Goal: Task Accomplishment & Management: Manage account settings

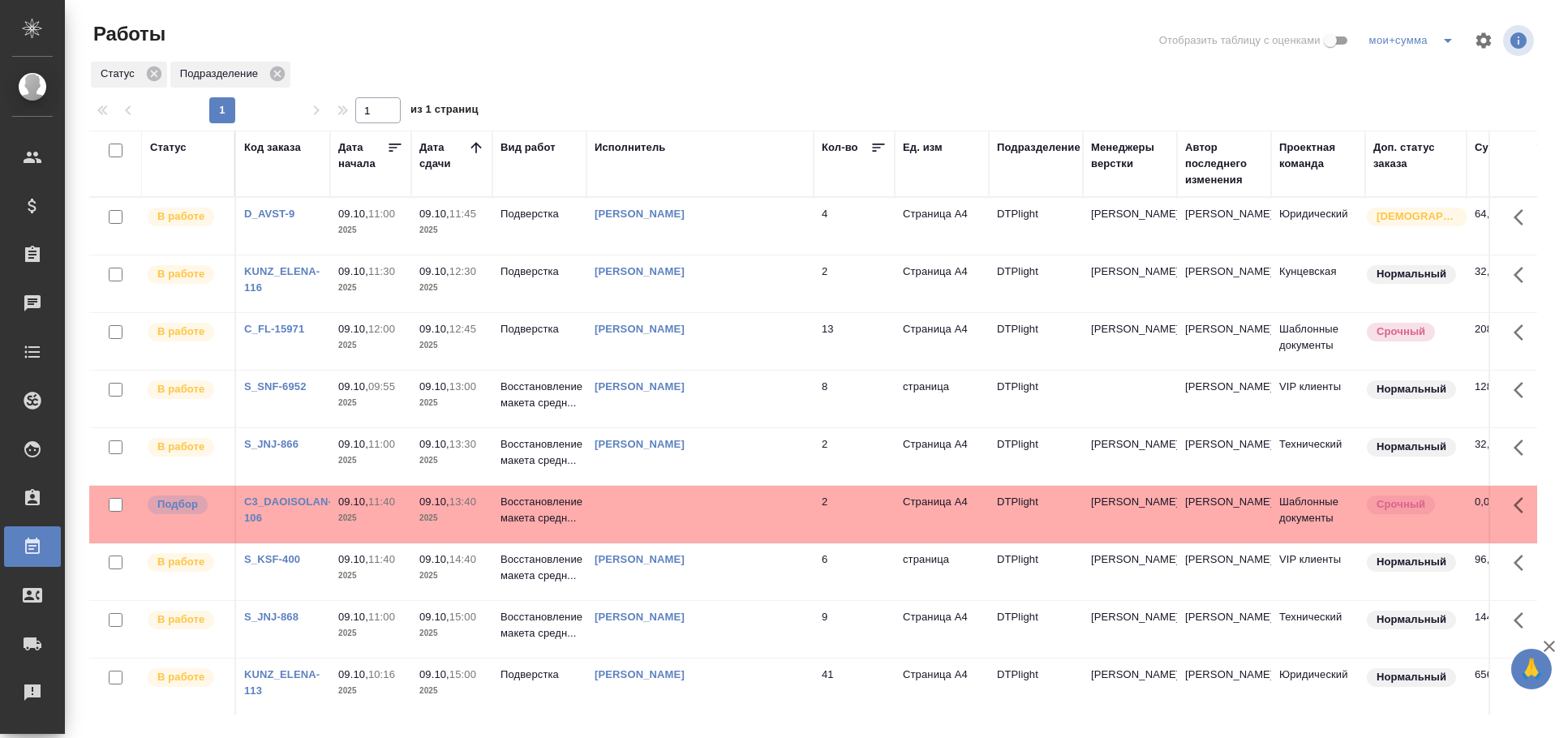
click at [178, 152] on div "Статус" at bounding box center [168, 147] width 36 height 16
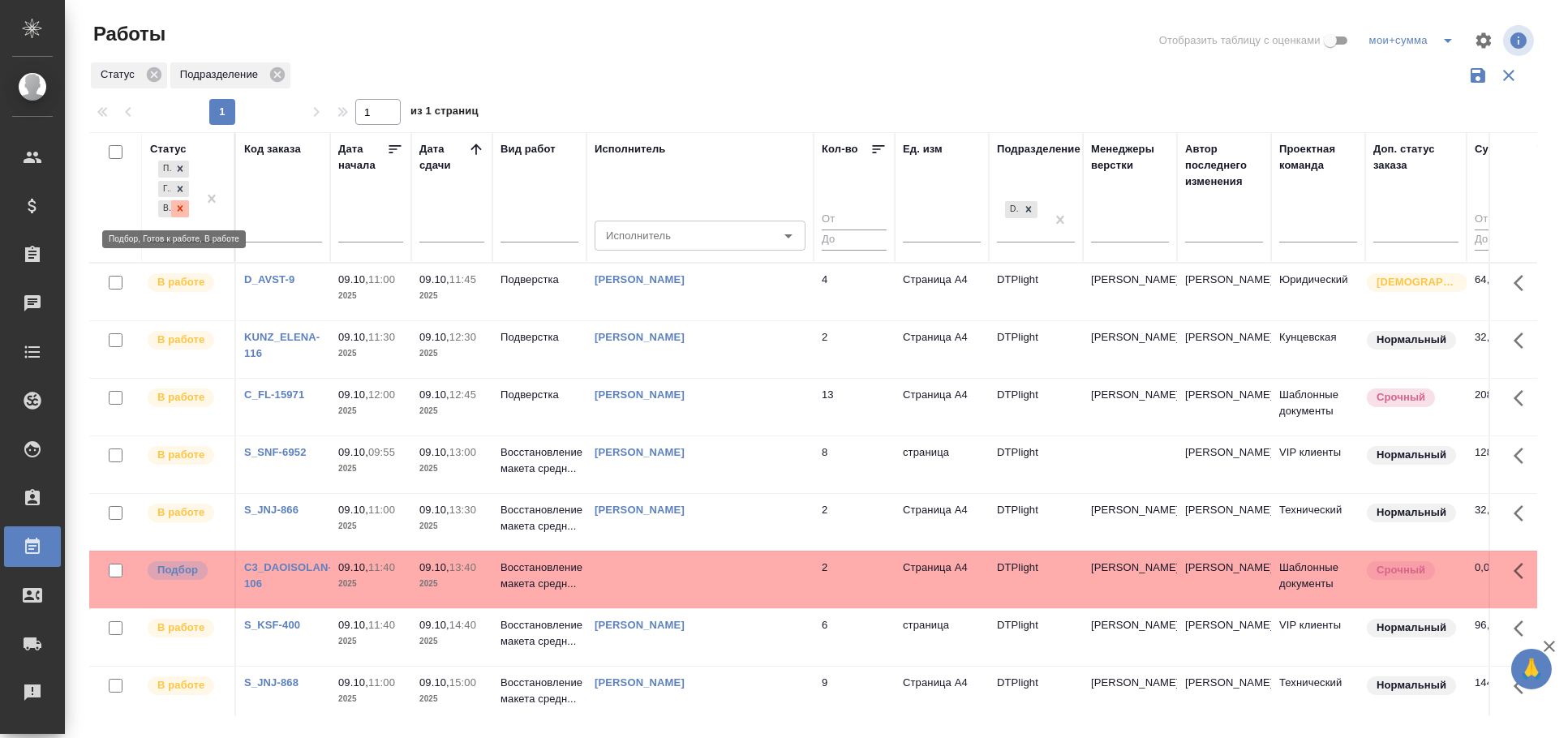
click at [180, 200] on div at bounding box center [180, 209] width 18 height 17
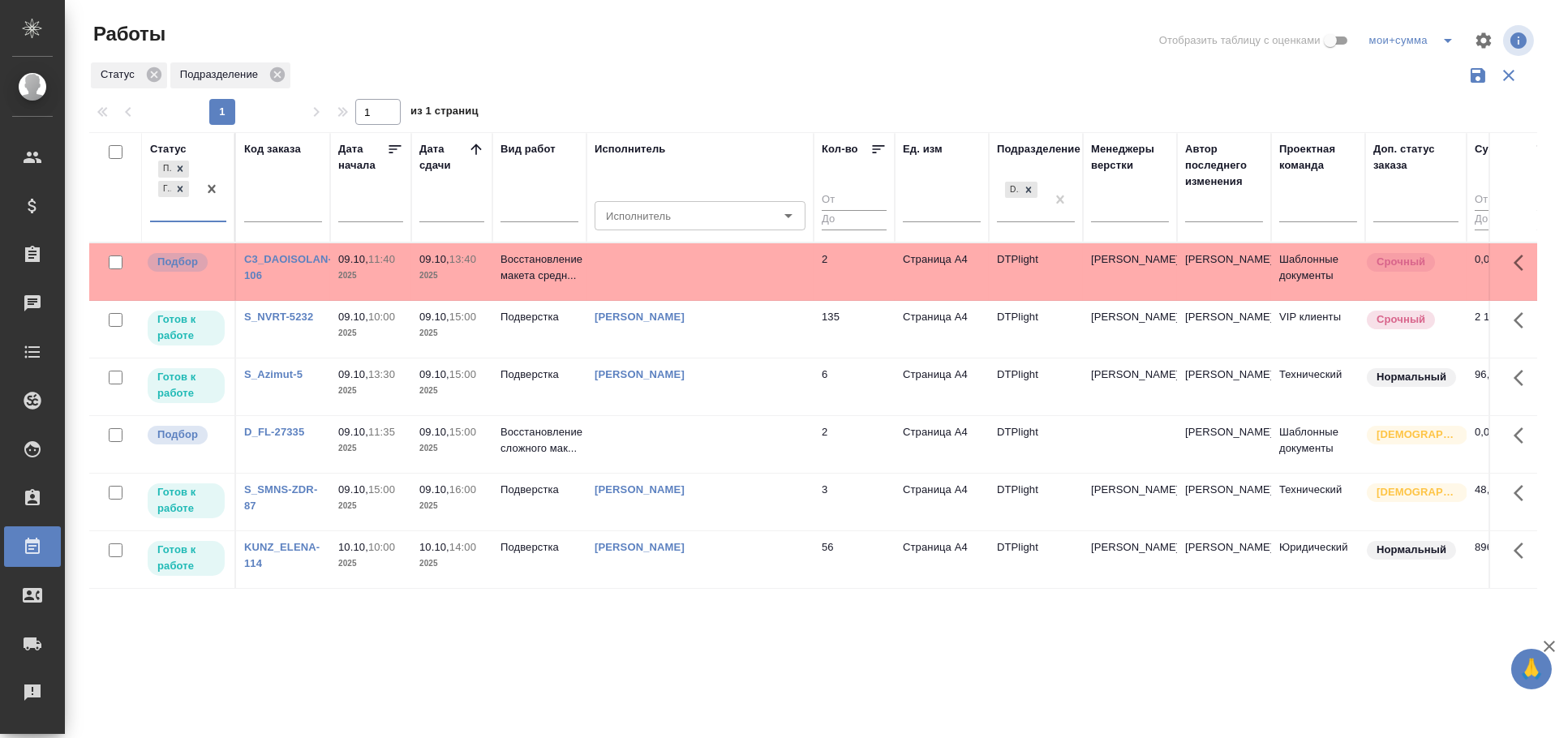
click at [684, 268] on td at bounding box center [699, 272] width 227 height 57
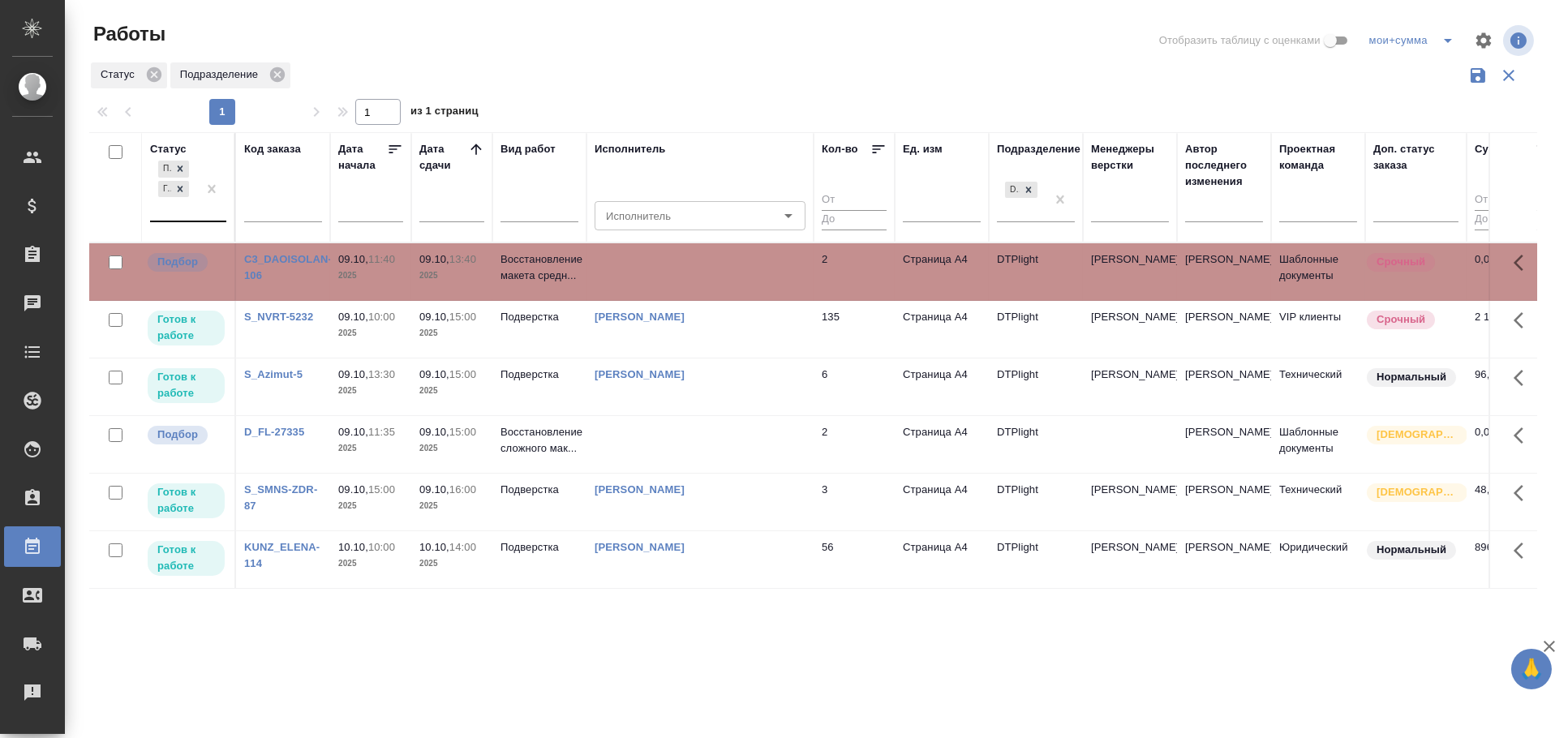
click at [684, 268] on td at bounding box center [699, 272] width 227 height 57
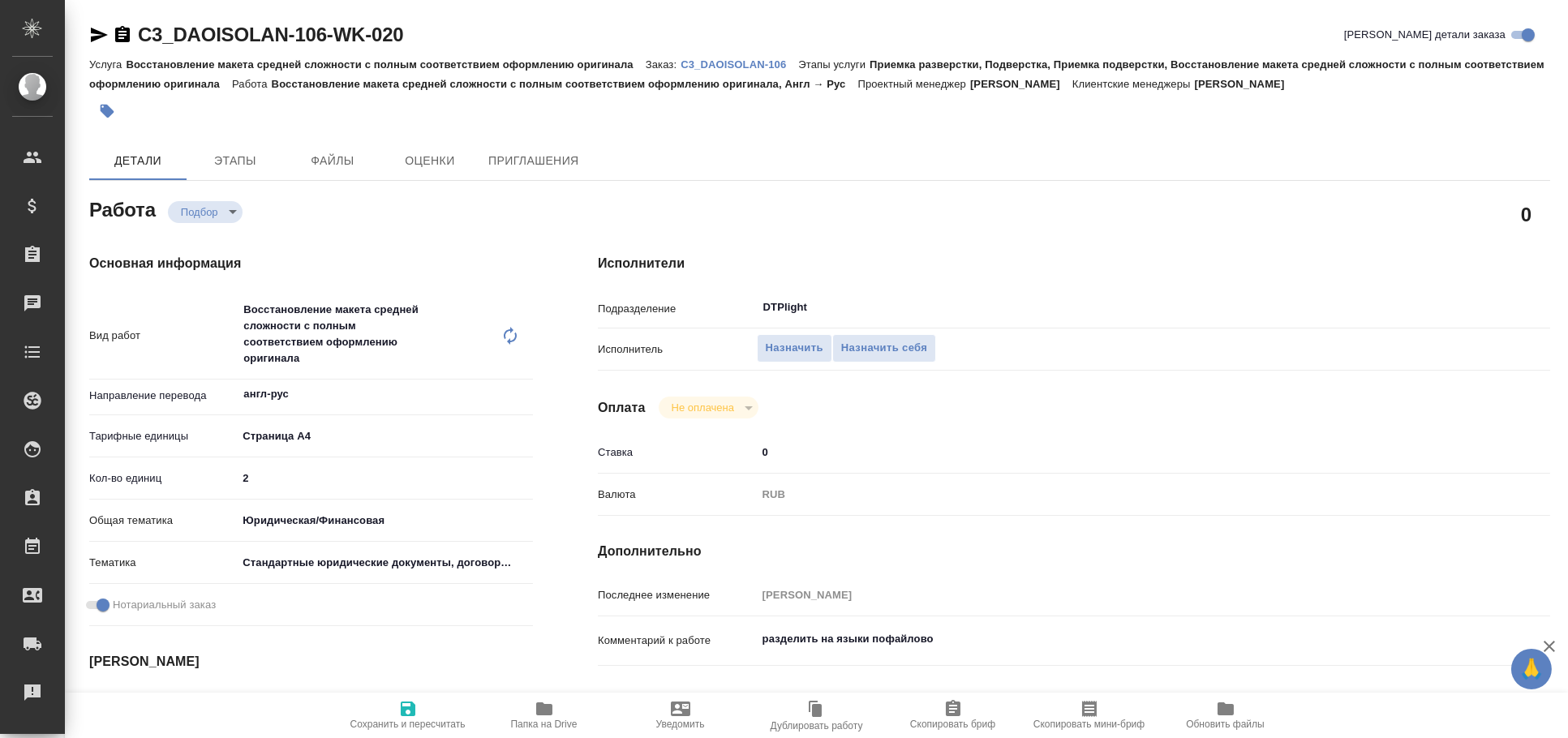
type textarea "x"
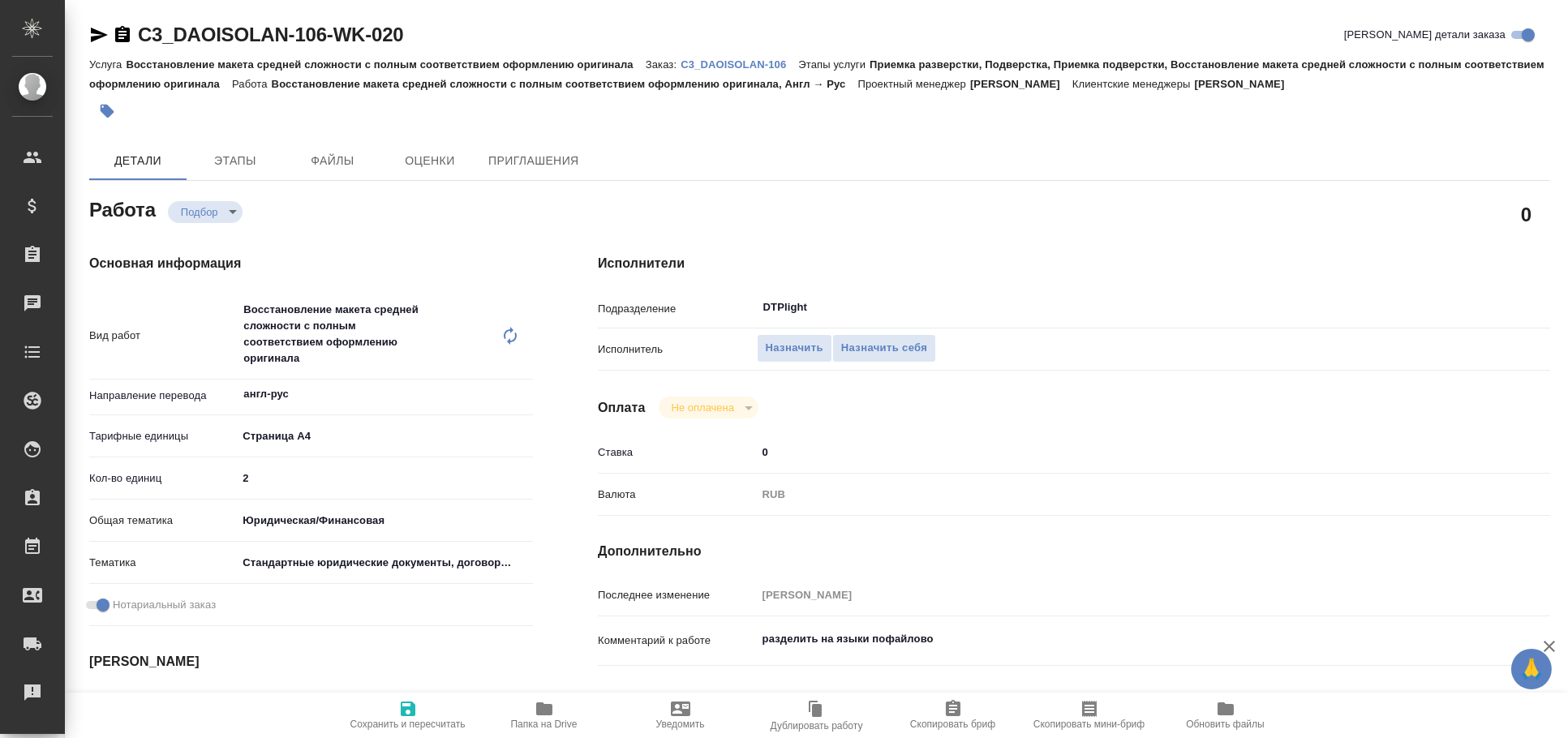
type textarea "x"
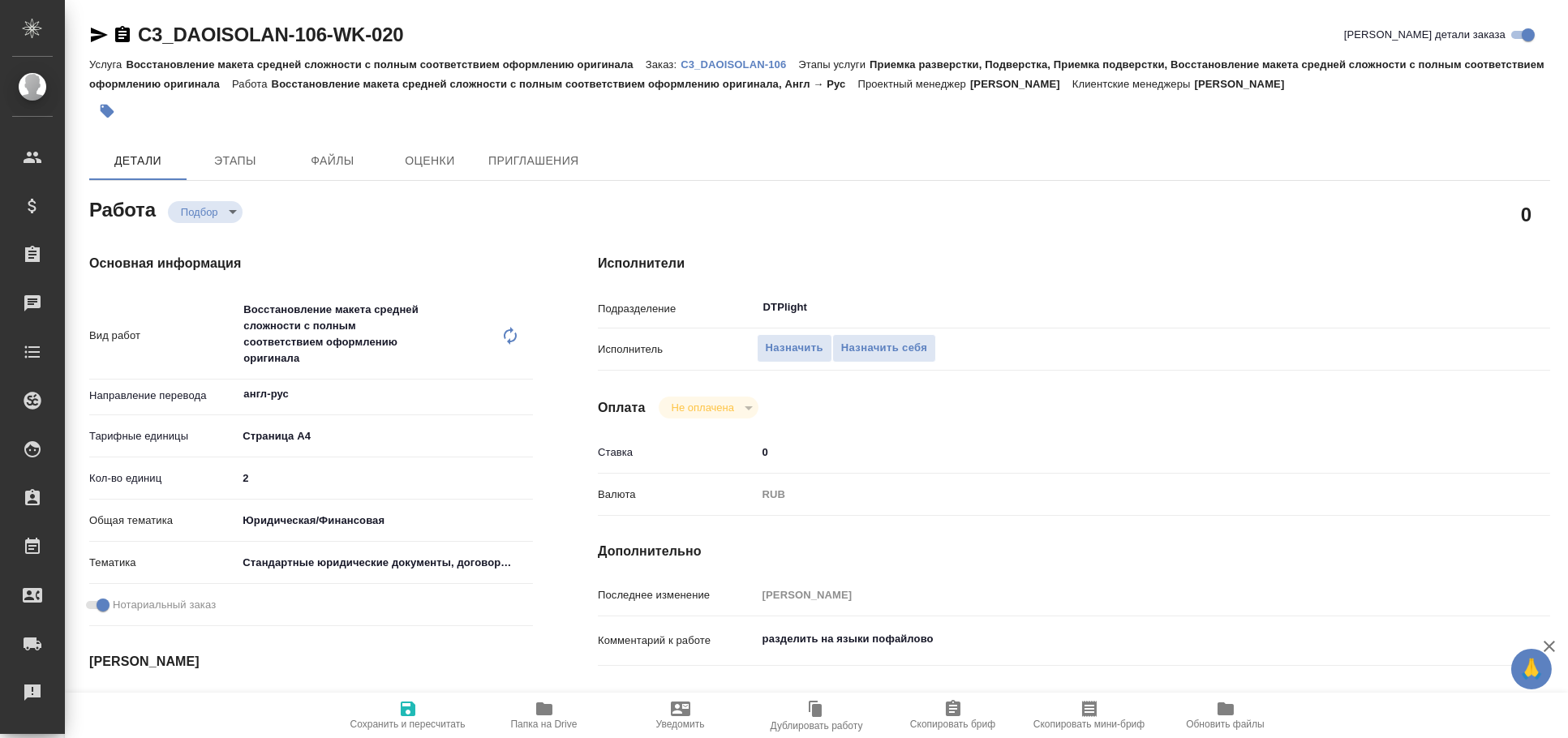
type textarea "x"
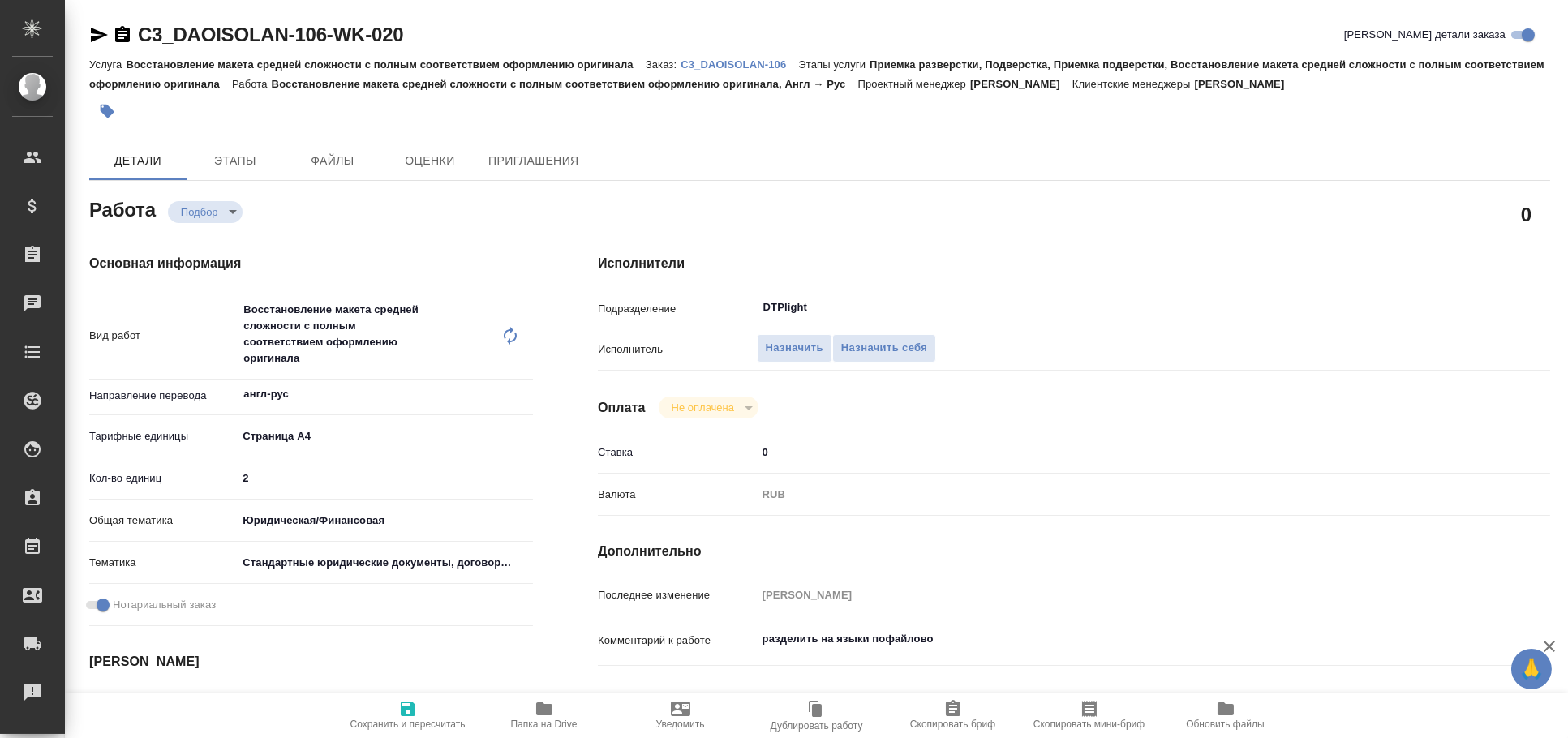
type textarea "x"
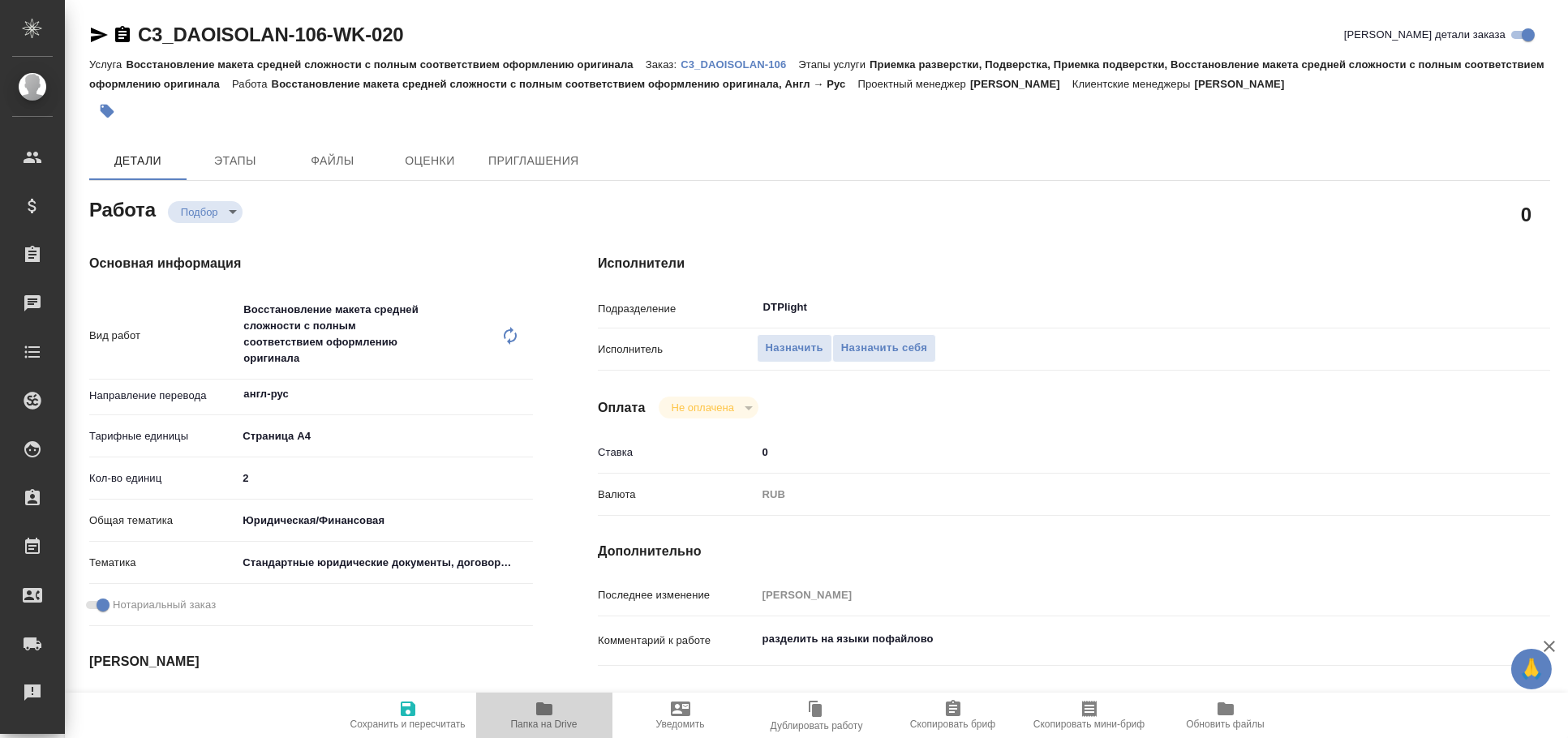
click at [545, 700] on icon "button" at bounding box center [544, 709] width 19 height 19
type textarea "x"
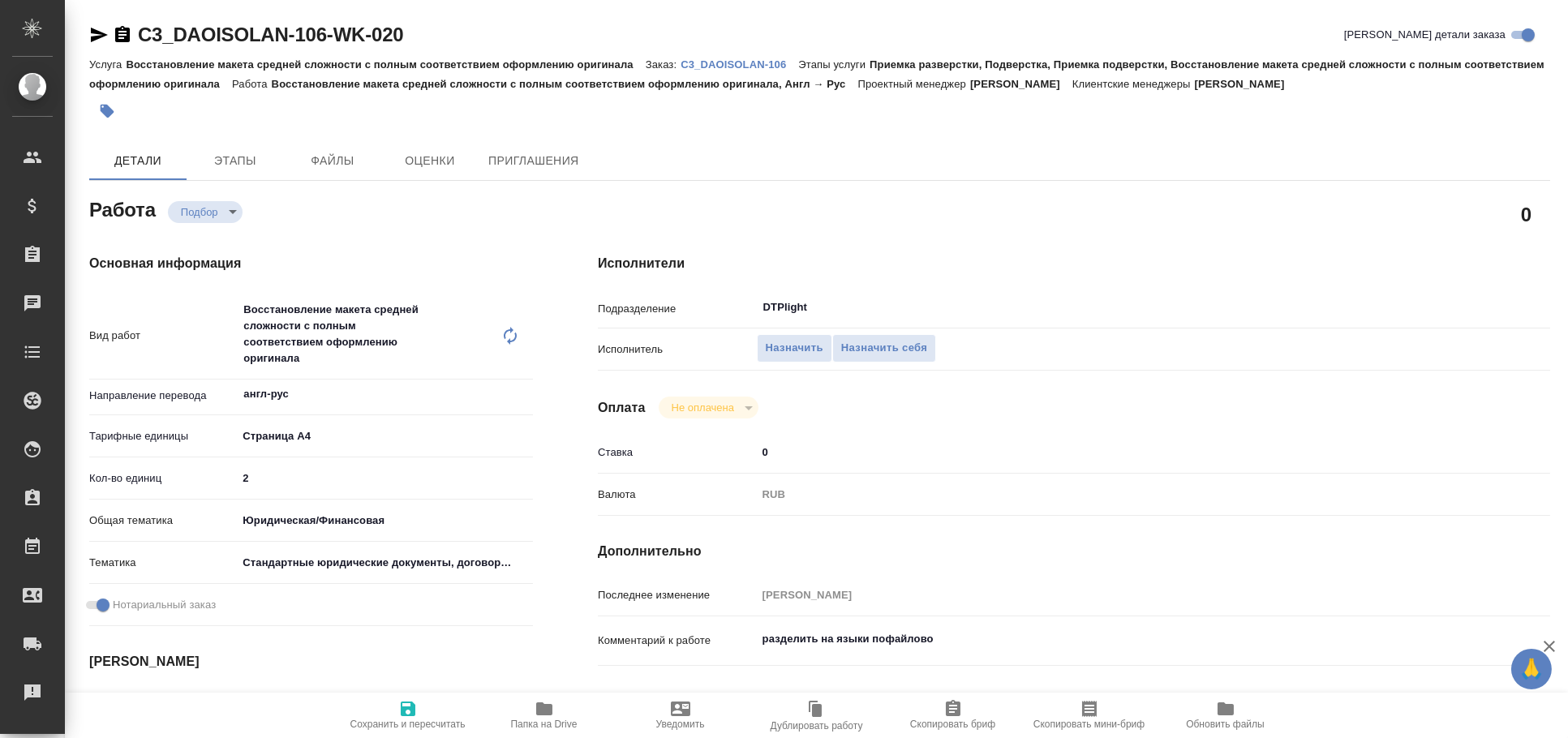
type textarea "x"
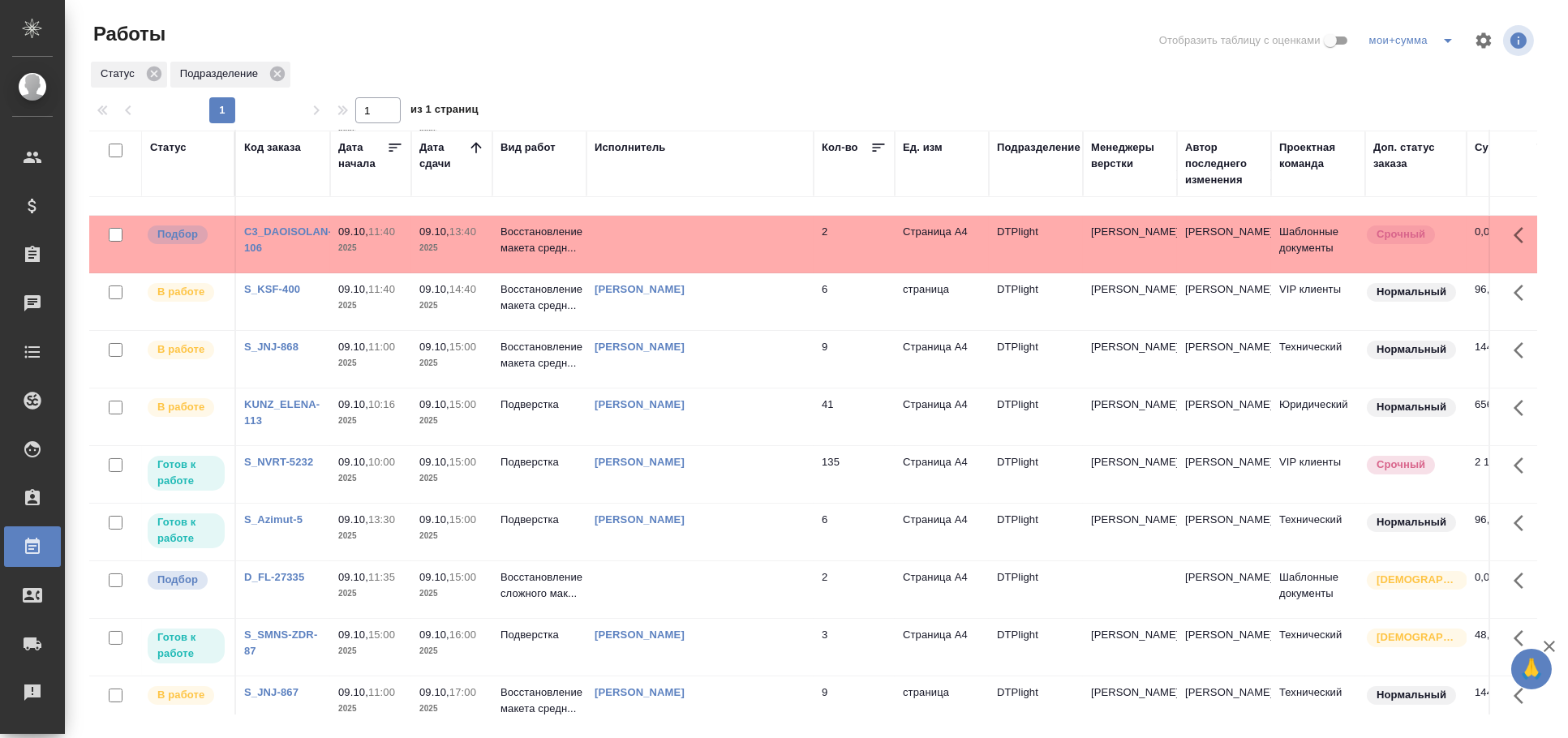
scroll to position [540, 0]
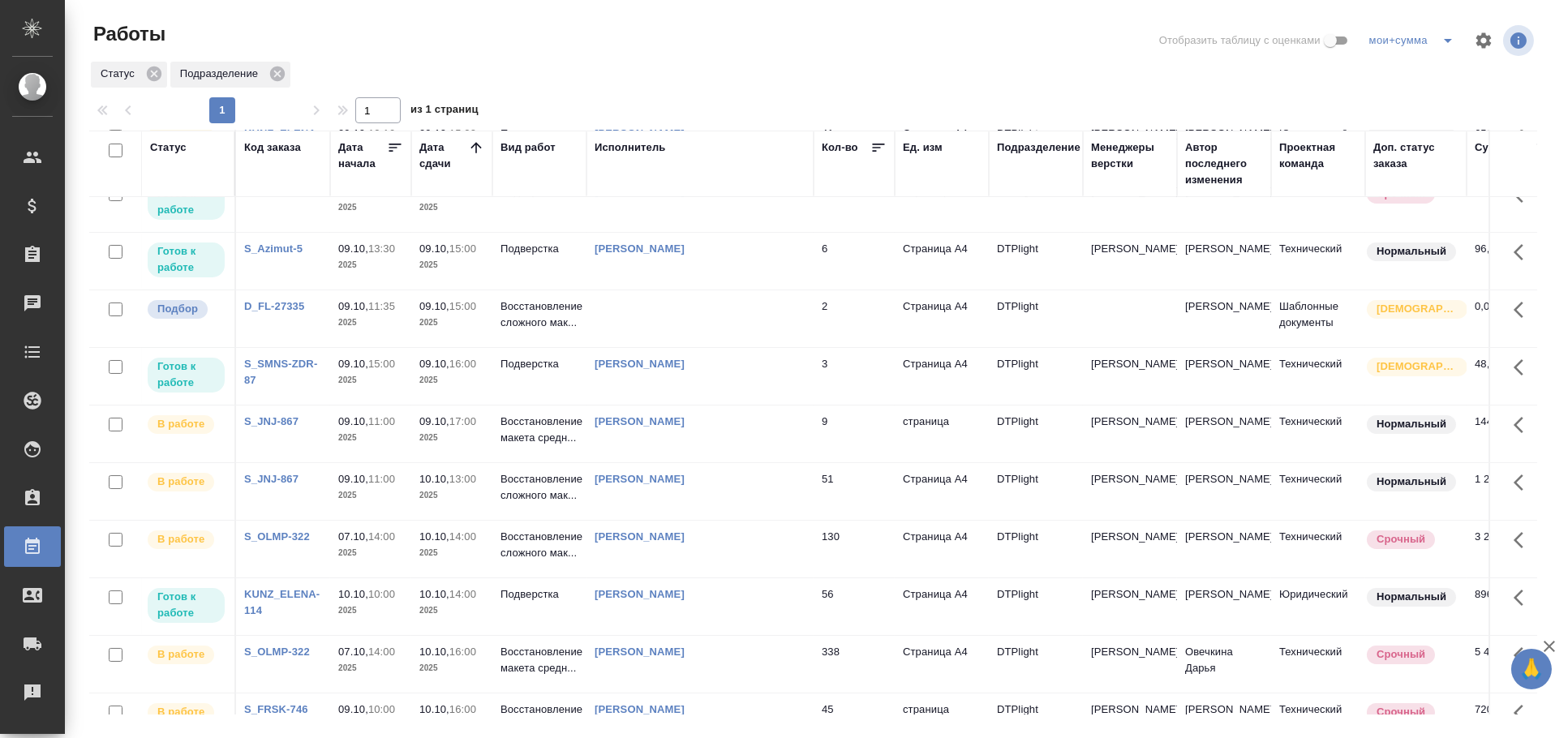
click at [743, 577] on td "[PERSON_NAME]" at bounding box center [699, 549] width 227 height 57
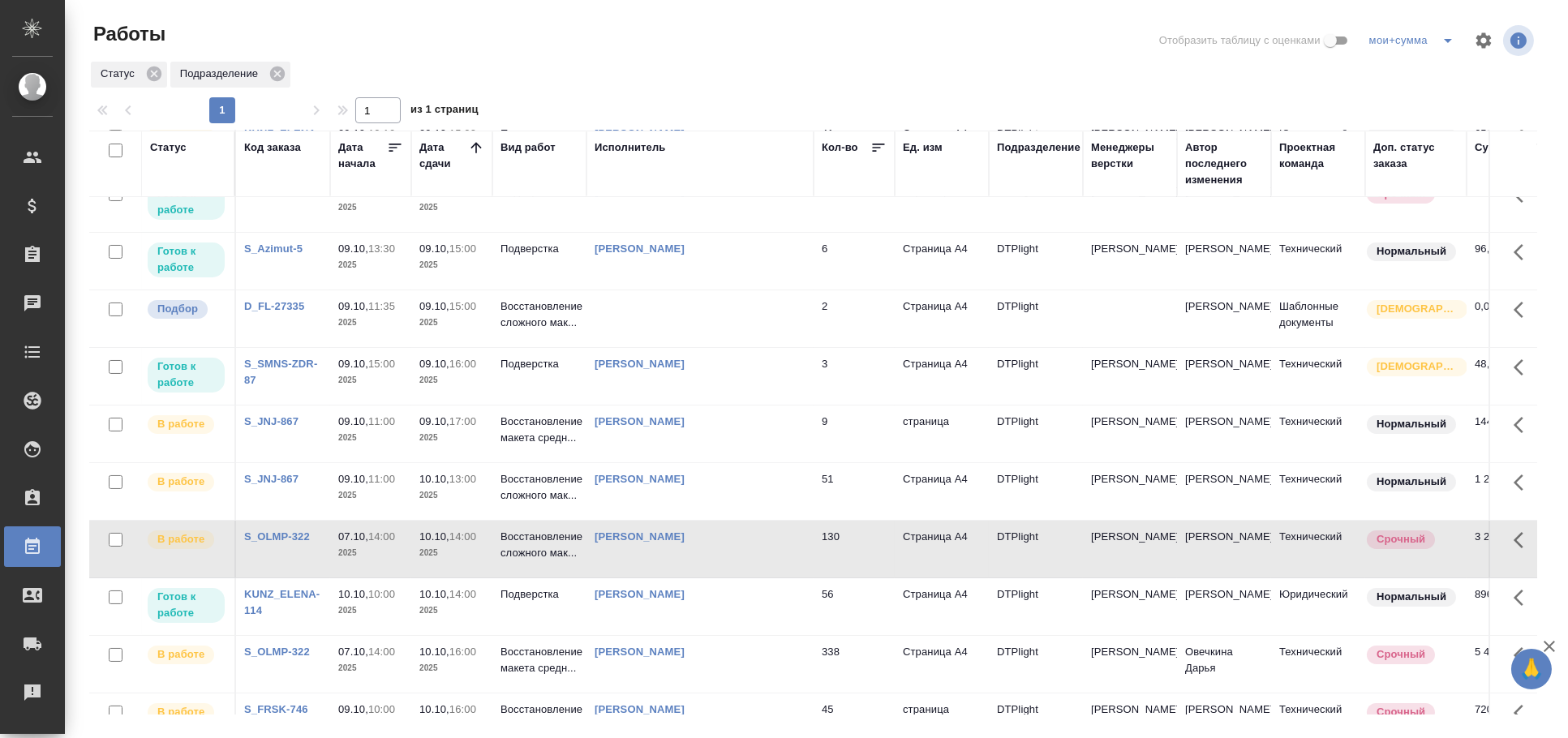
scroll to position [0, 0]
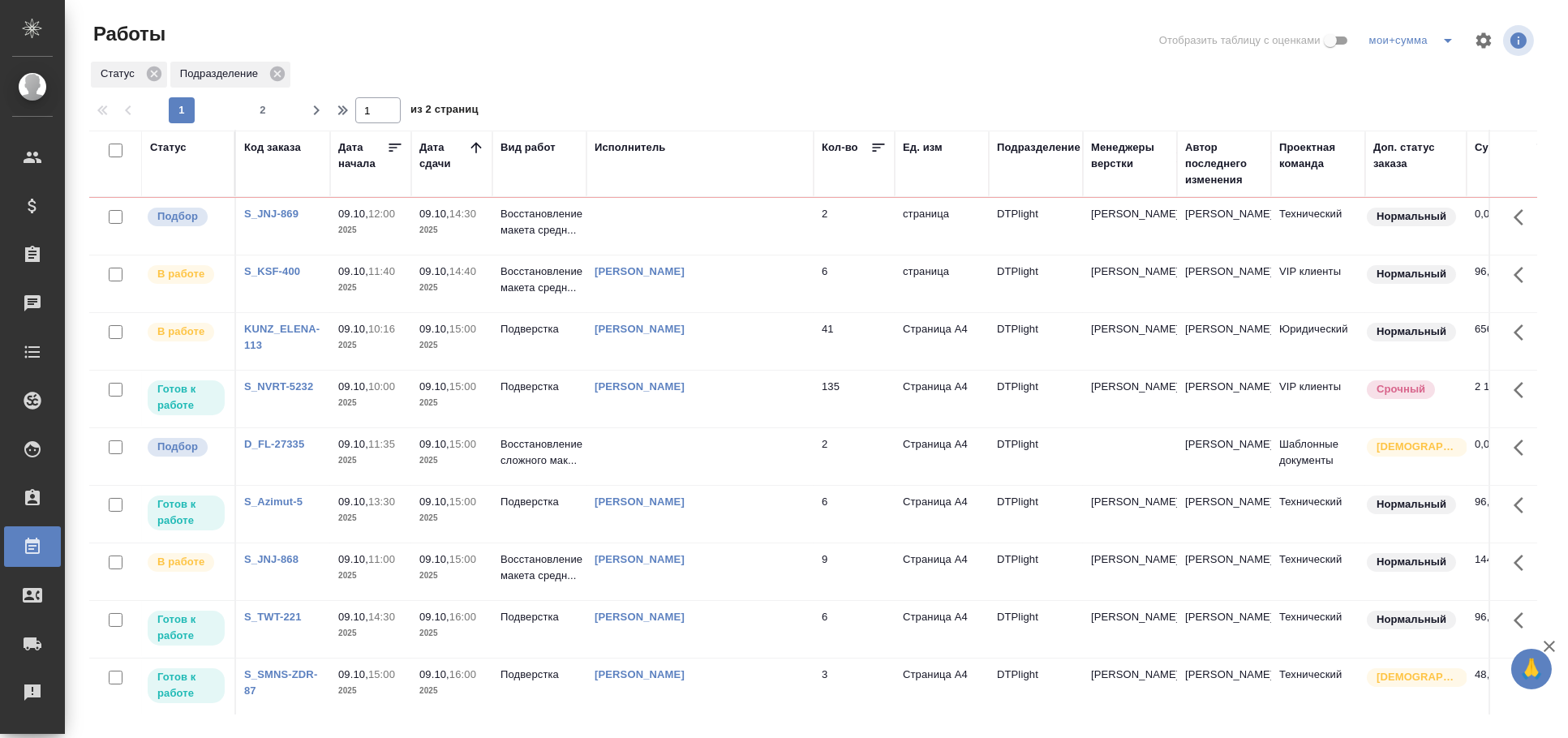
scroll to position [338, 0]
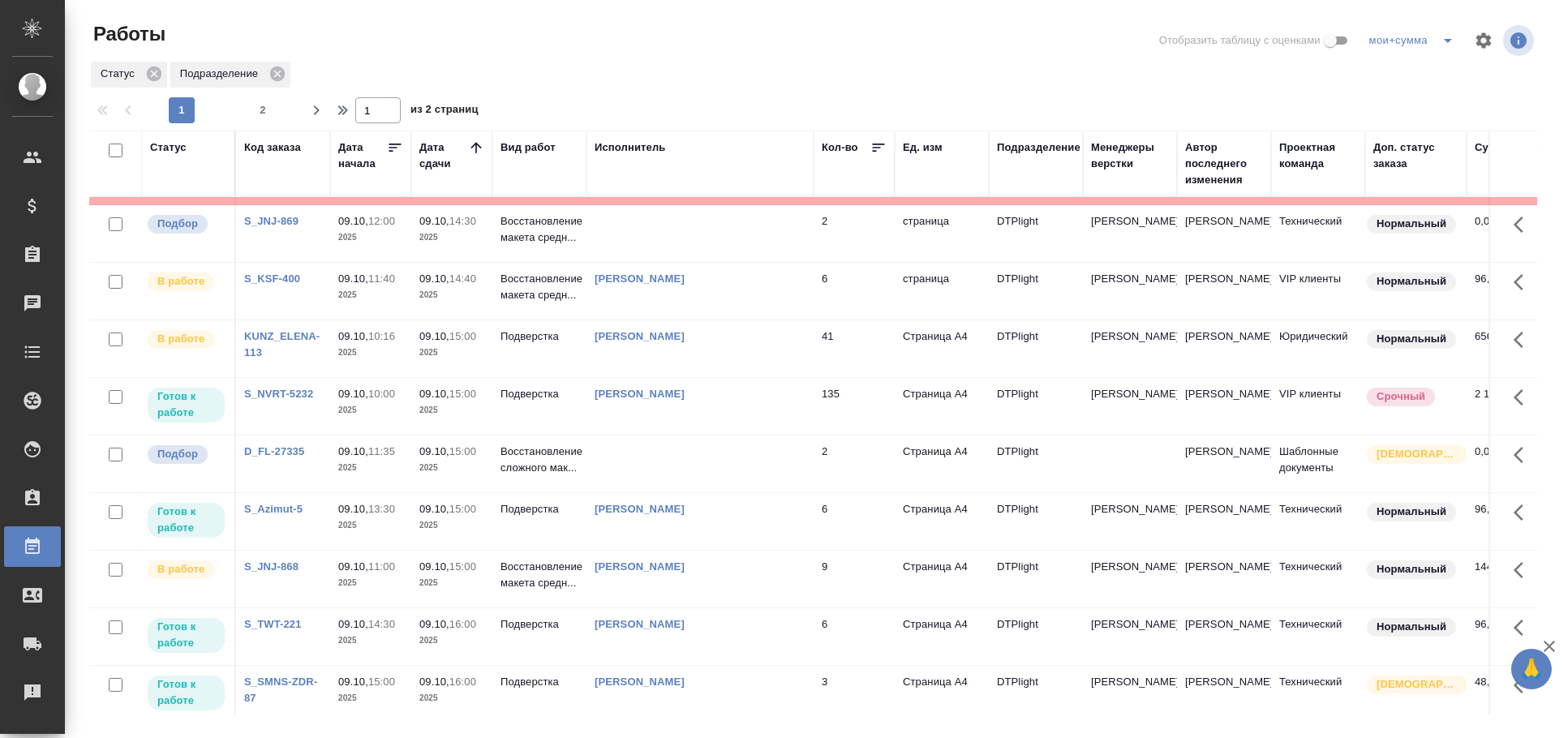
click at [705, 492] on td at bounding box center [699, 464] width 227 height 57
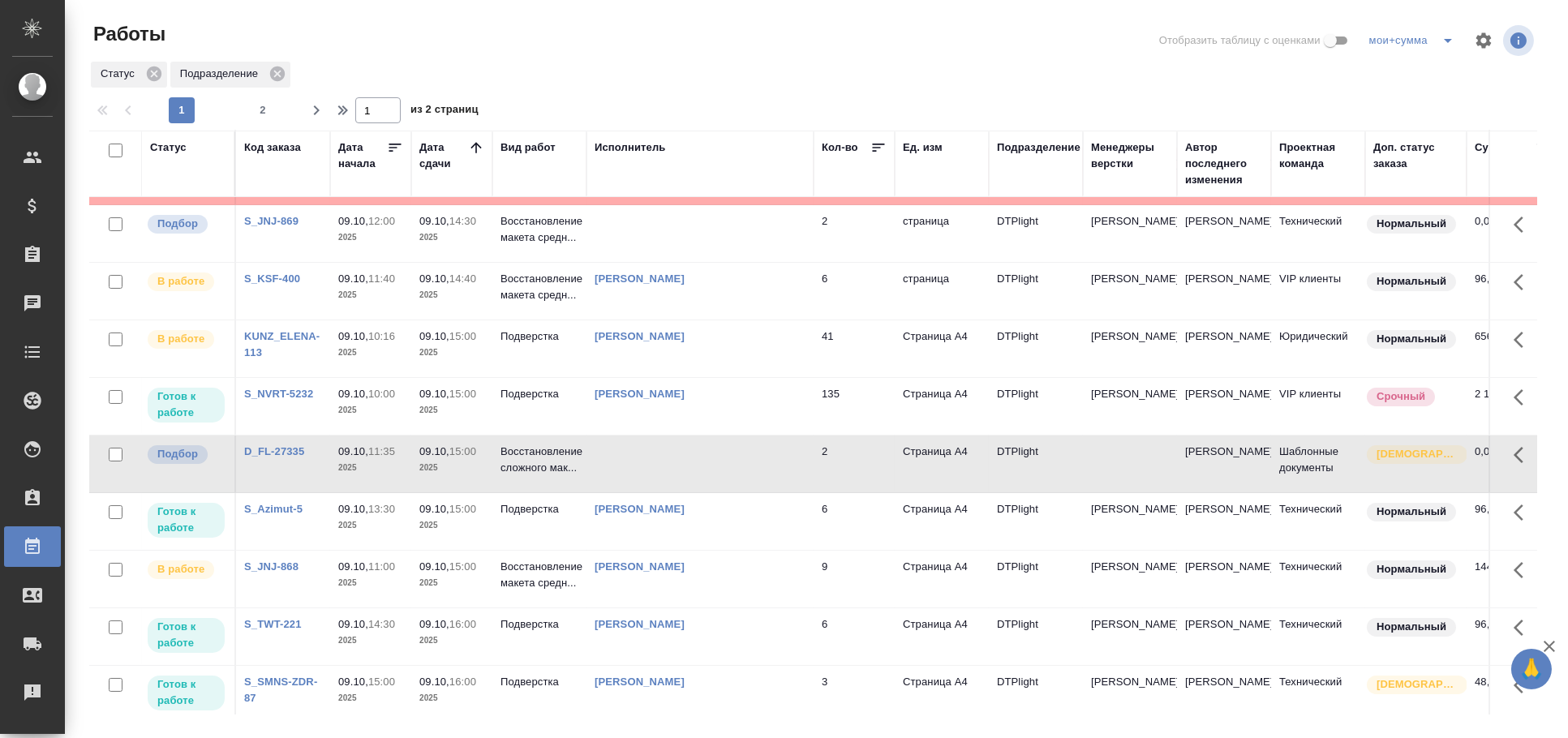
scroll to position [0, 0]
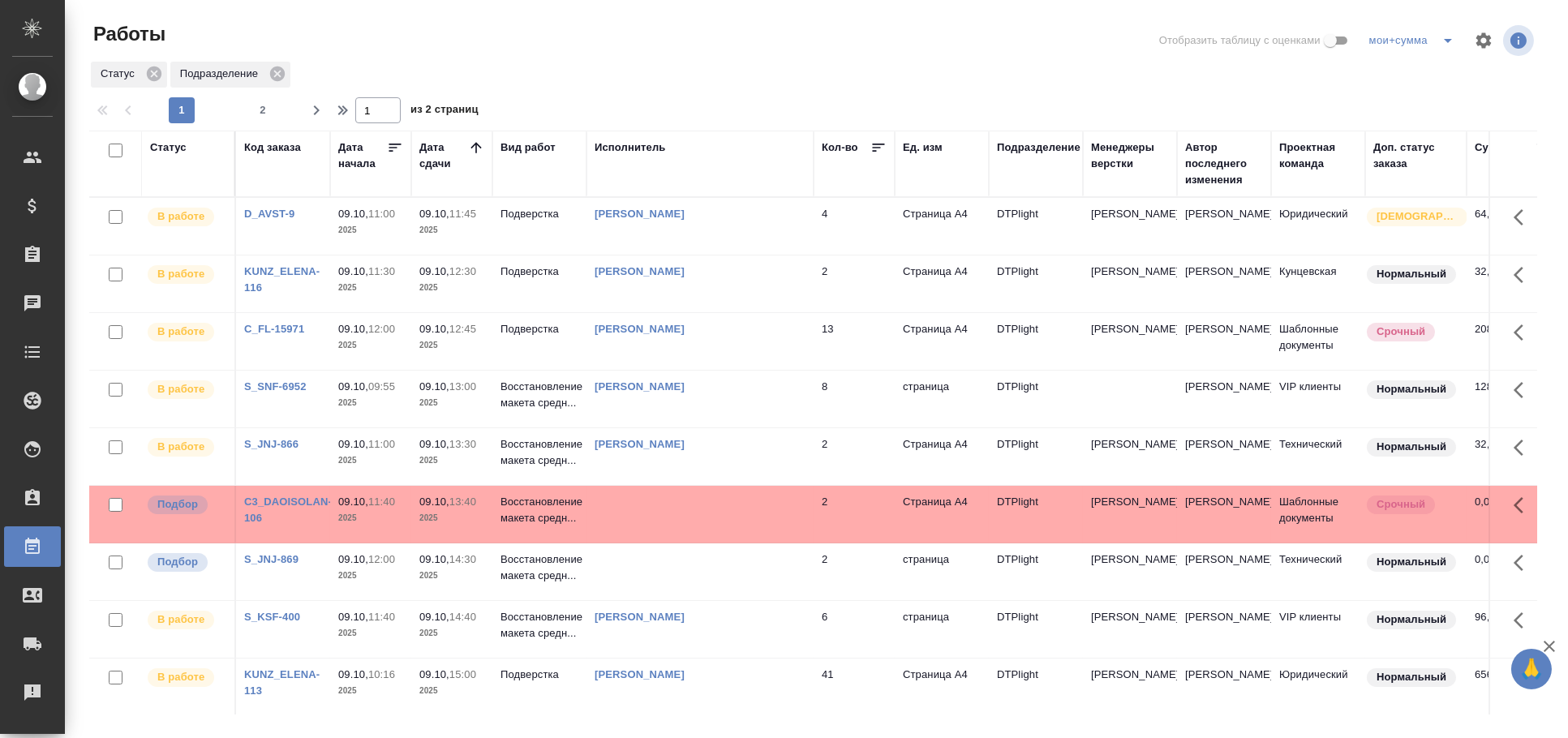
click at [745, 529] on td at bounding box center [699, 514] width 227 height 57
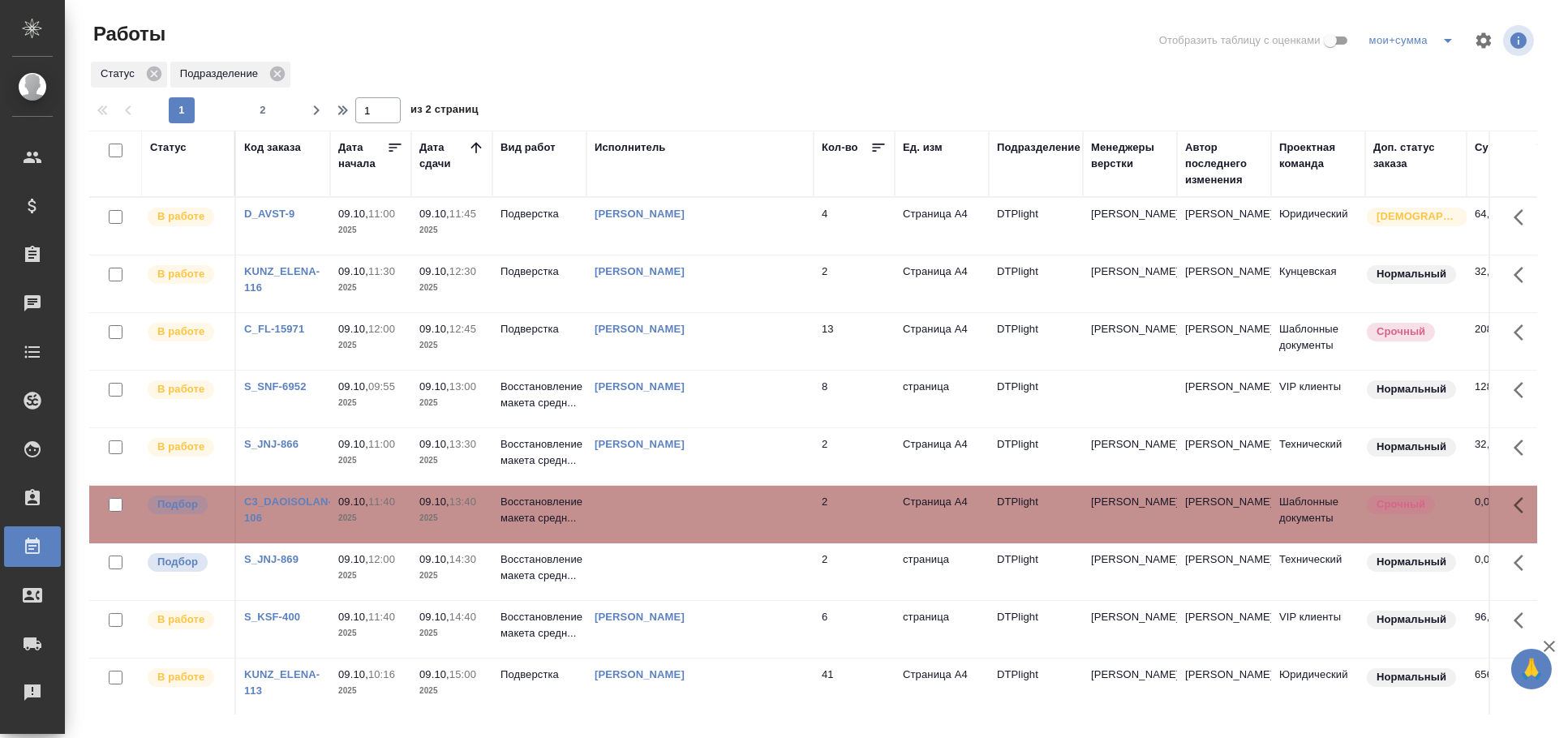
click at [739, 522] on td at bounding box center [699, 514] width 227 height 57
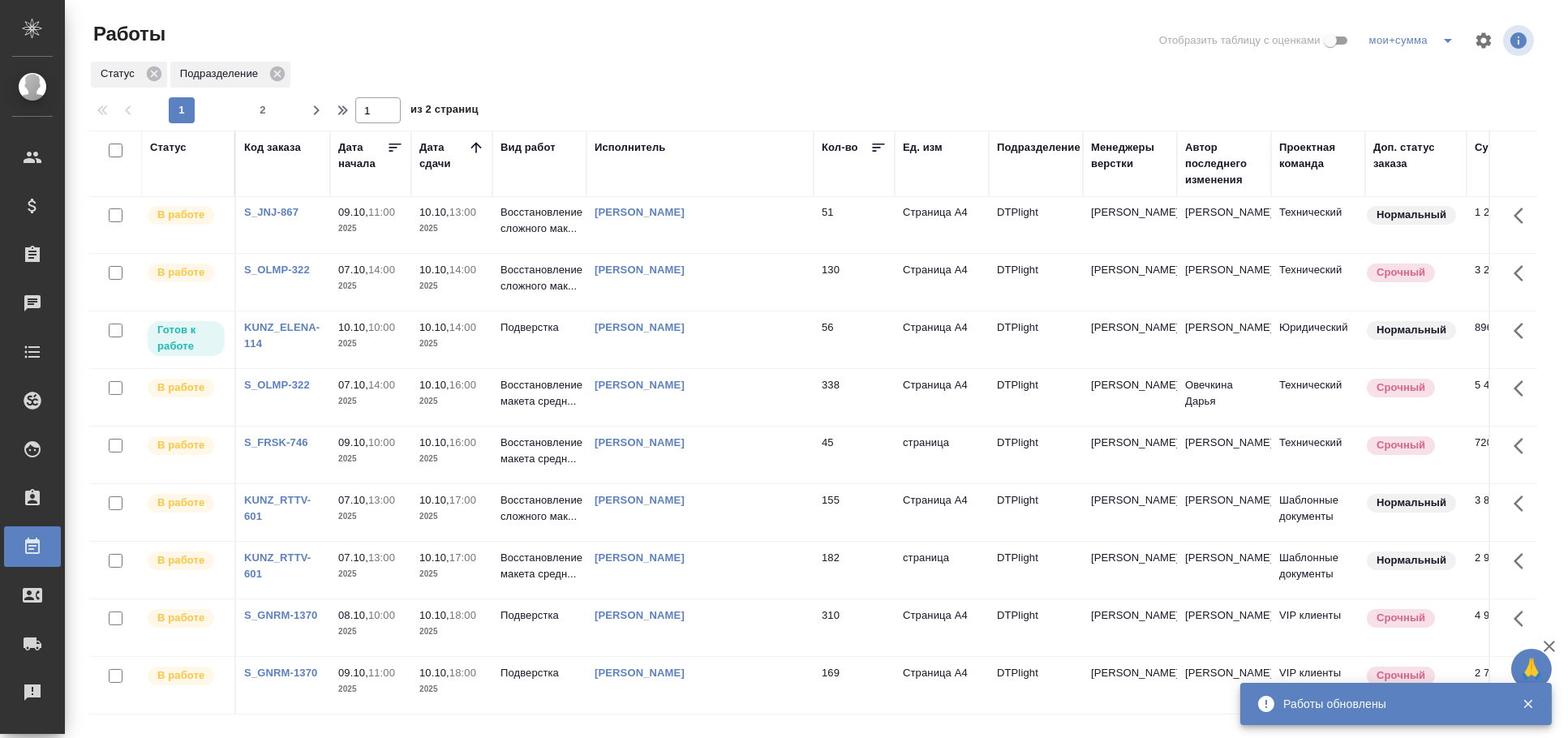
scroll to position [969, 0]
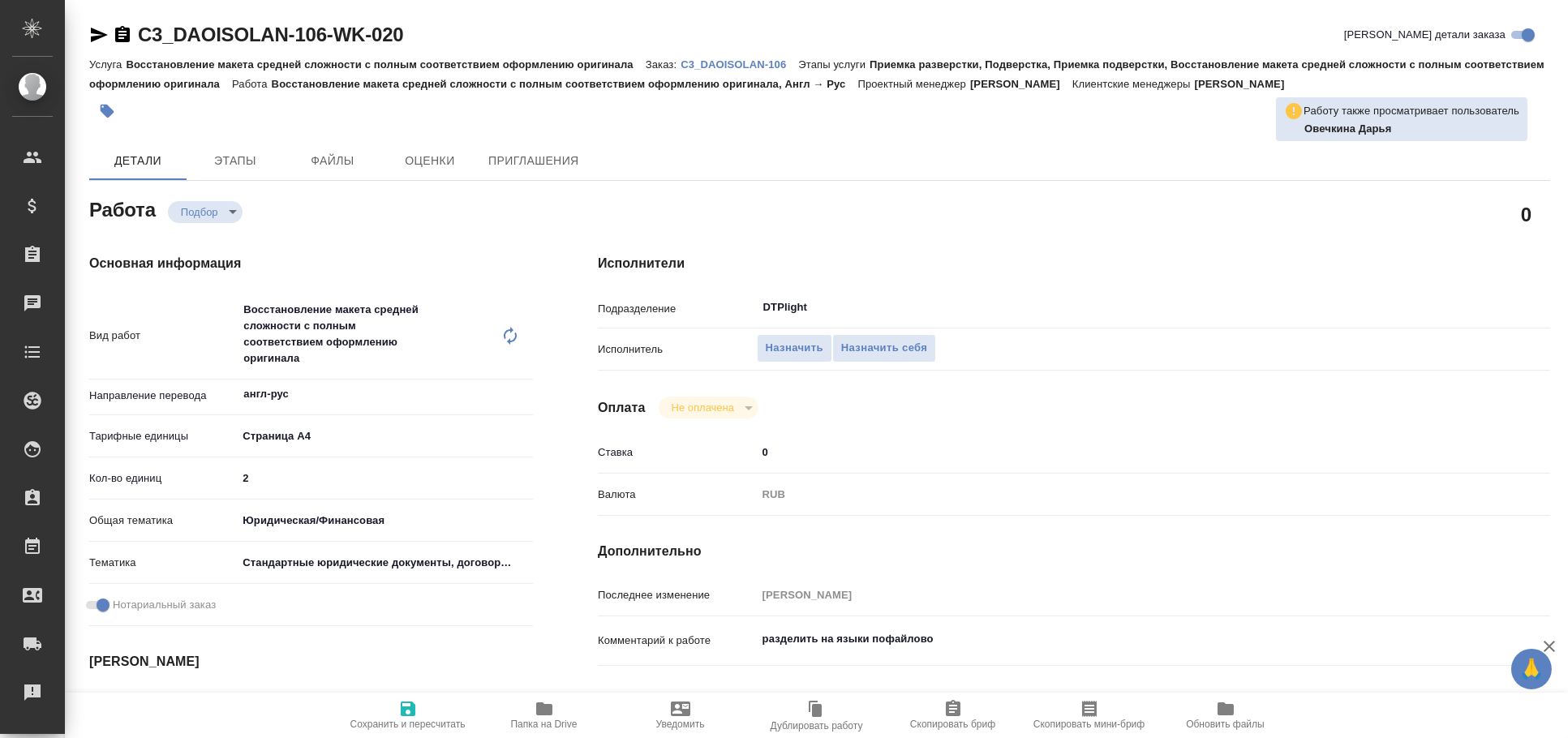
type textarea "x"
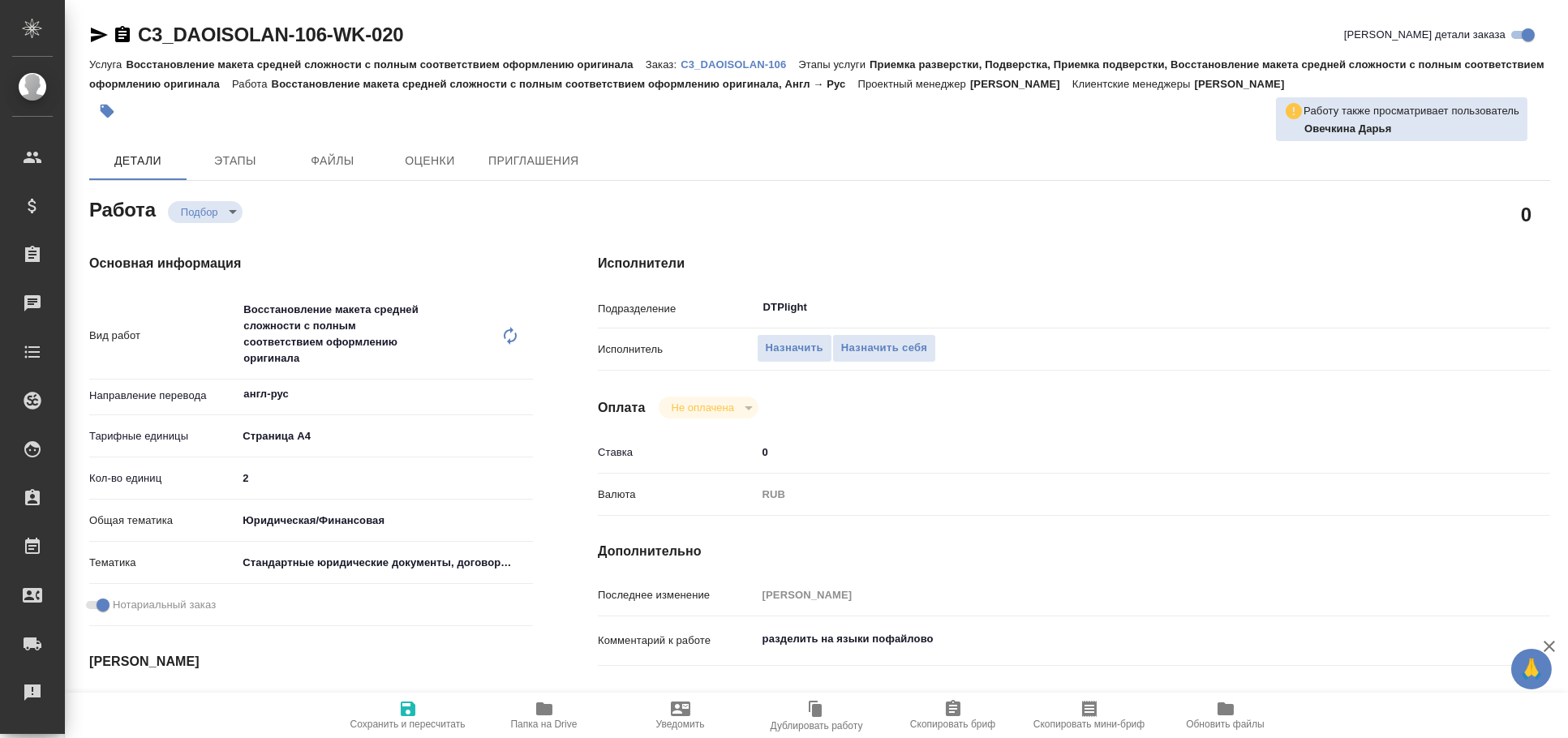
type textarea "x"
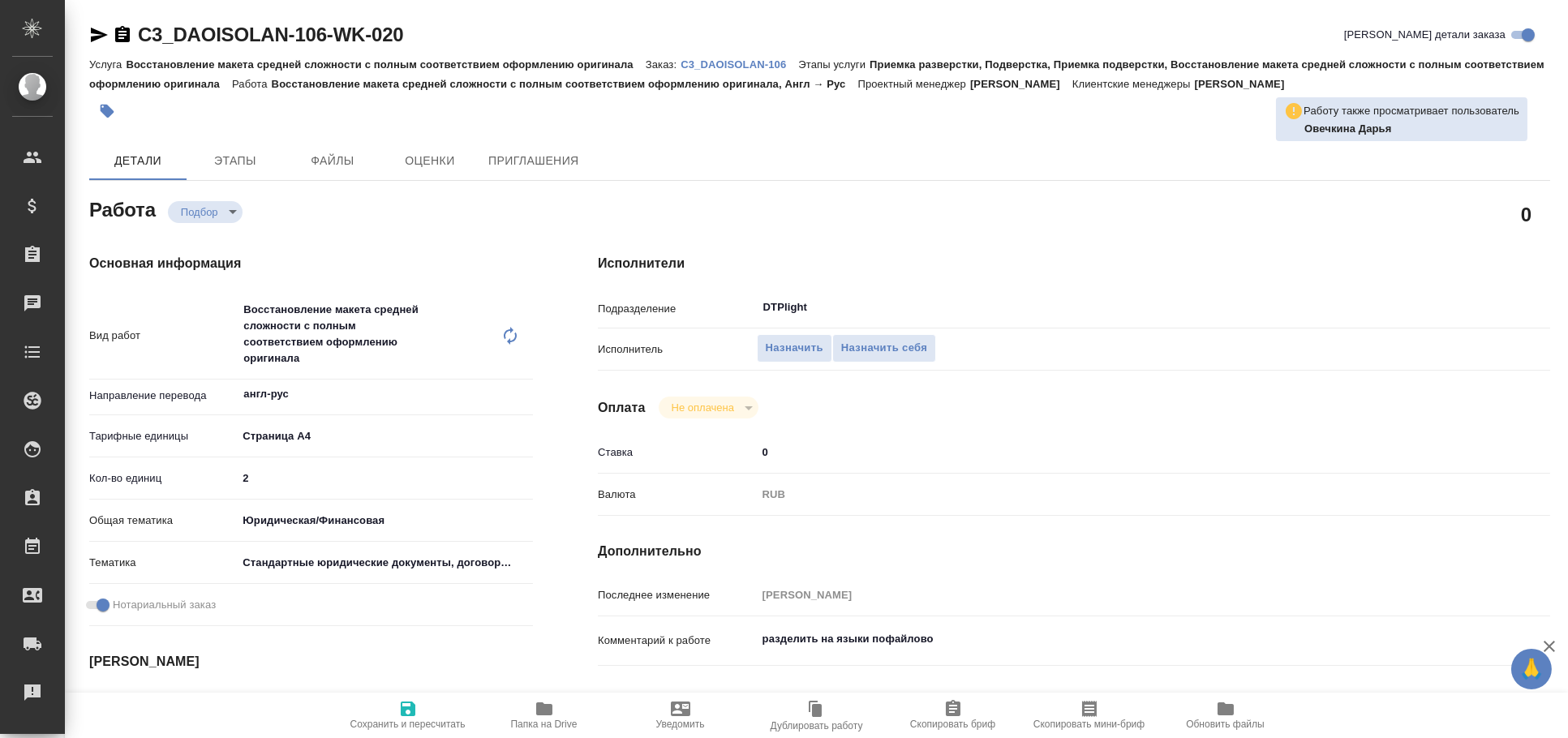
type textarea "x"
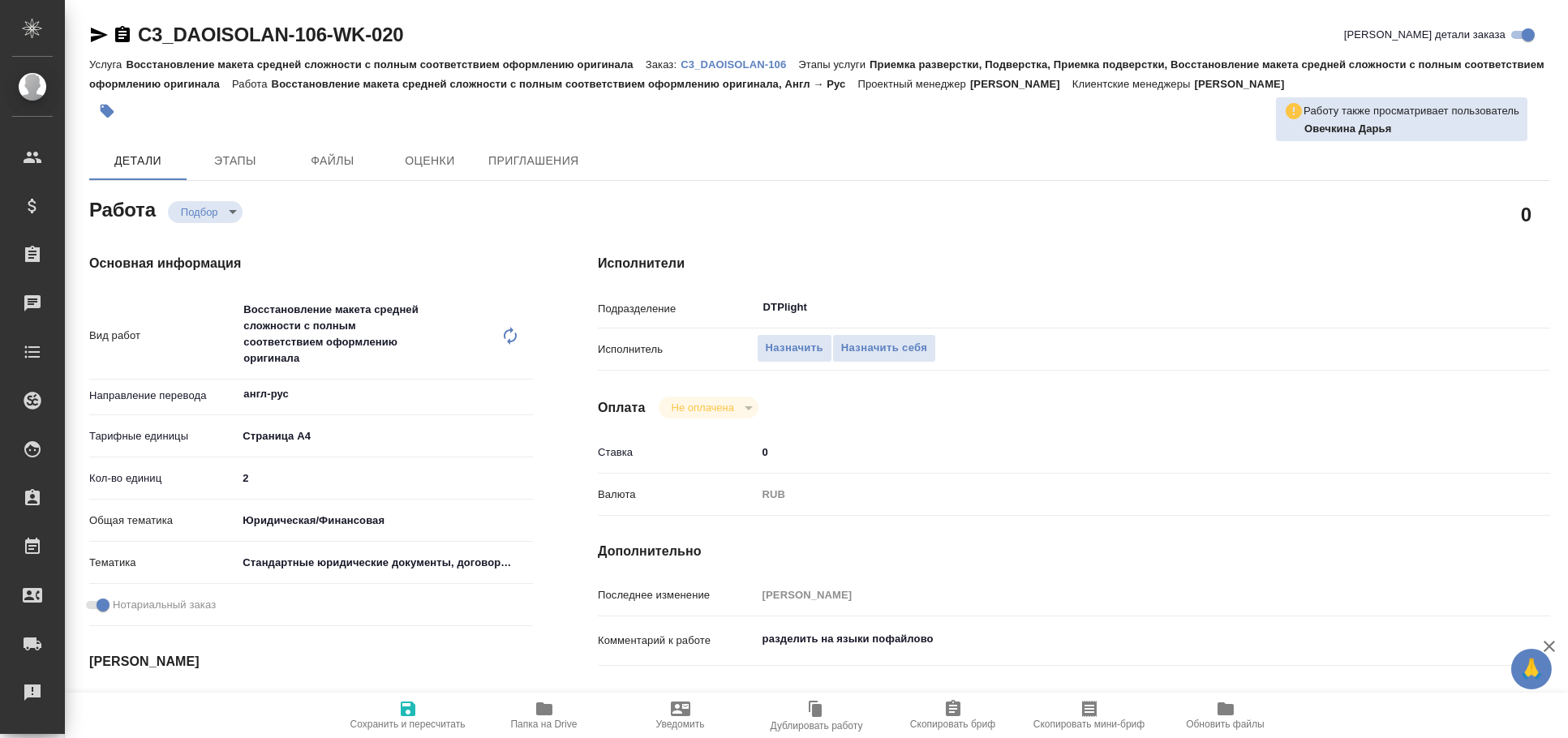
click at [99, 43] on icon "button" at bounding box center [99, 34] width 19 height 19
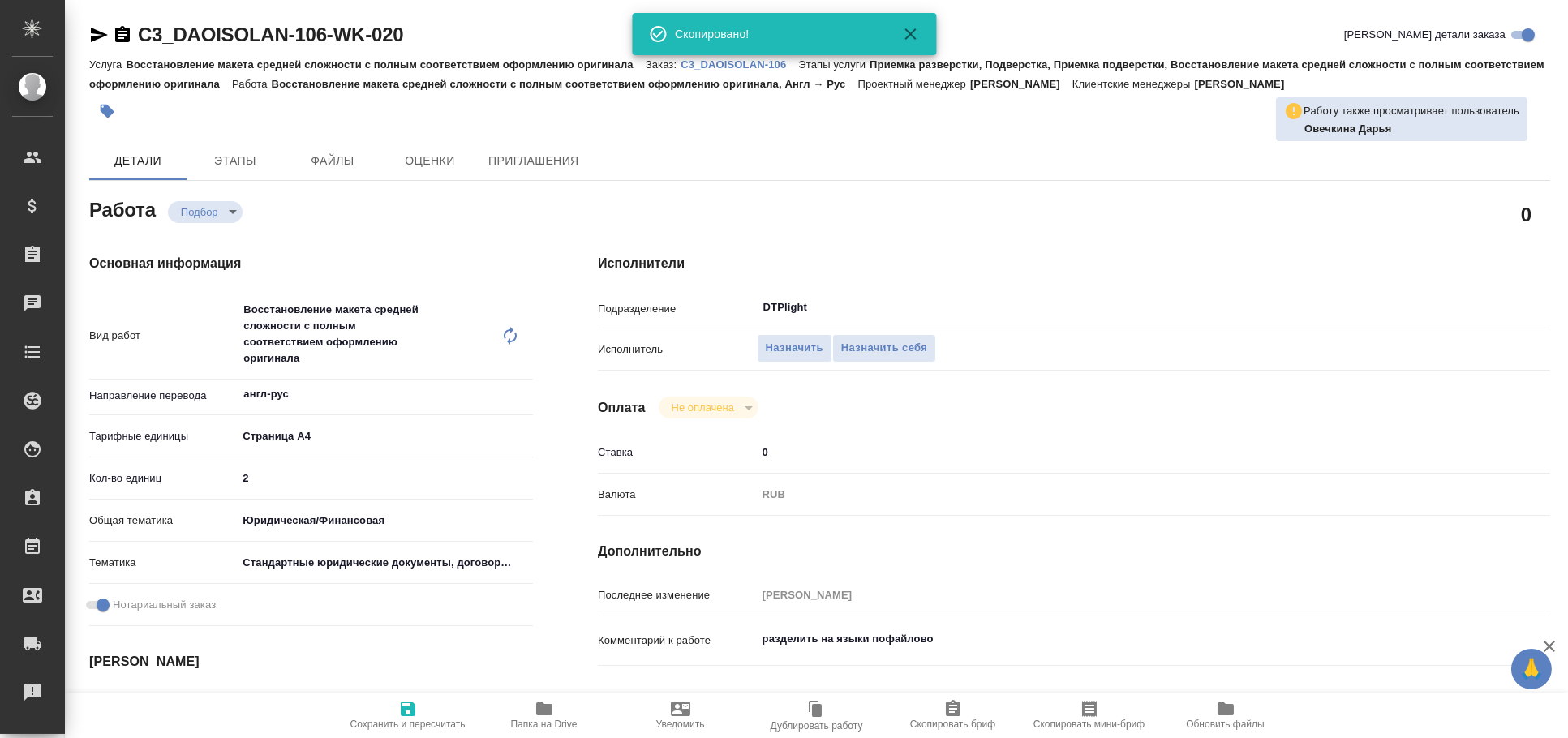
type textarea "x"
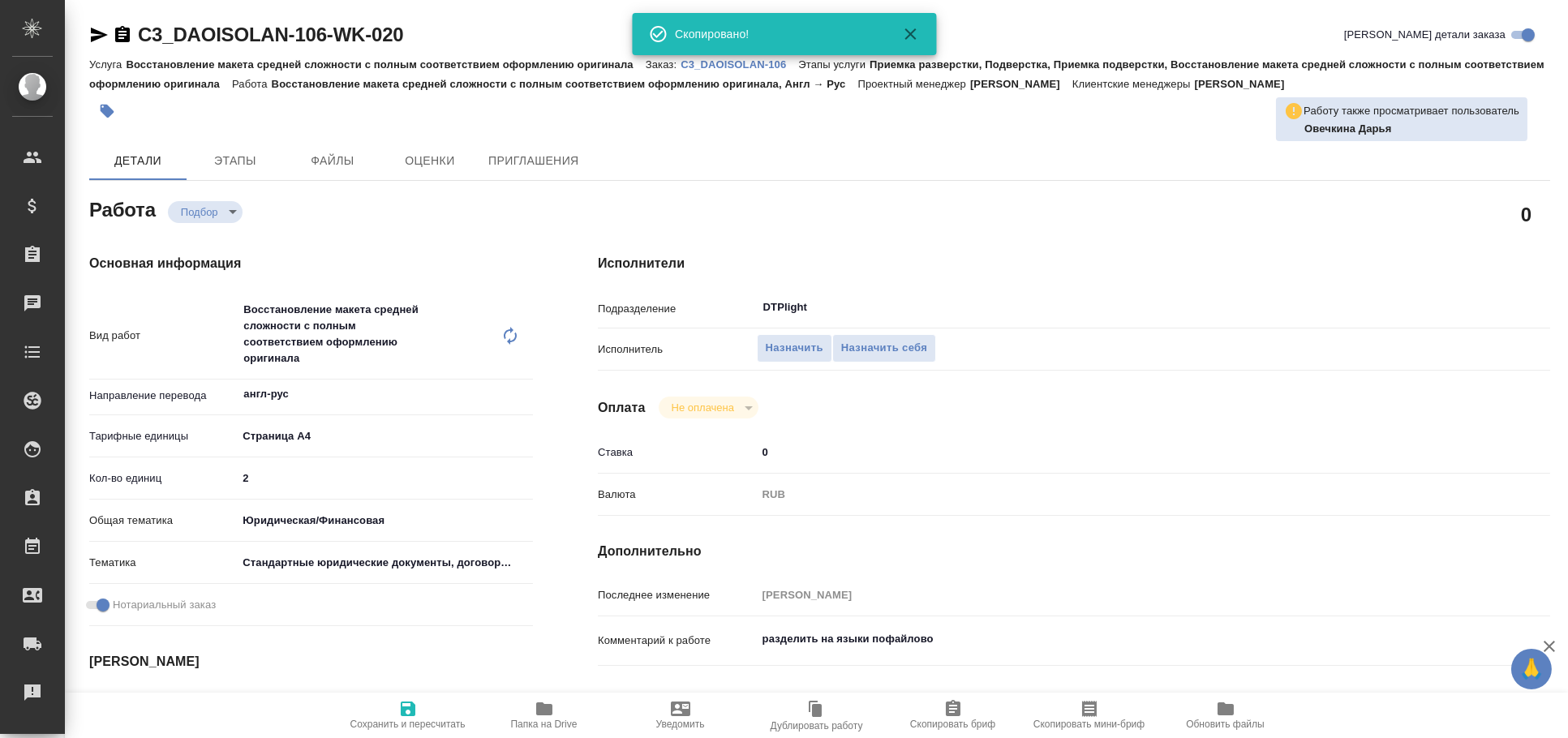
type textarea "x"
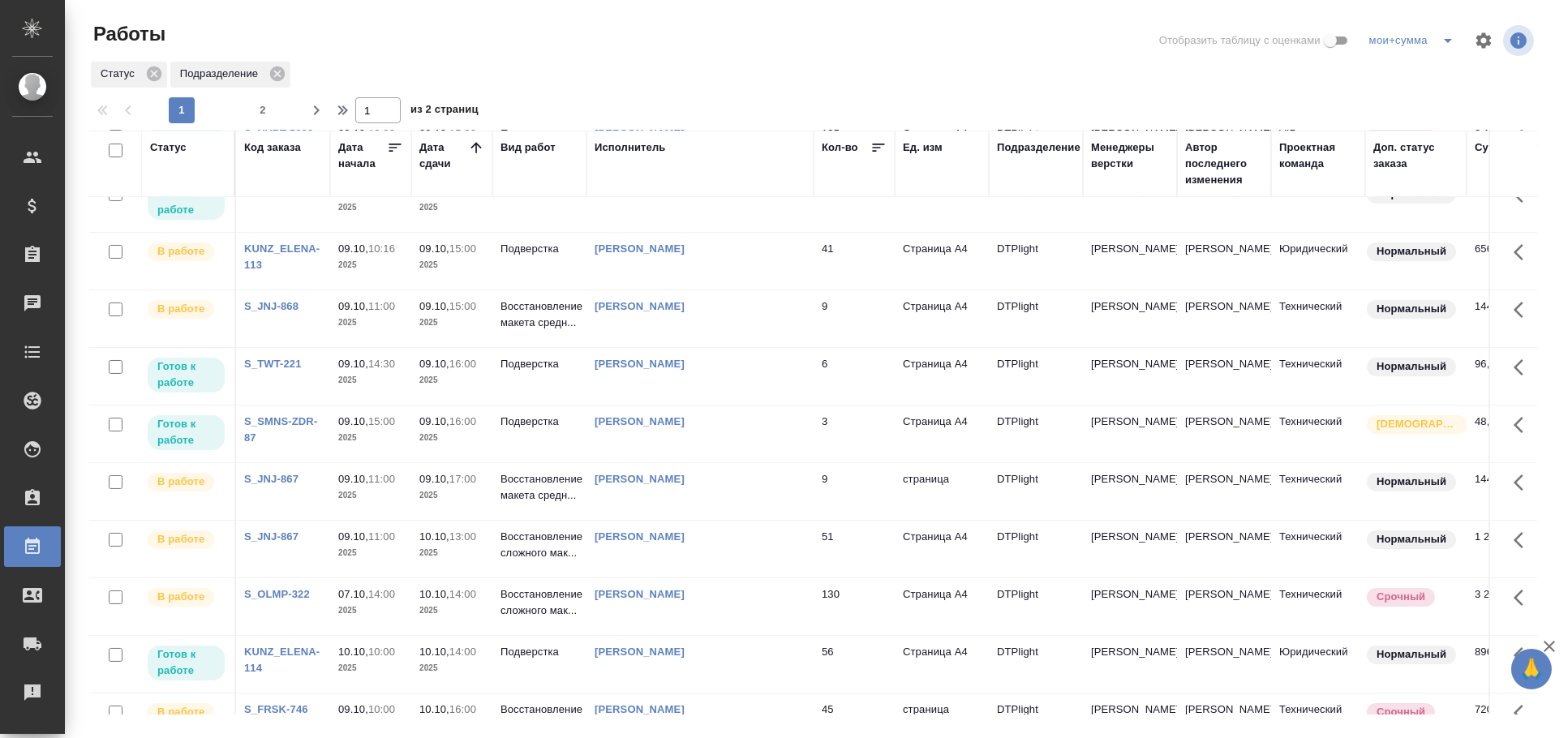
scroll to position [969, 0]
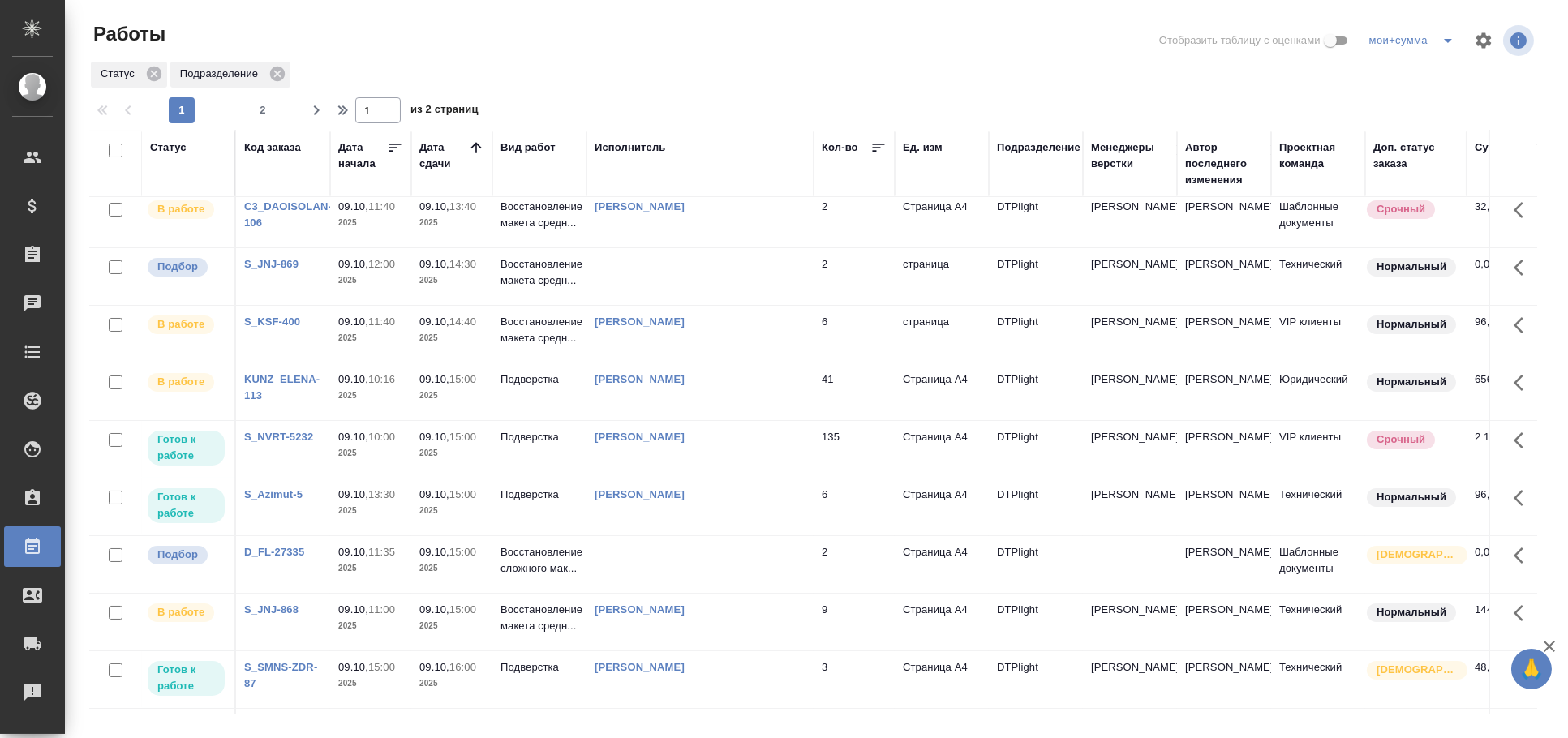
scroll to position [360, 0]
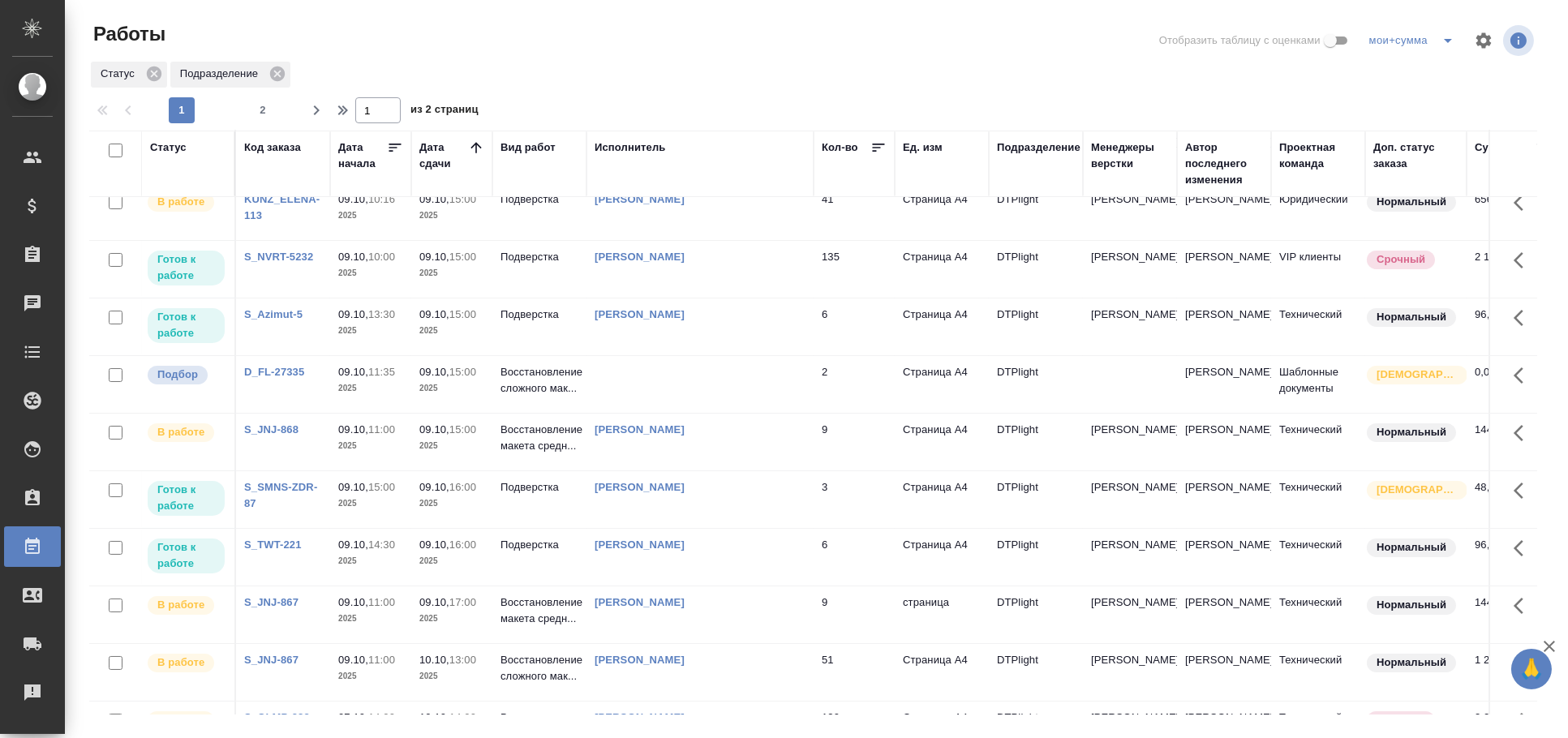
click at [748, 403] on td at bounding box center [699, 385] width 227 height 57
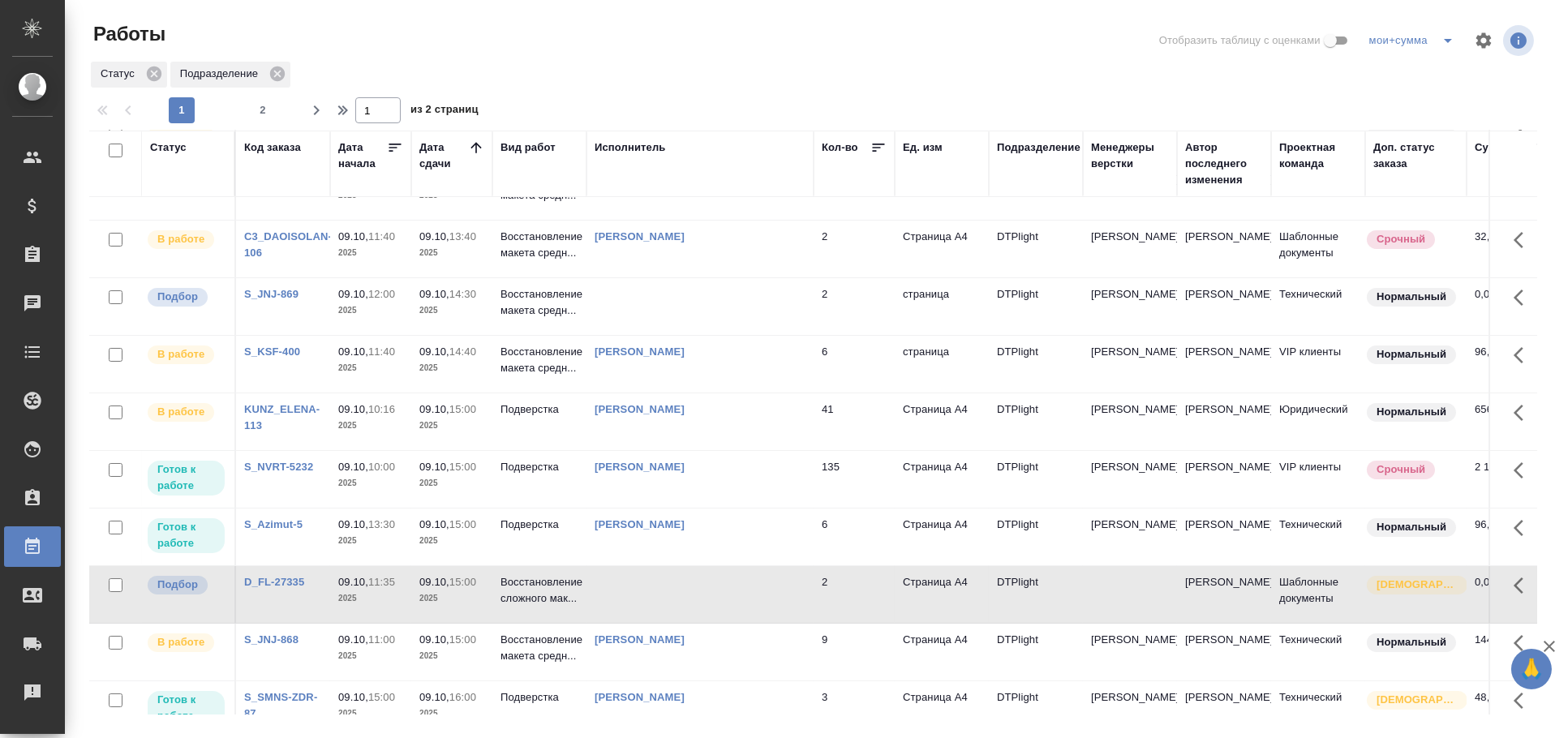
scroll to position [0, 0]
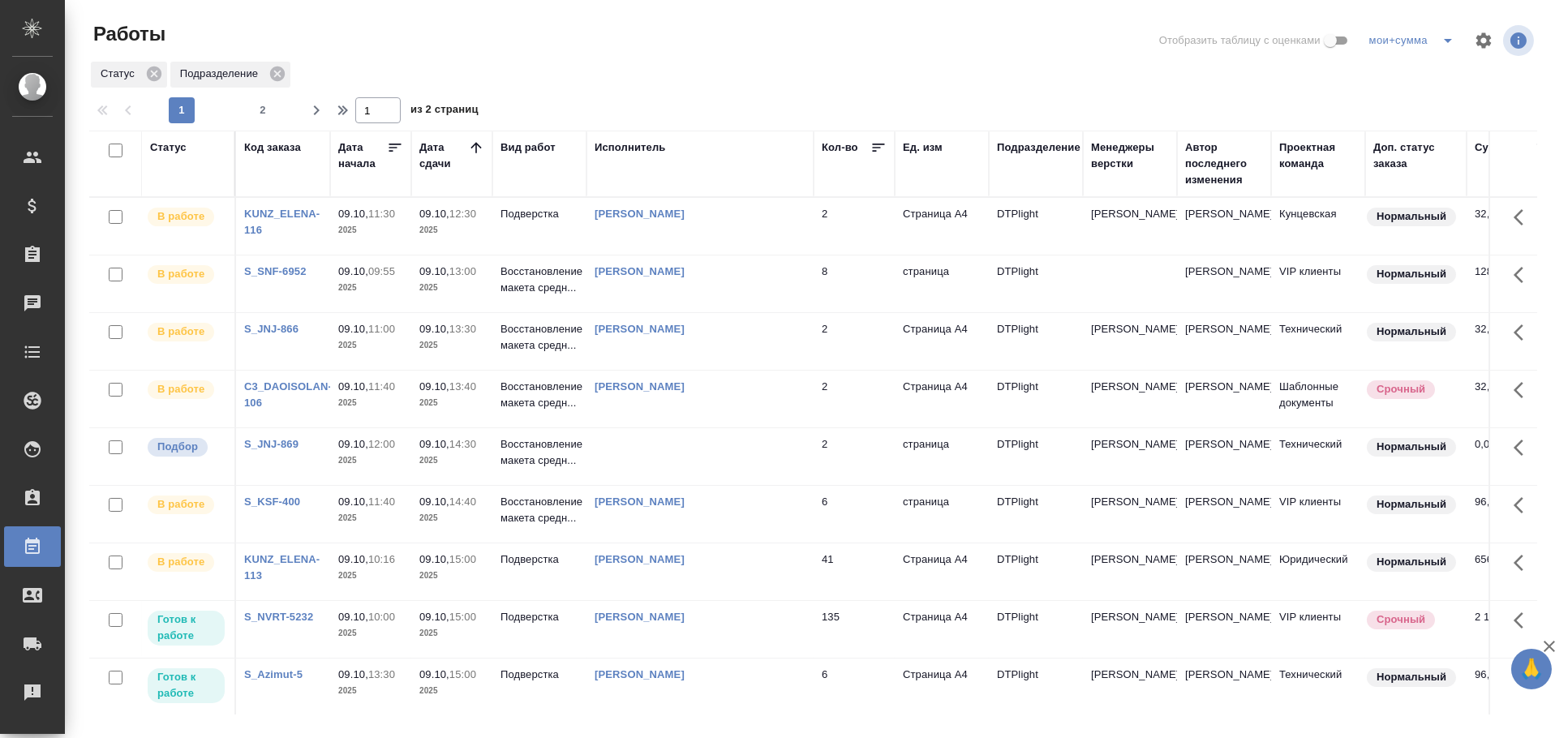
click at [601, 464] on td at bounding box center [699, 457] width 227 height 57
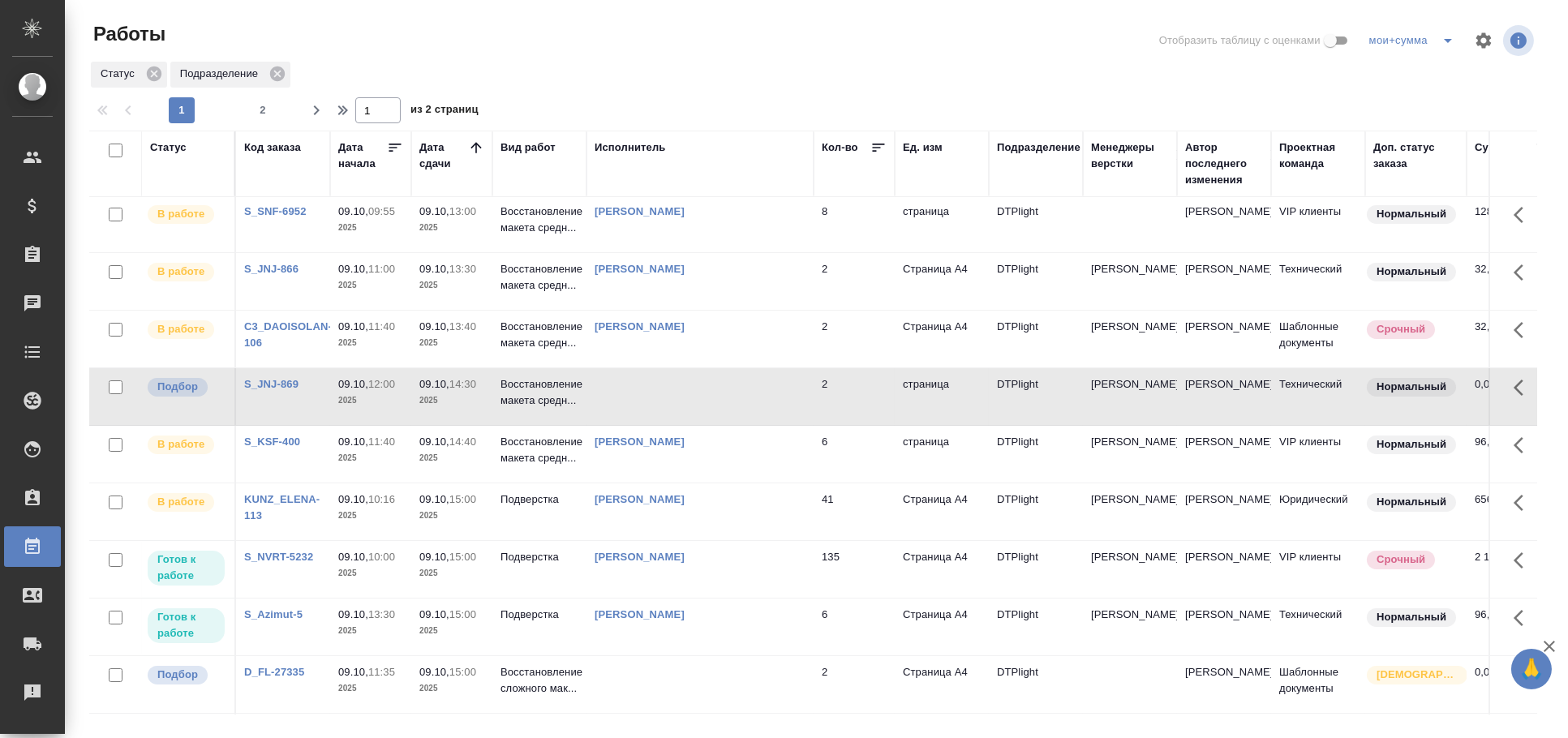
scroll to position [89, 0]
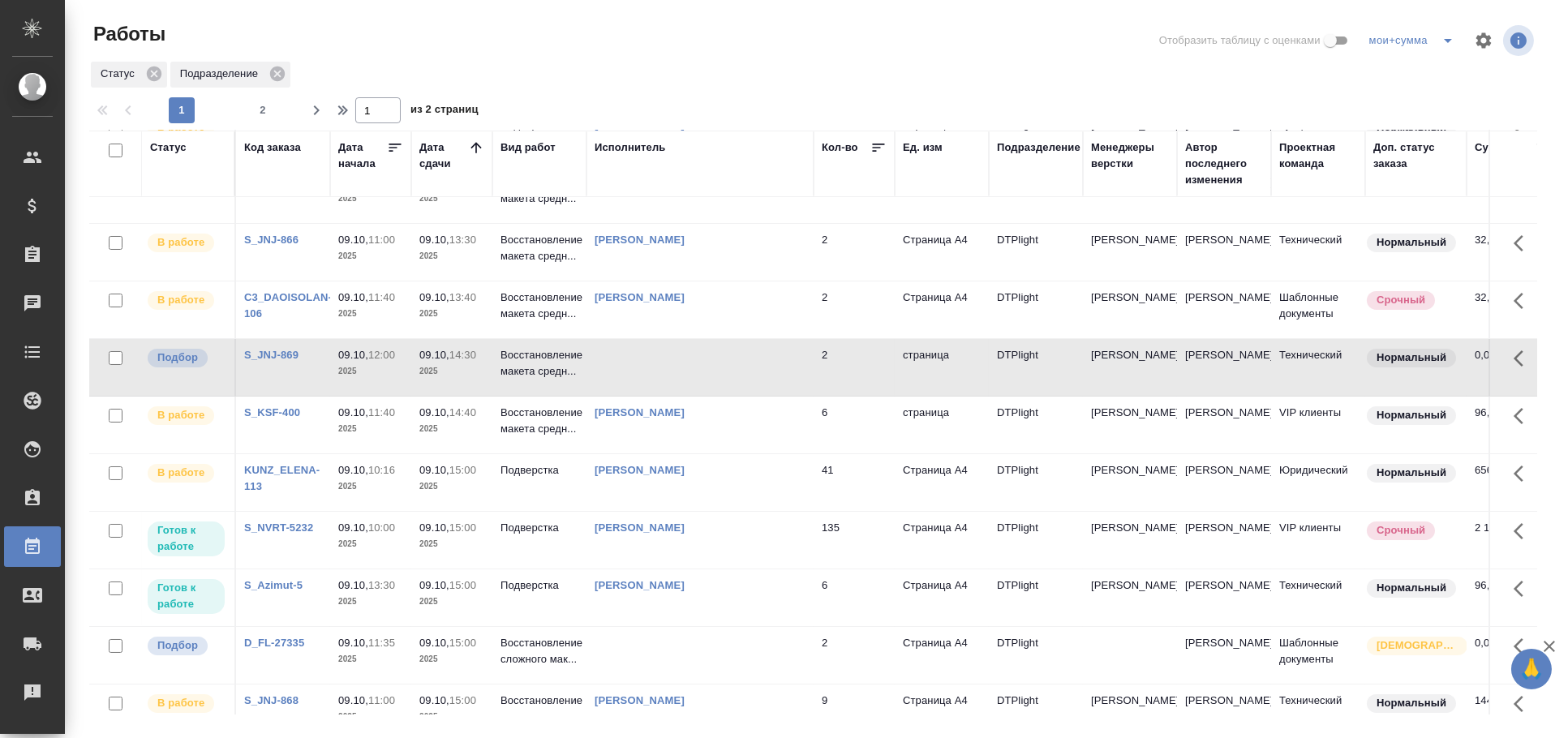
click at [638, 536] on div "[PERSON_NAME]" at bounding box center [700, 527] width 211 height 16
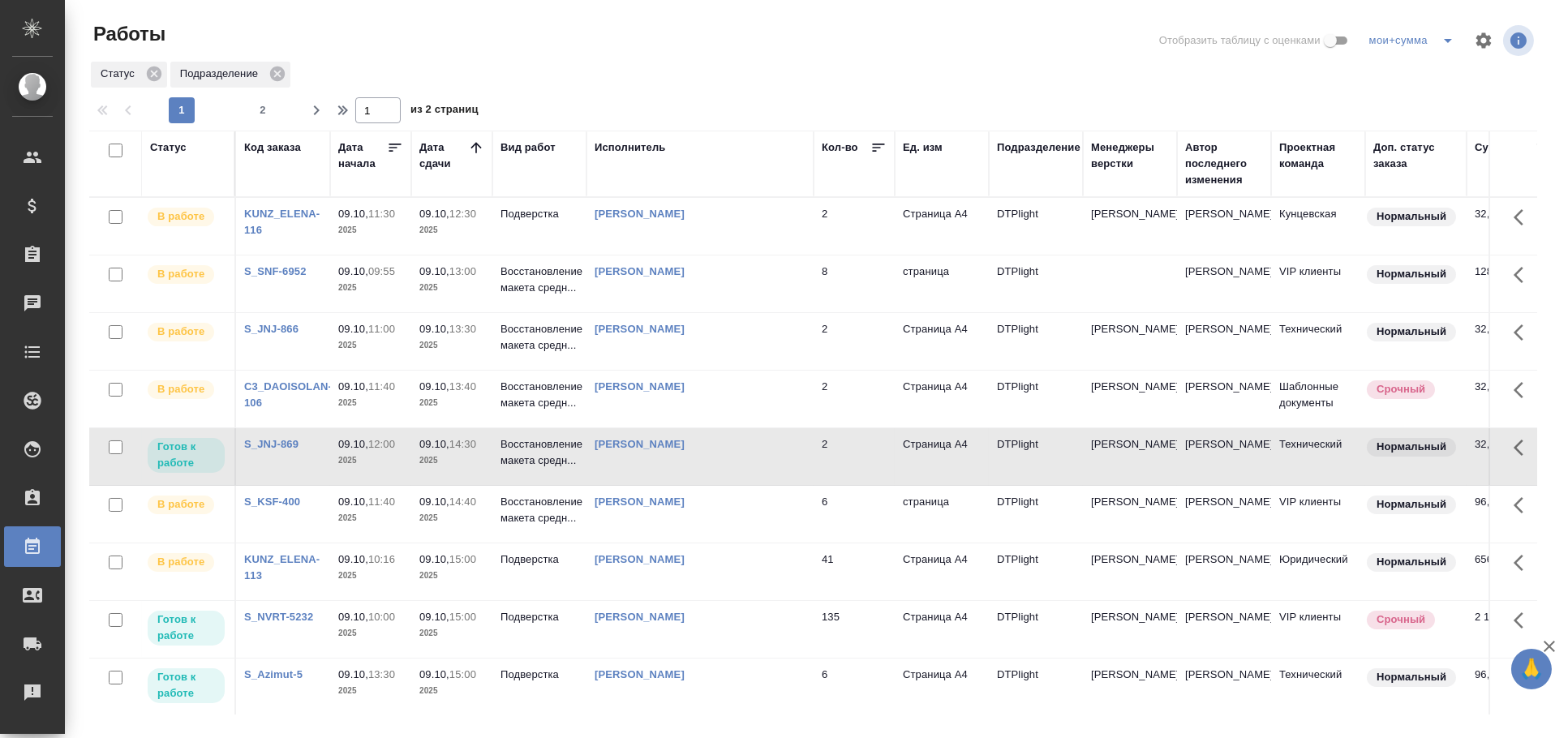
scroll to position [360, 0]
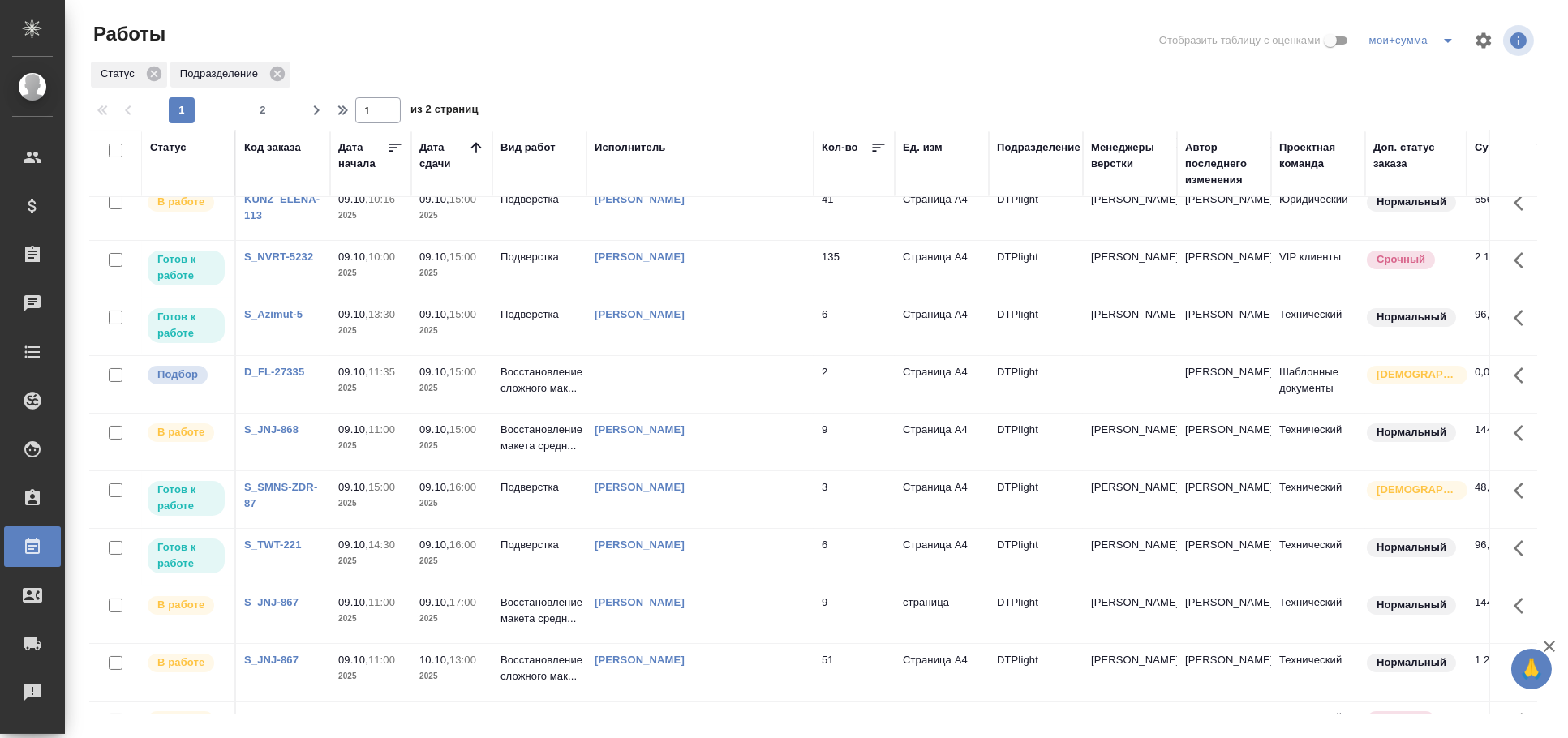
click at [636, 381] on td at bounding box center [699, 385] width 227 height 57
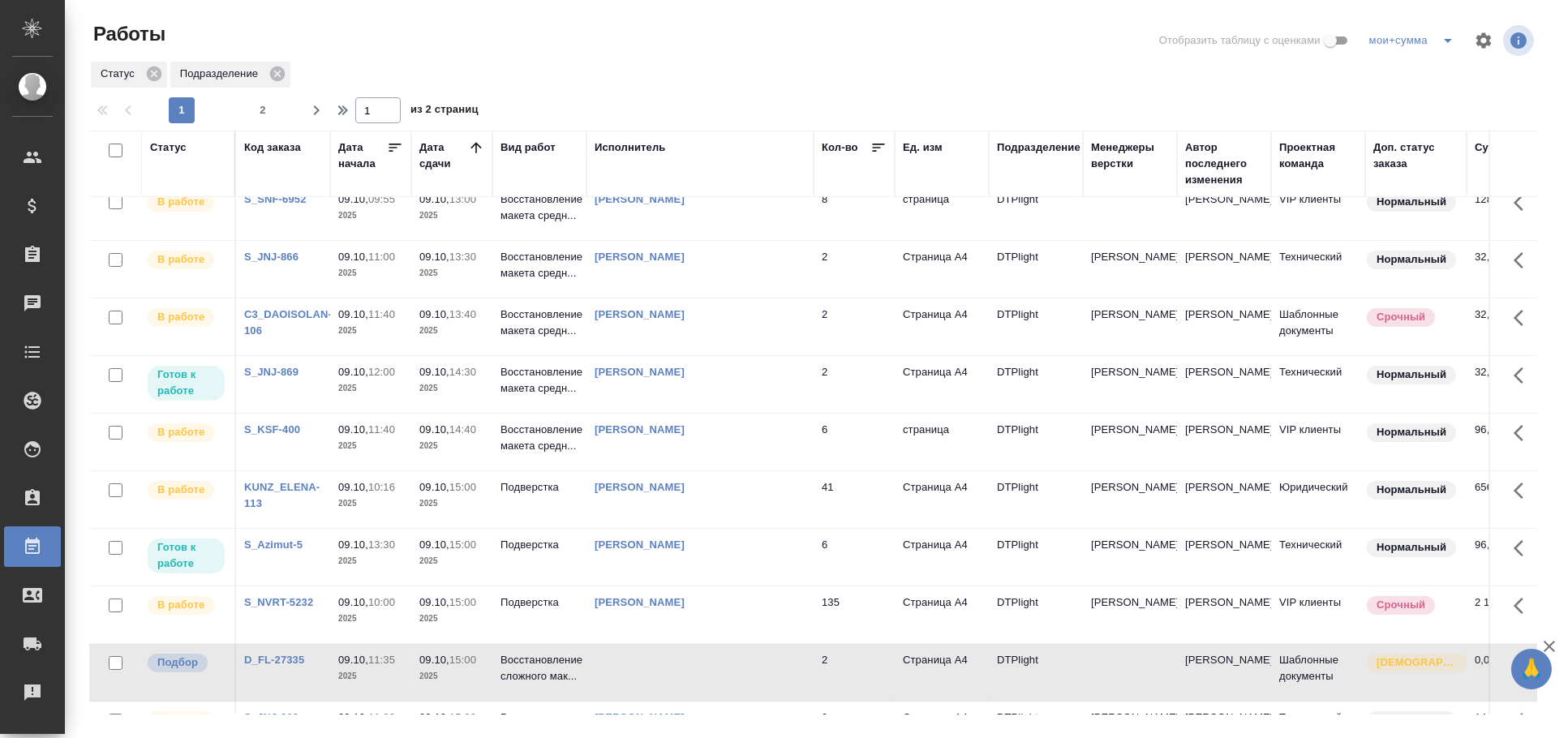
scroll to position [0, 0]
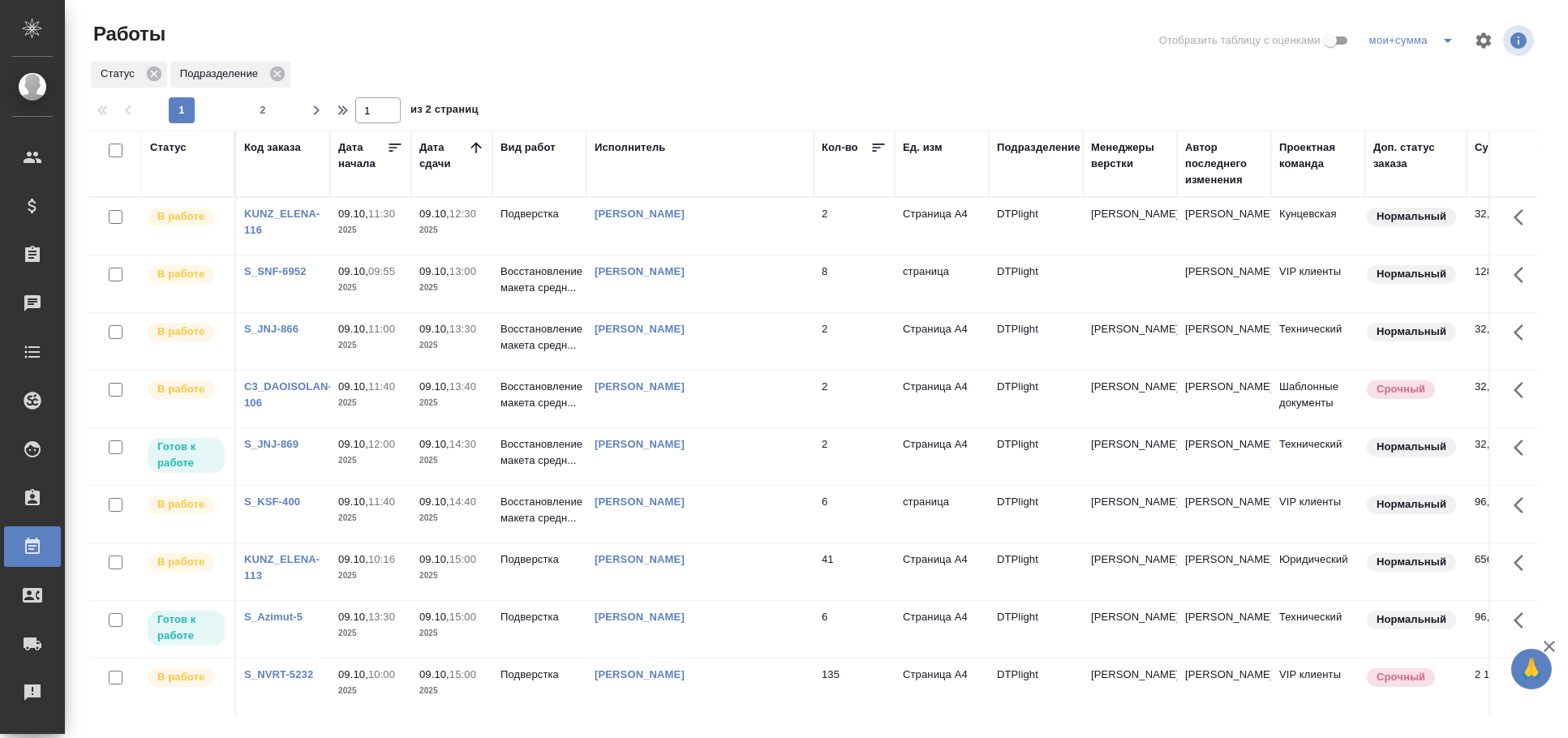
click at [802, 452] on div "Ямковенко Вера" at bounding box center [700, 444] width 211 height 16
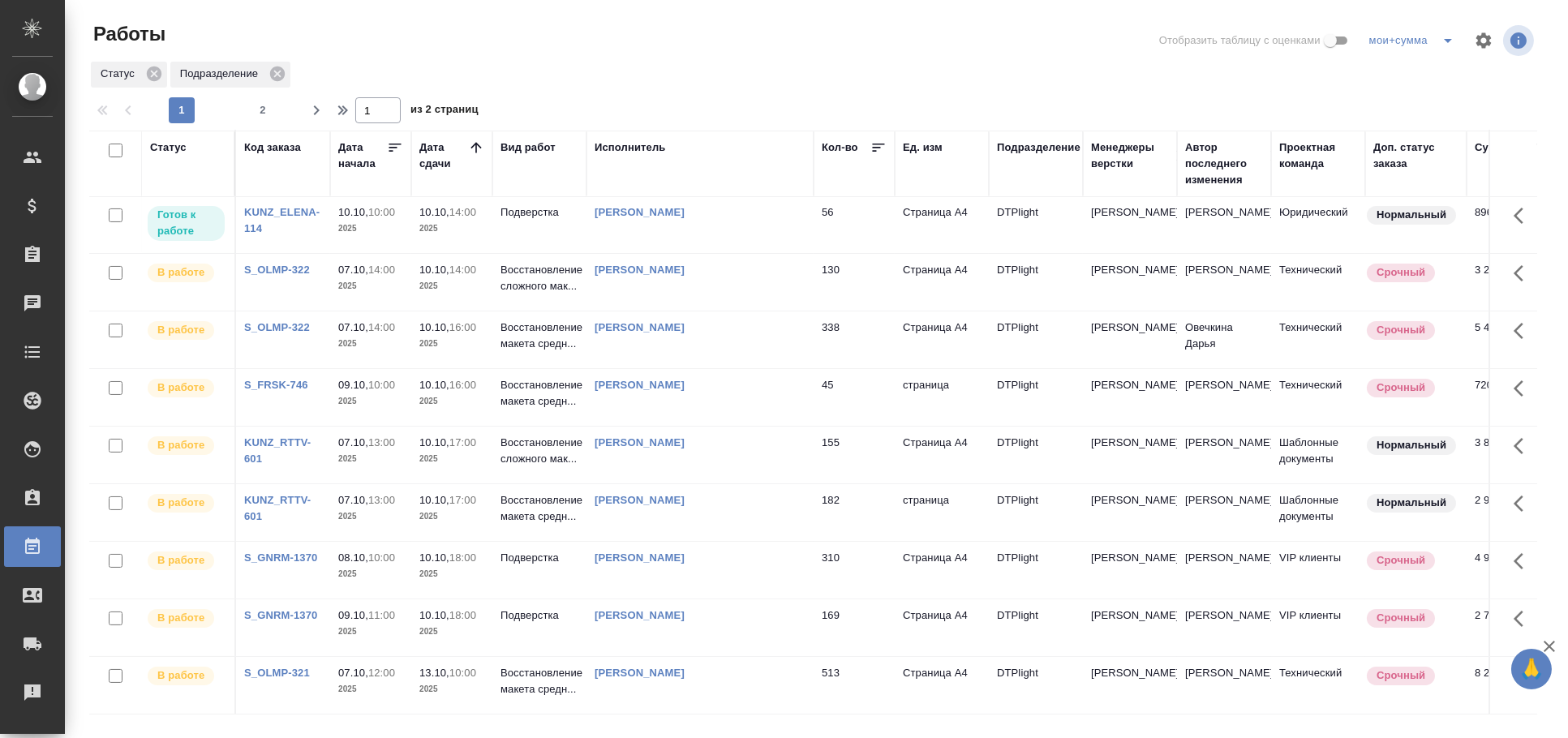
scroll to position [976, 0]
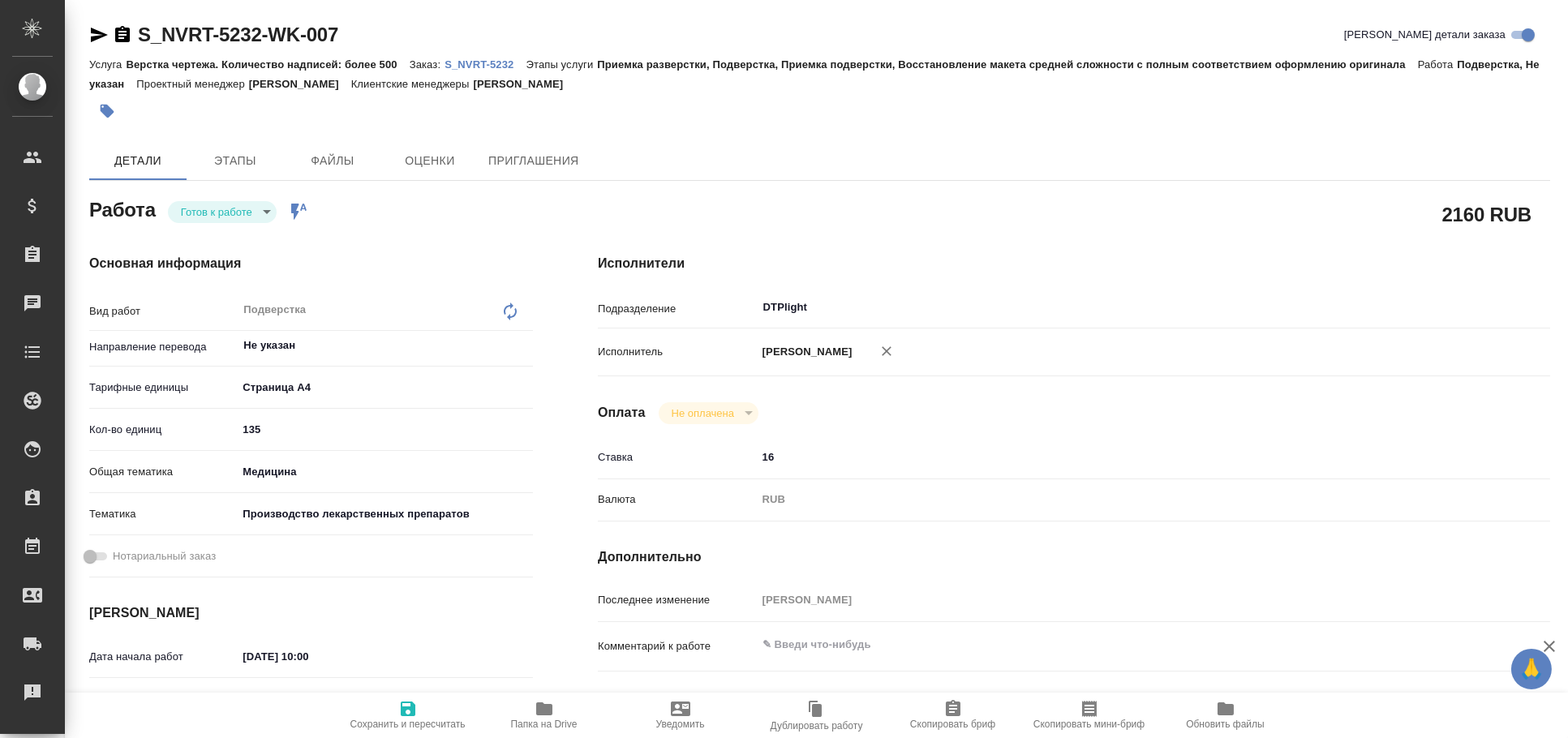
click at [99, 30] on icon "button" at bounding box center [100, 34] width 17 height 14
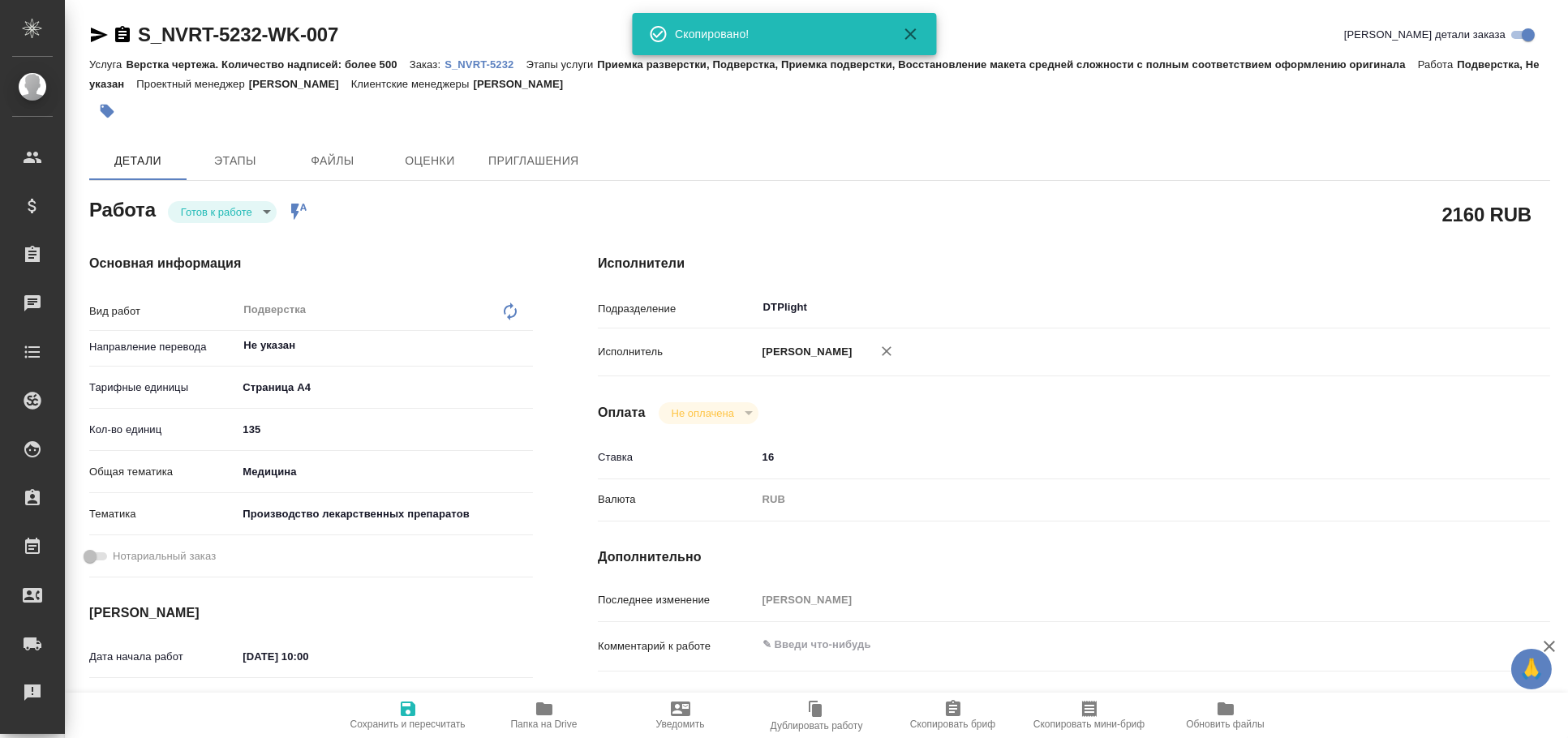
type textarea "x"
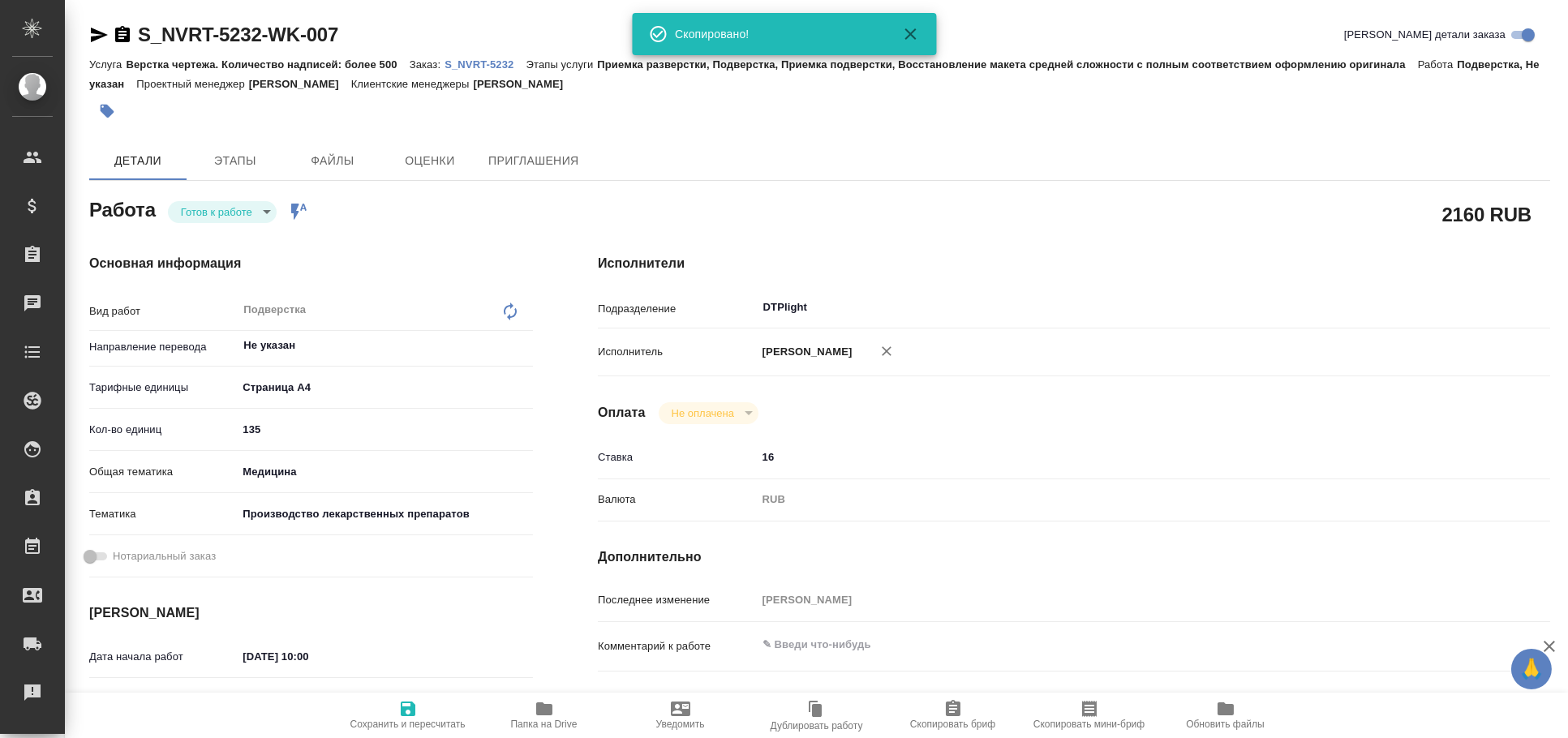
type textarea "x"
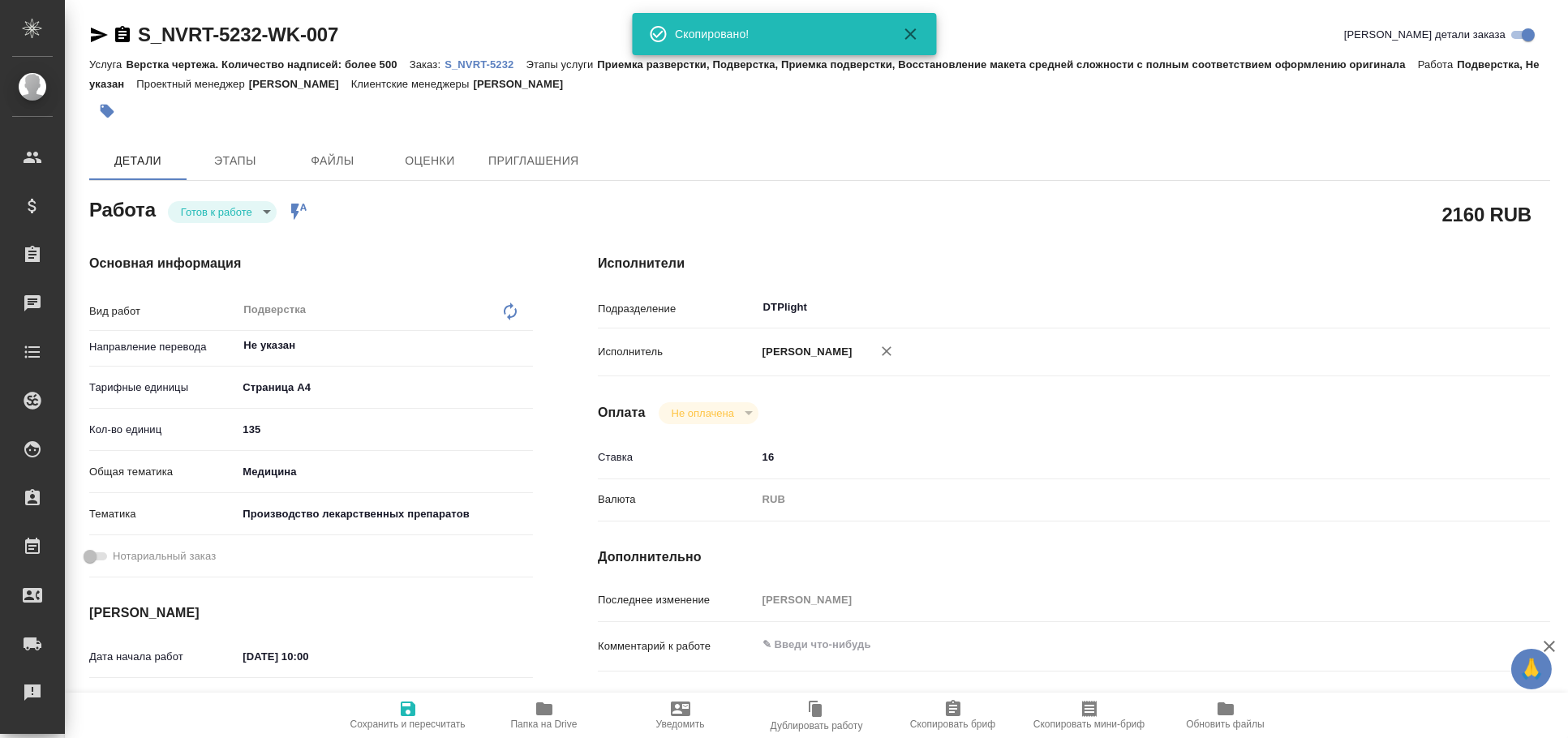
type textarea "x"
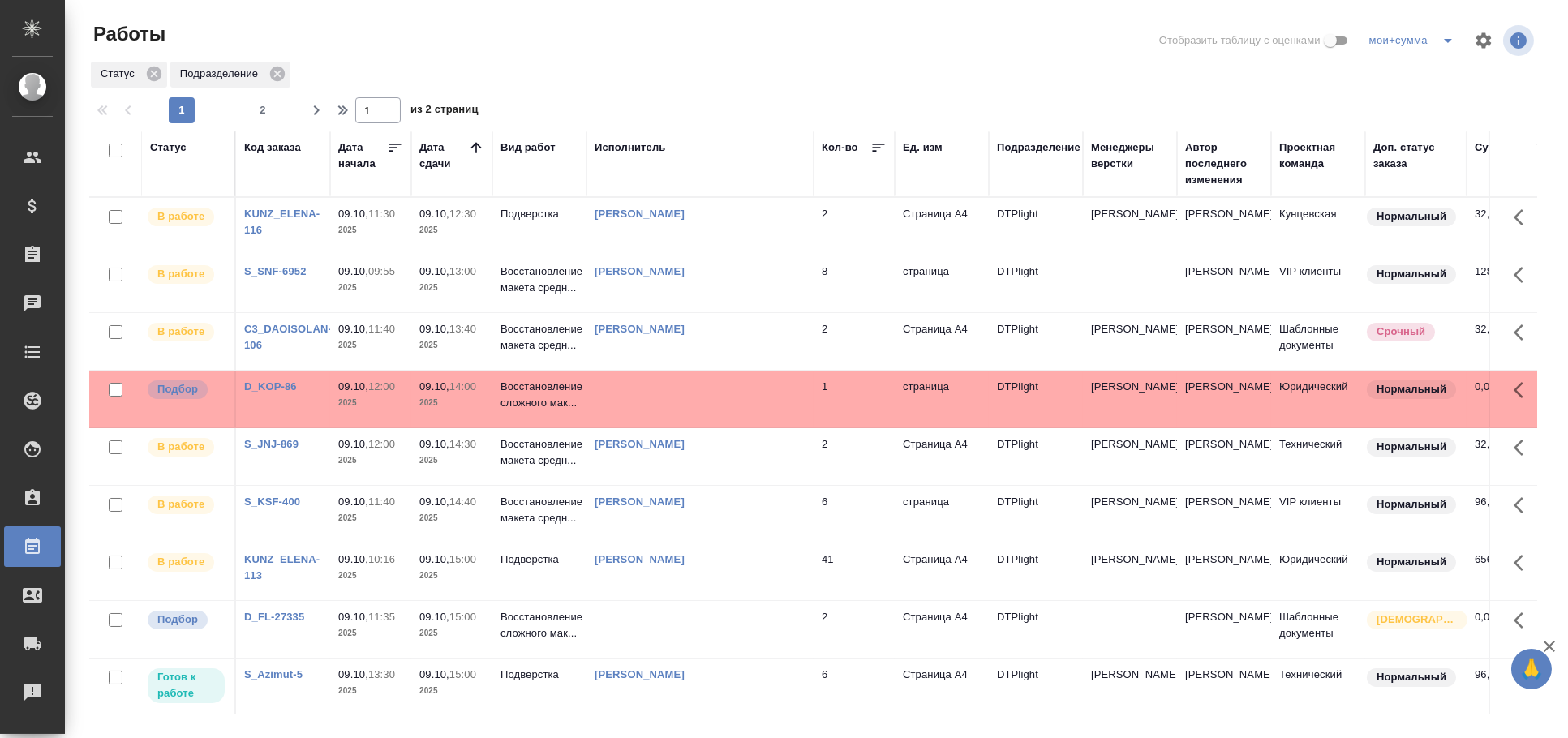
click at [180, 151] on div "Статус" at bounding box center [168, 147] width 36 height 16
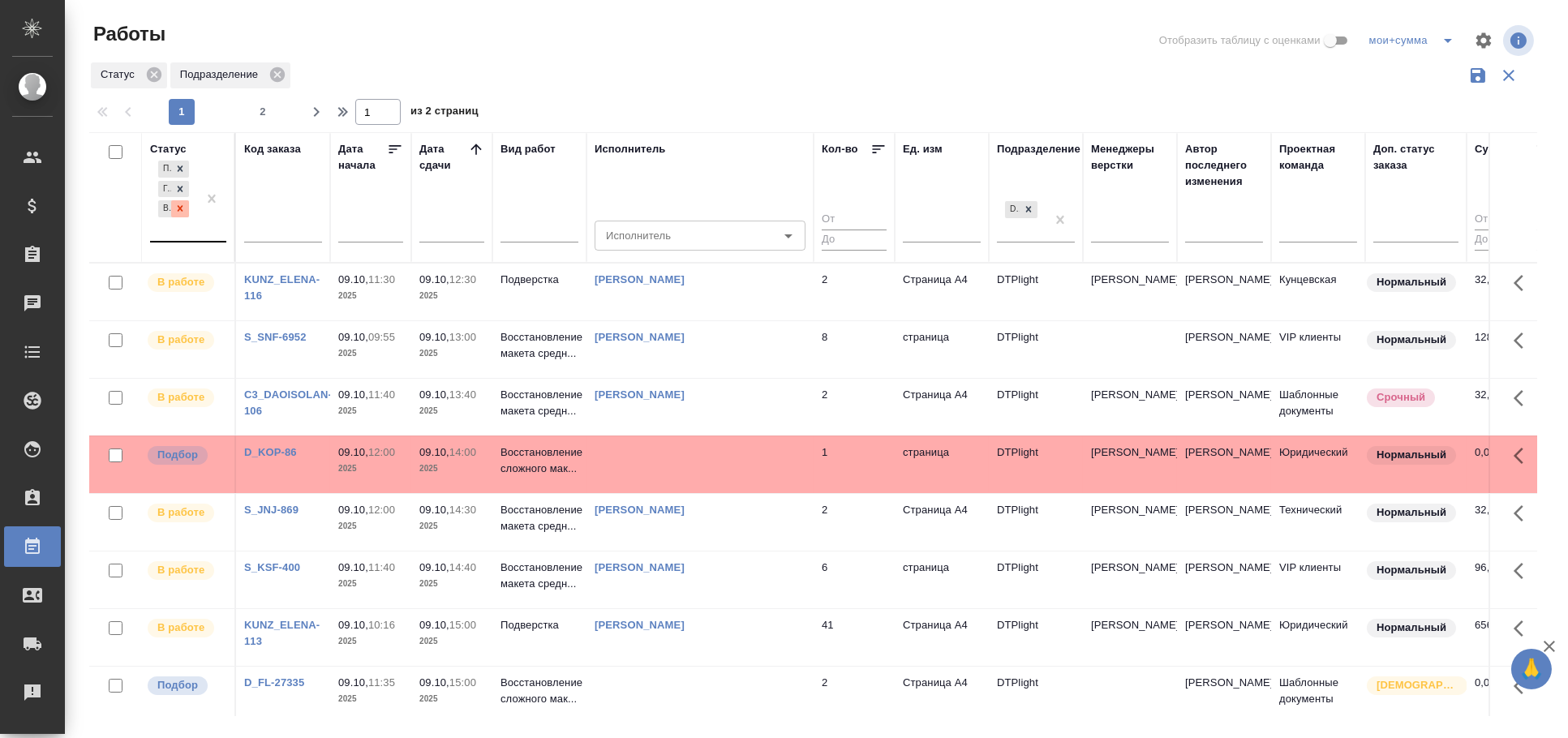
click at [186, 210] on div at bounding box center [180, 209] width 18 height 17
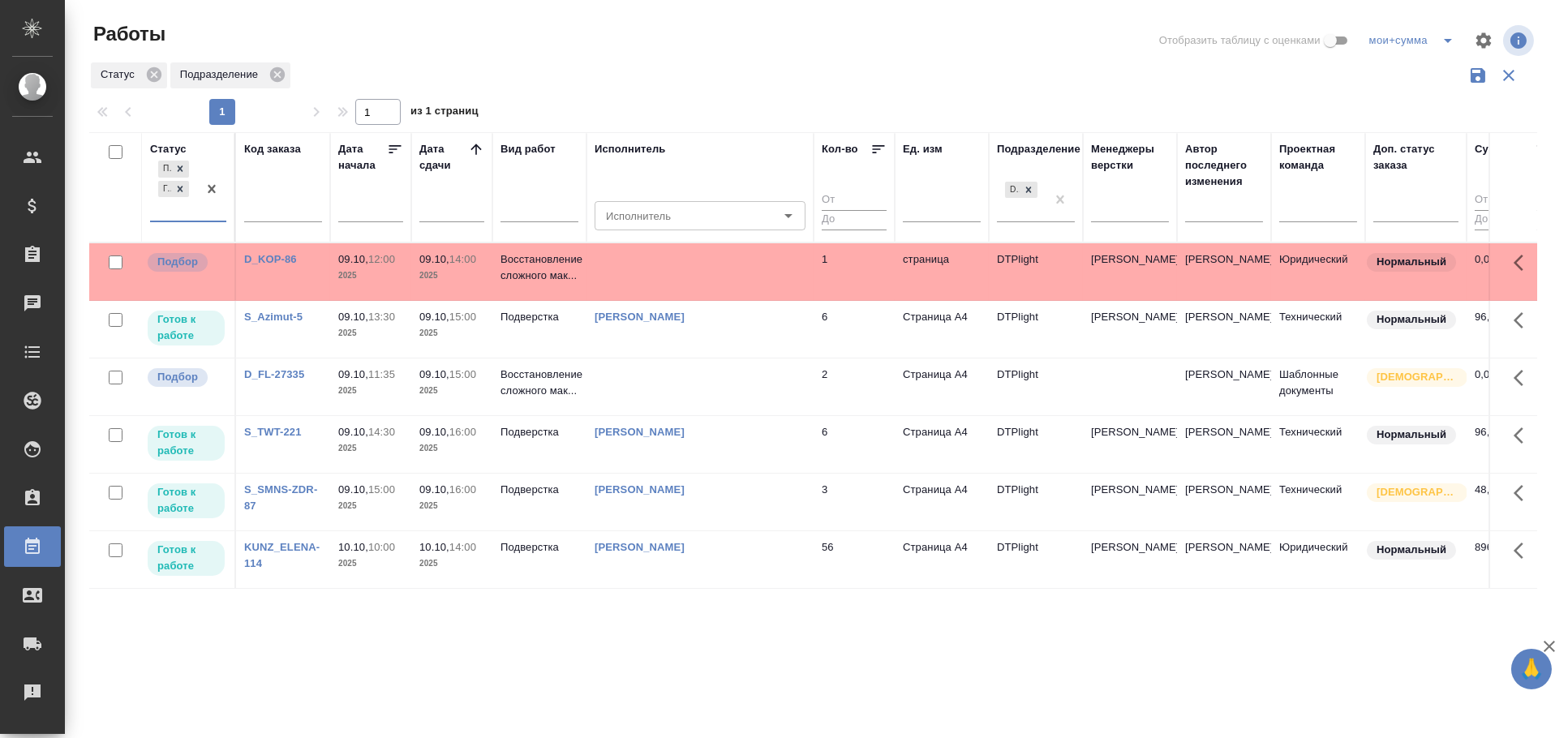
click at [672, 286] on td at bounding box center [699, 272] width 227 height 57
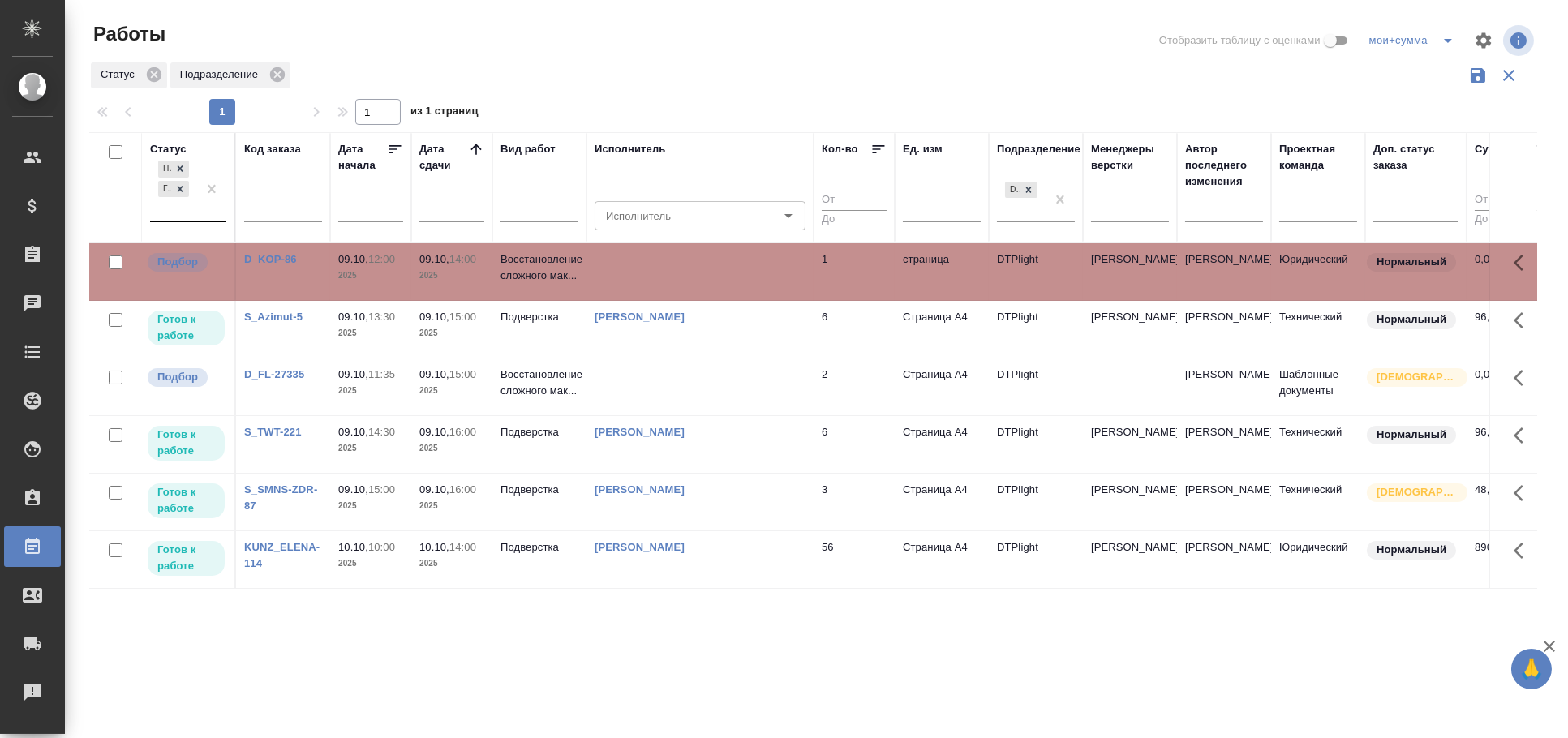
click at [672, 286] on td at bounding box center [699, 272] width 227 height 57
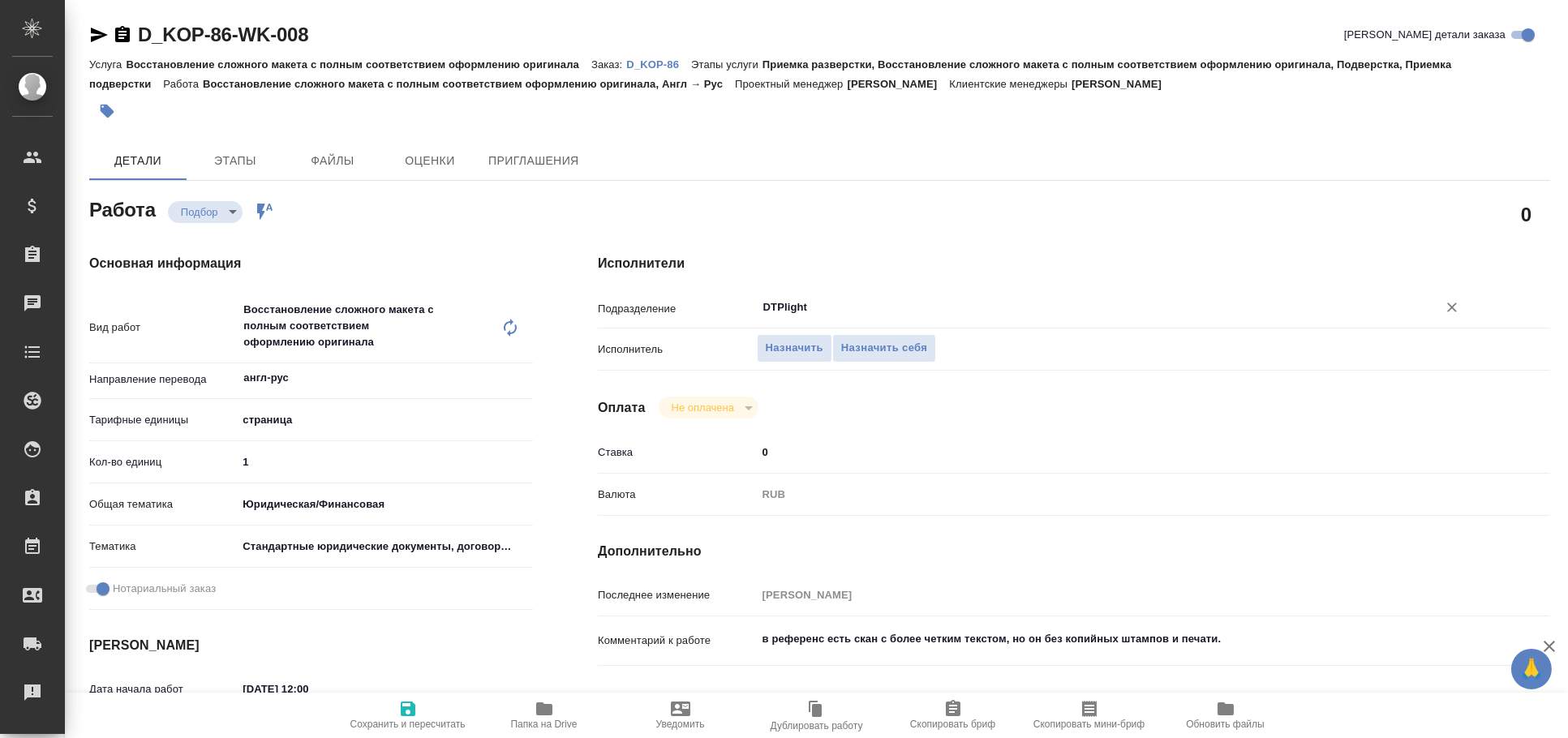
type textarea "x"
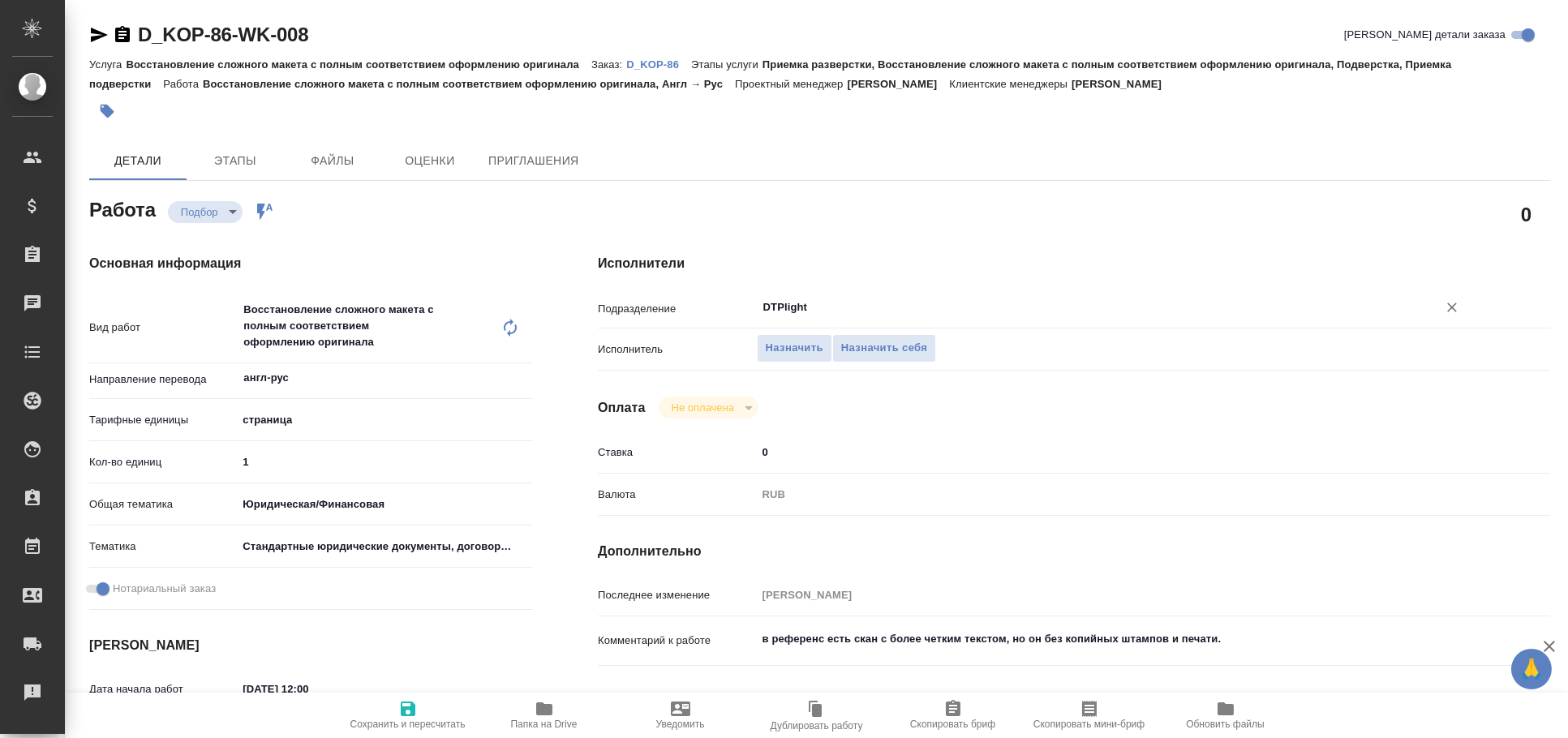
type textarea "x"
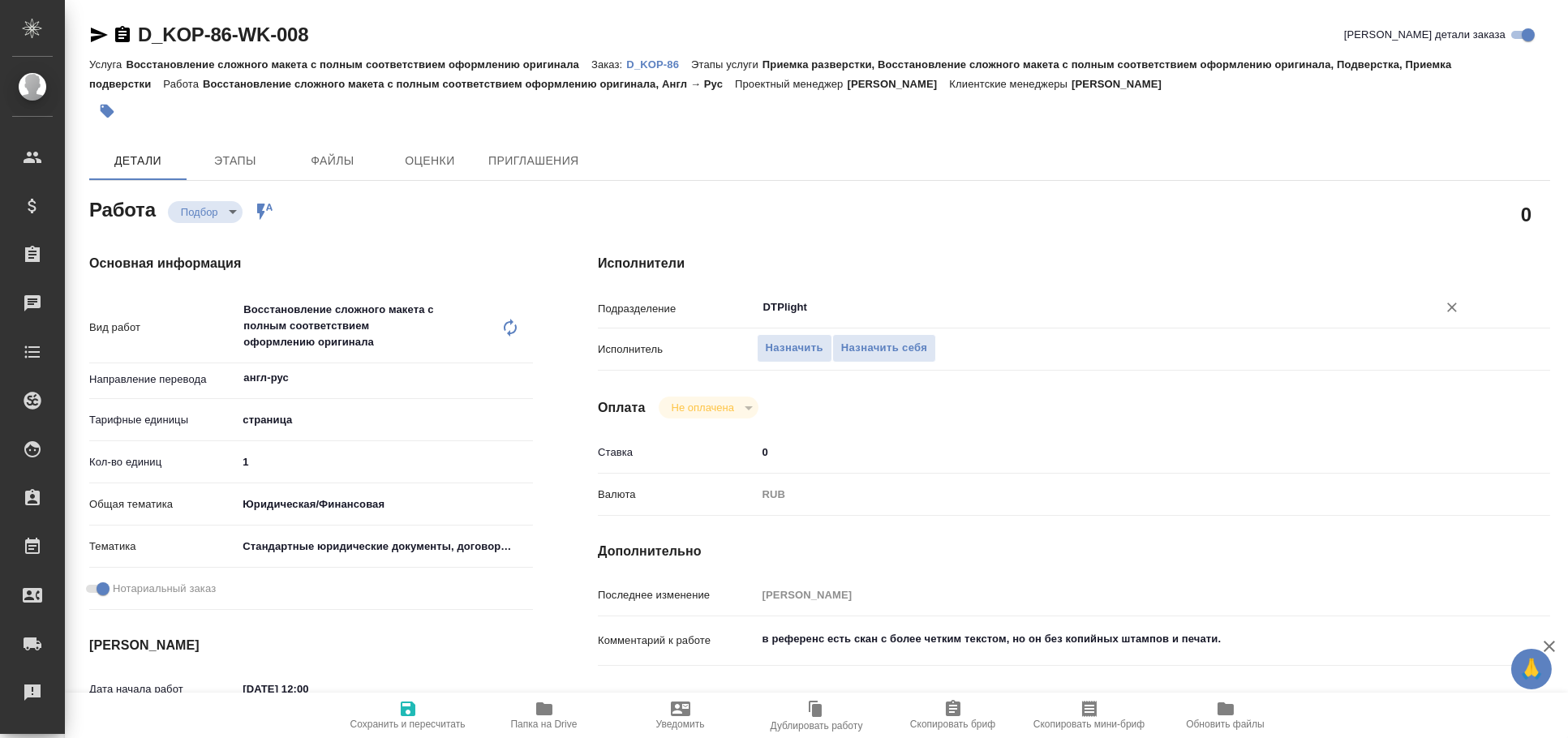
type textarea "x"
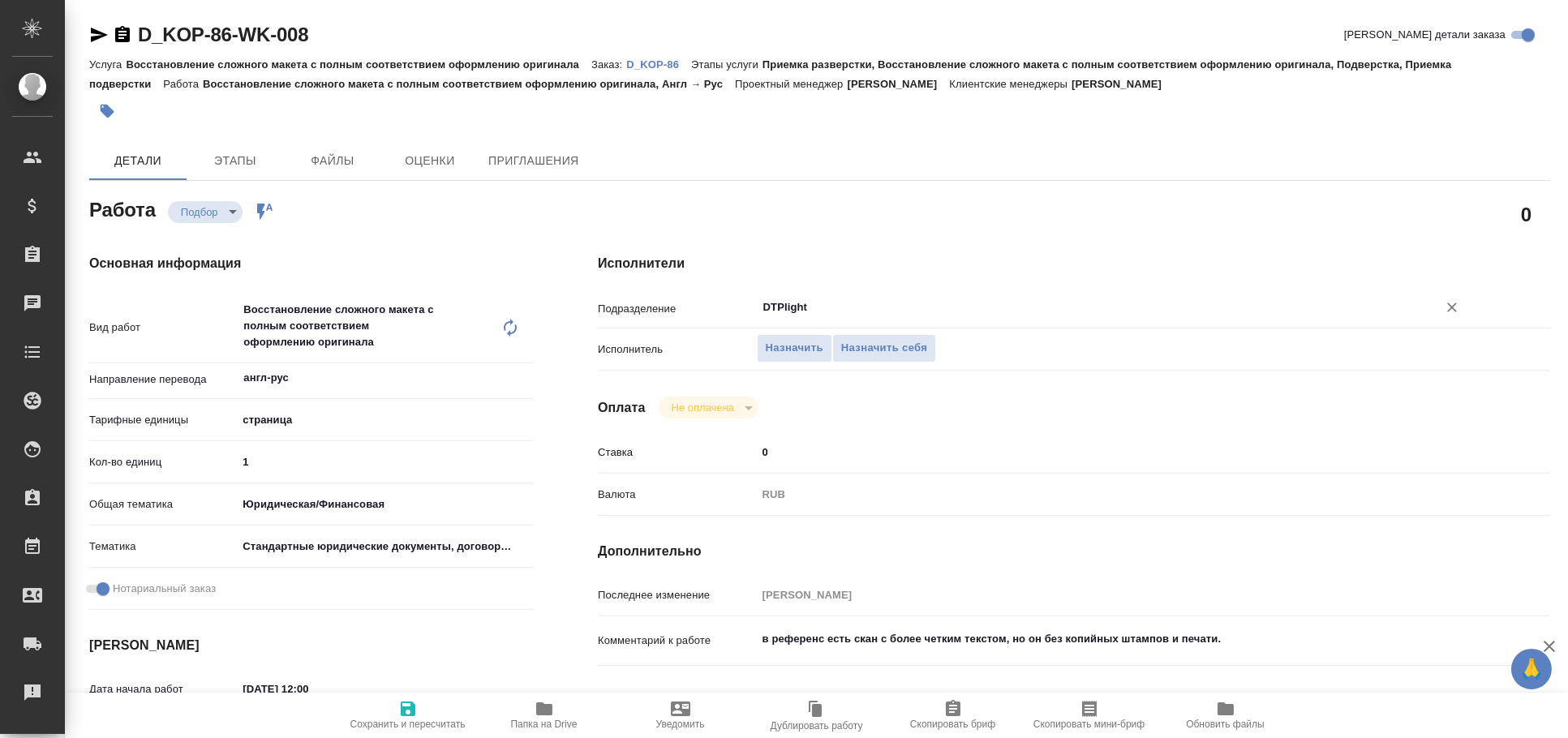
type textarea "x"
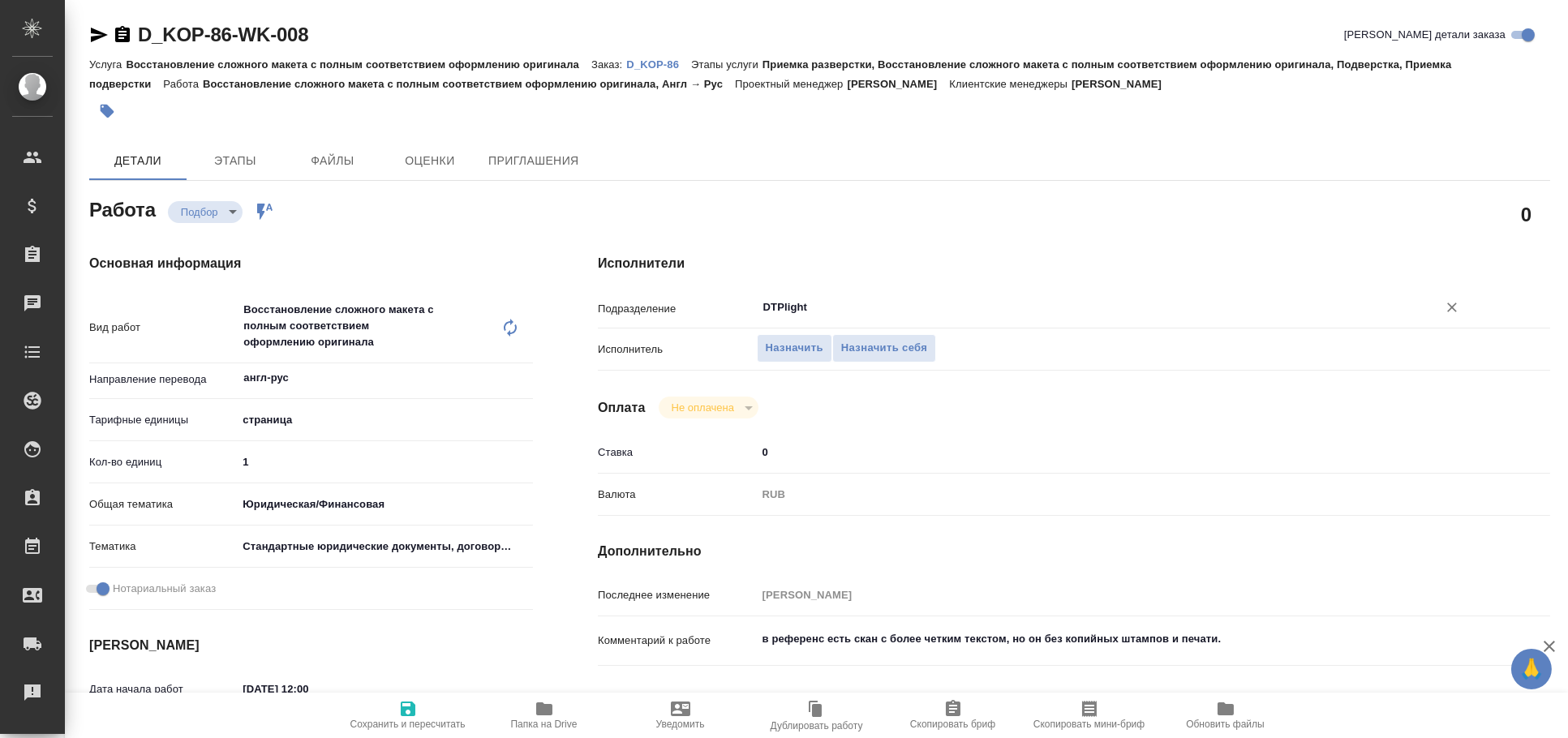
type textarea "x"
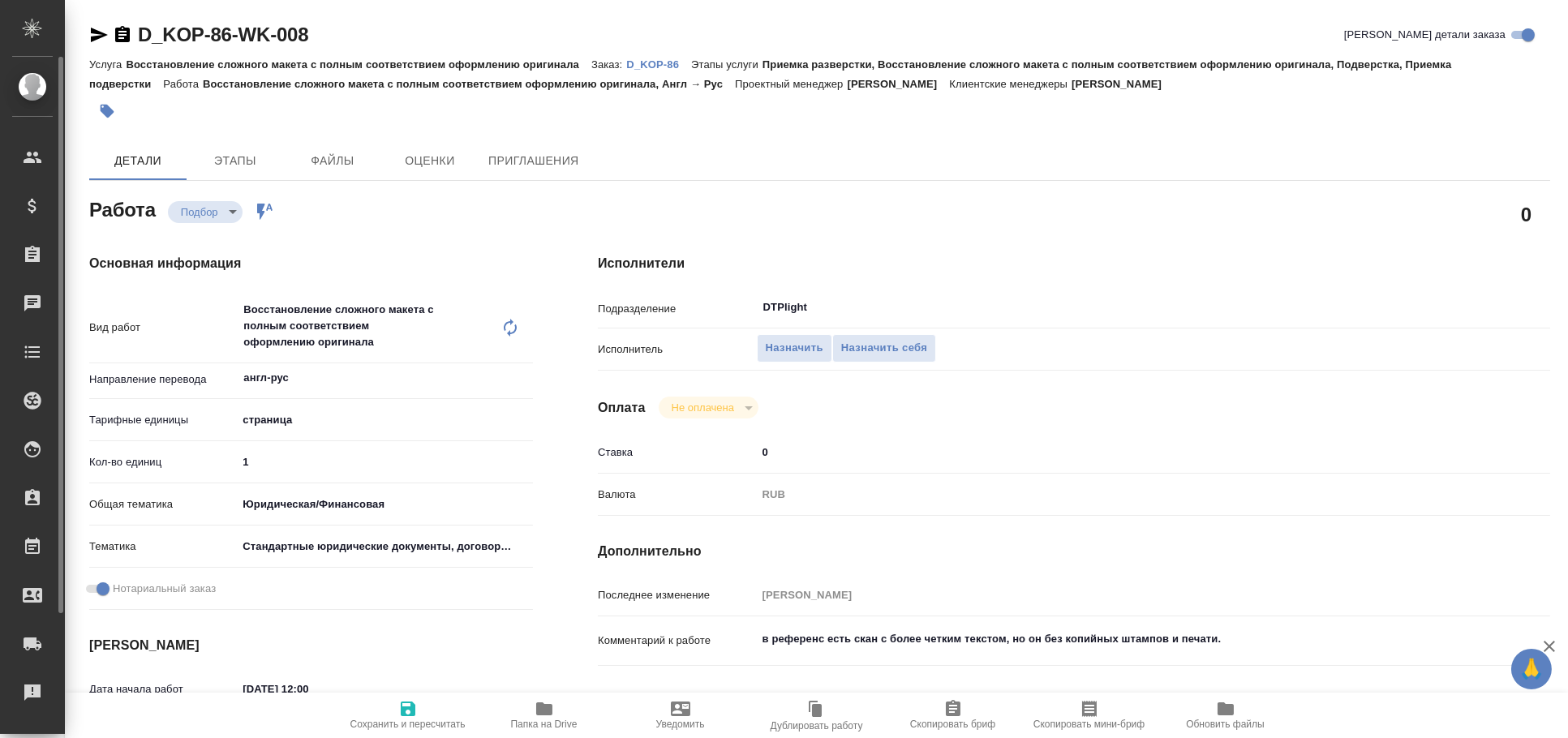
type textarea "x"
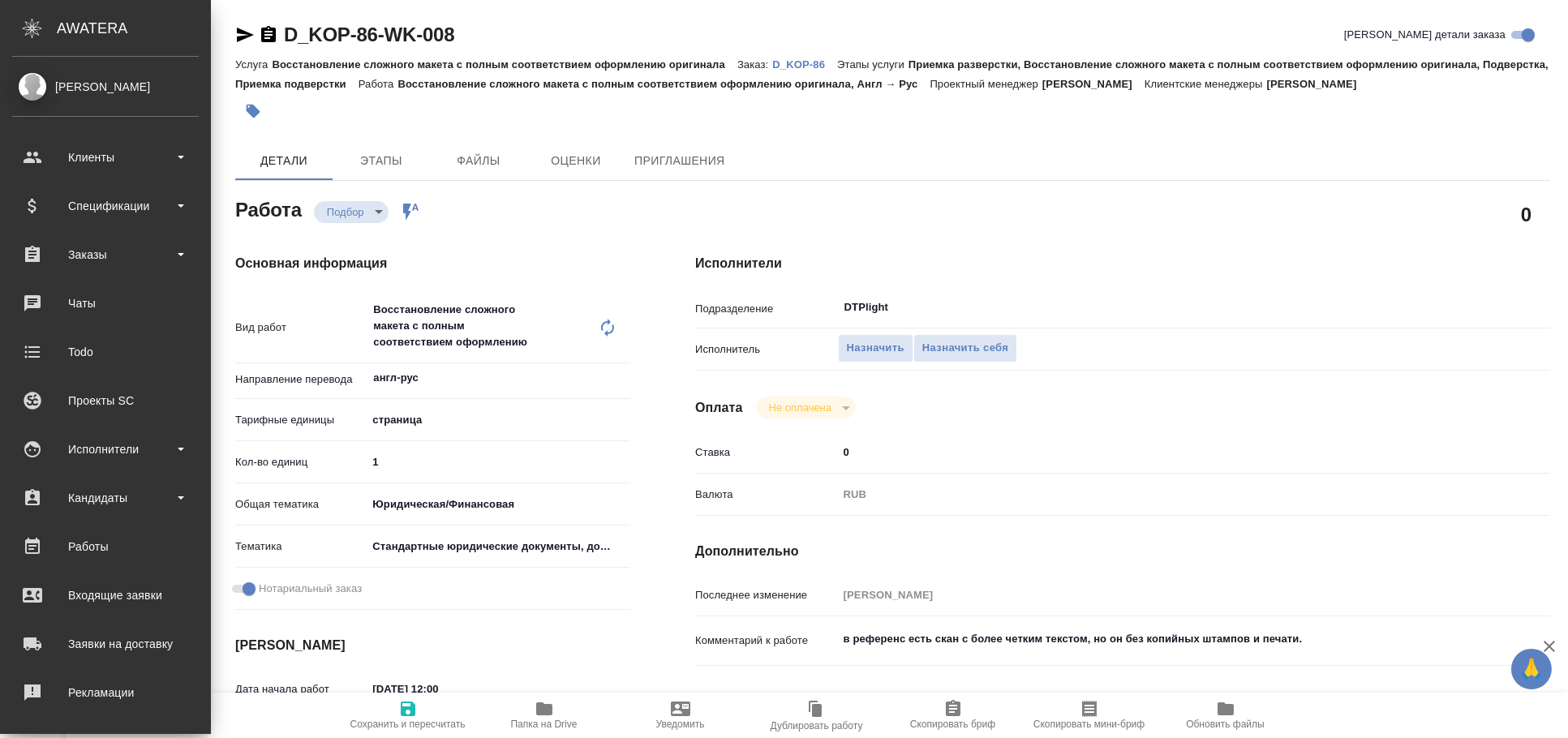
type textarea "x"
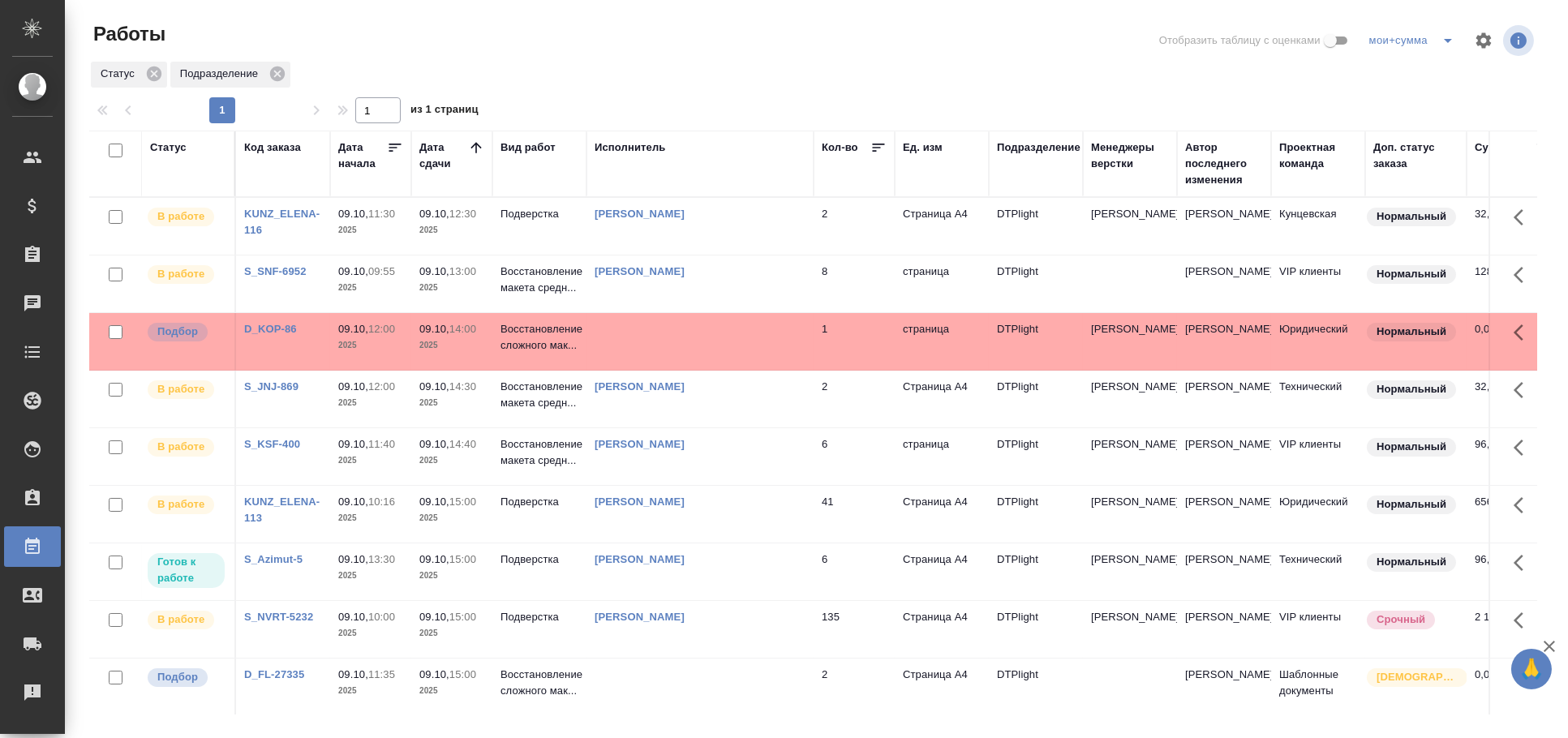
click at [751, 334] on td at bounding box center [699, 341] width 227 height 57
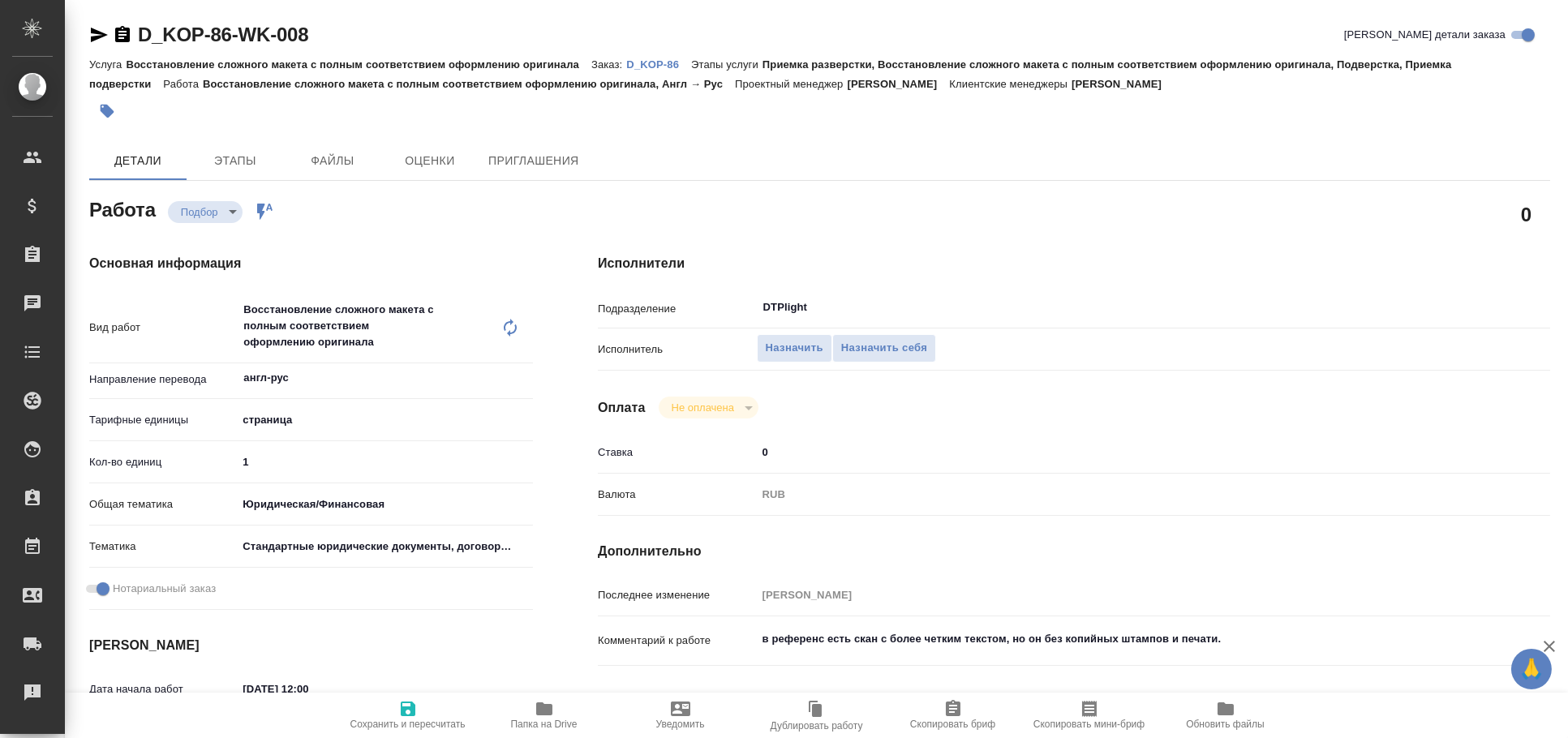
type textarea "x"
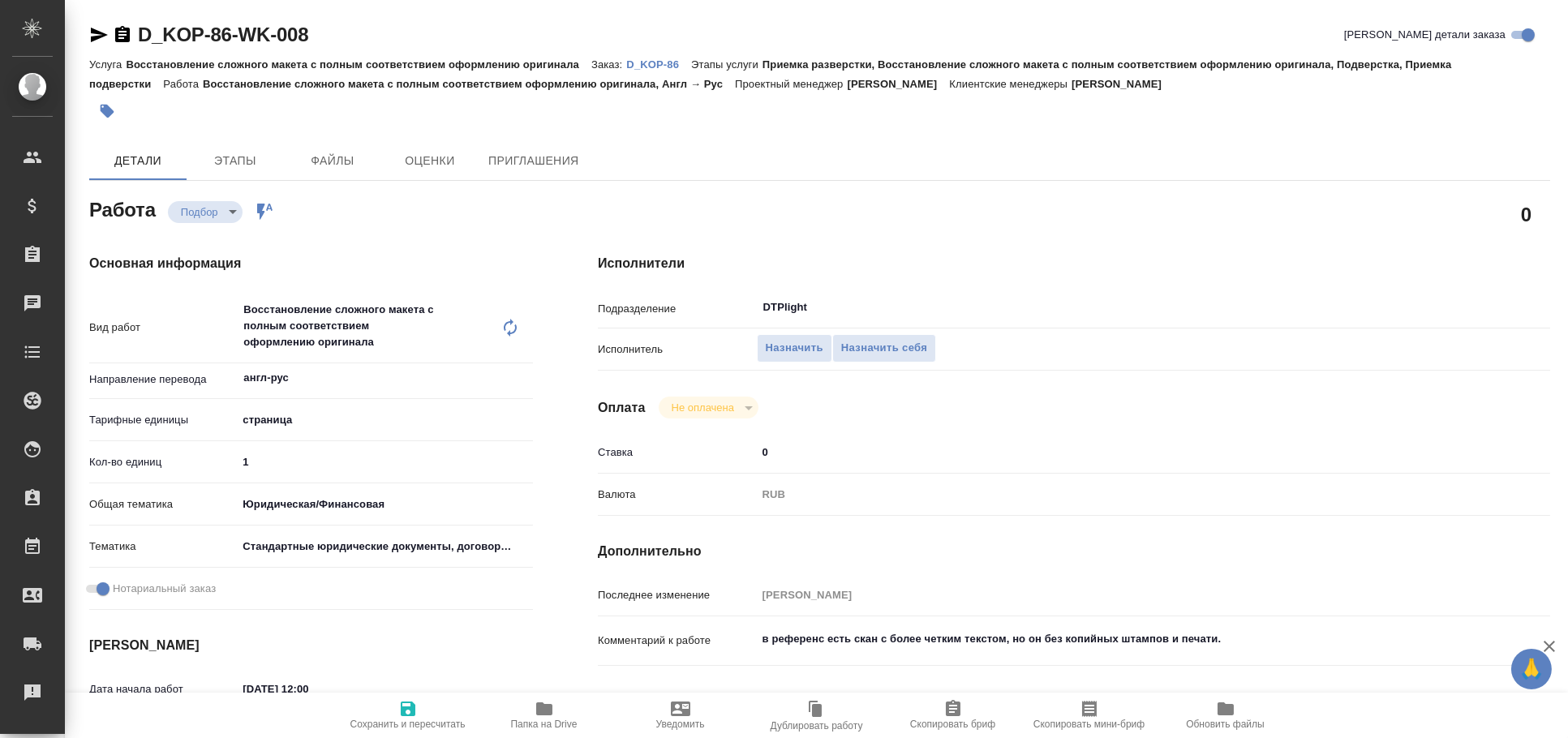
type textarea "x"
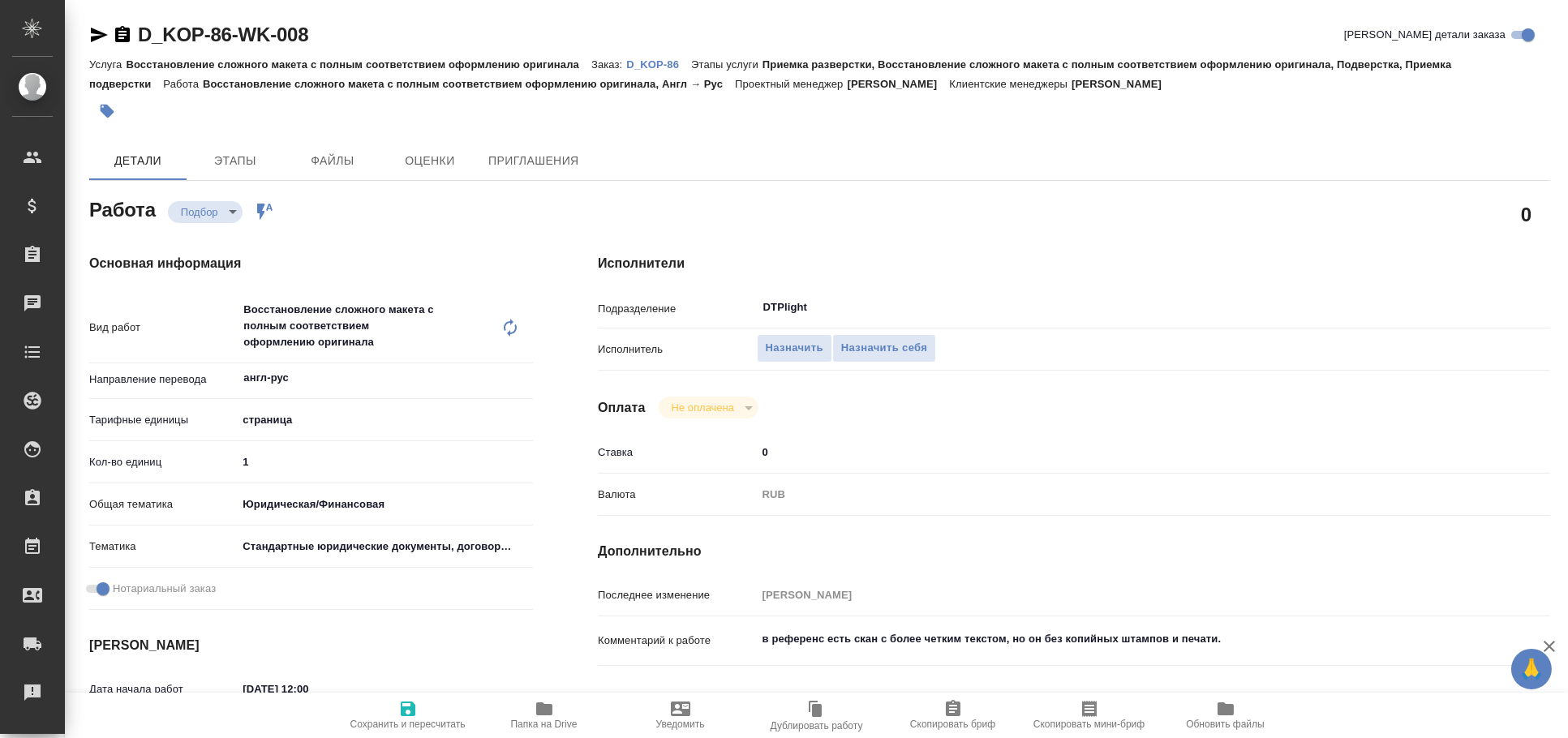
type textarea "x"
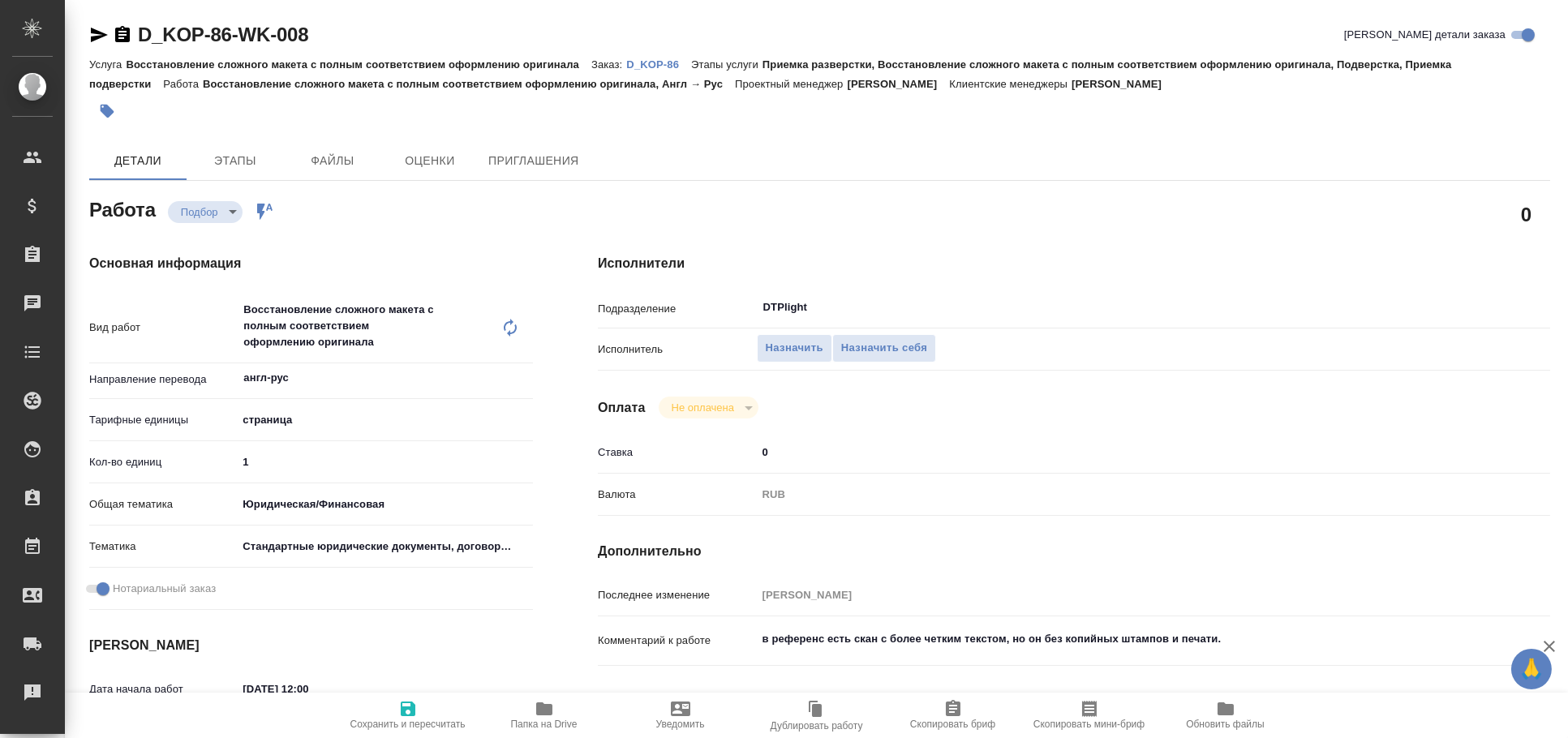
click at [565, 699] on span "Папка на Drive" at bounding box center [544, 714] width 117 height 30
type textarea "x"
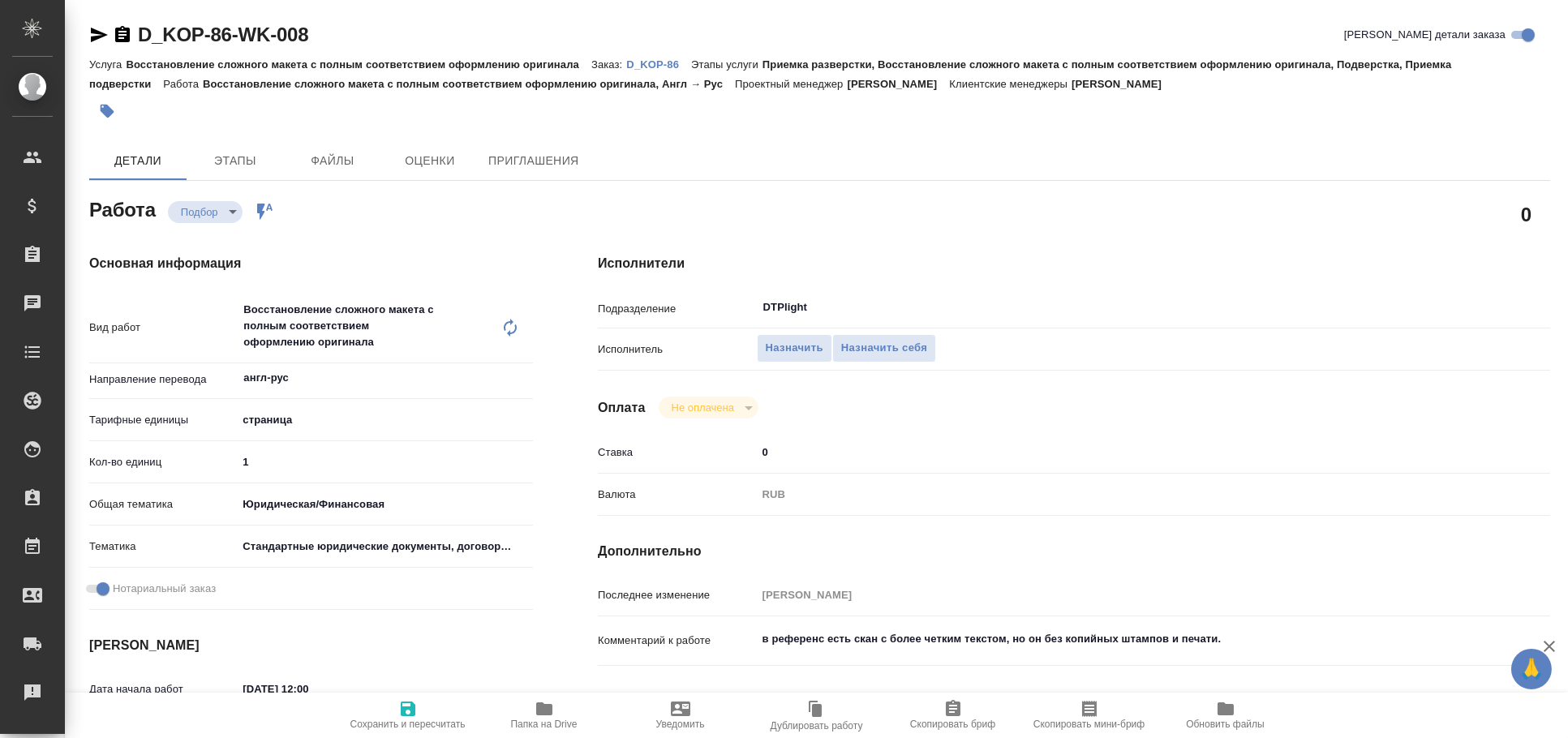
type textarea "x"
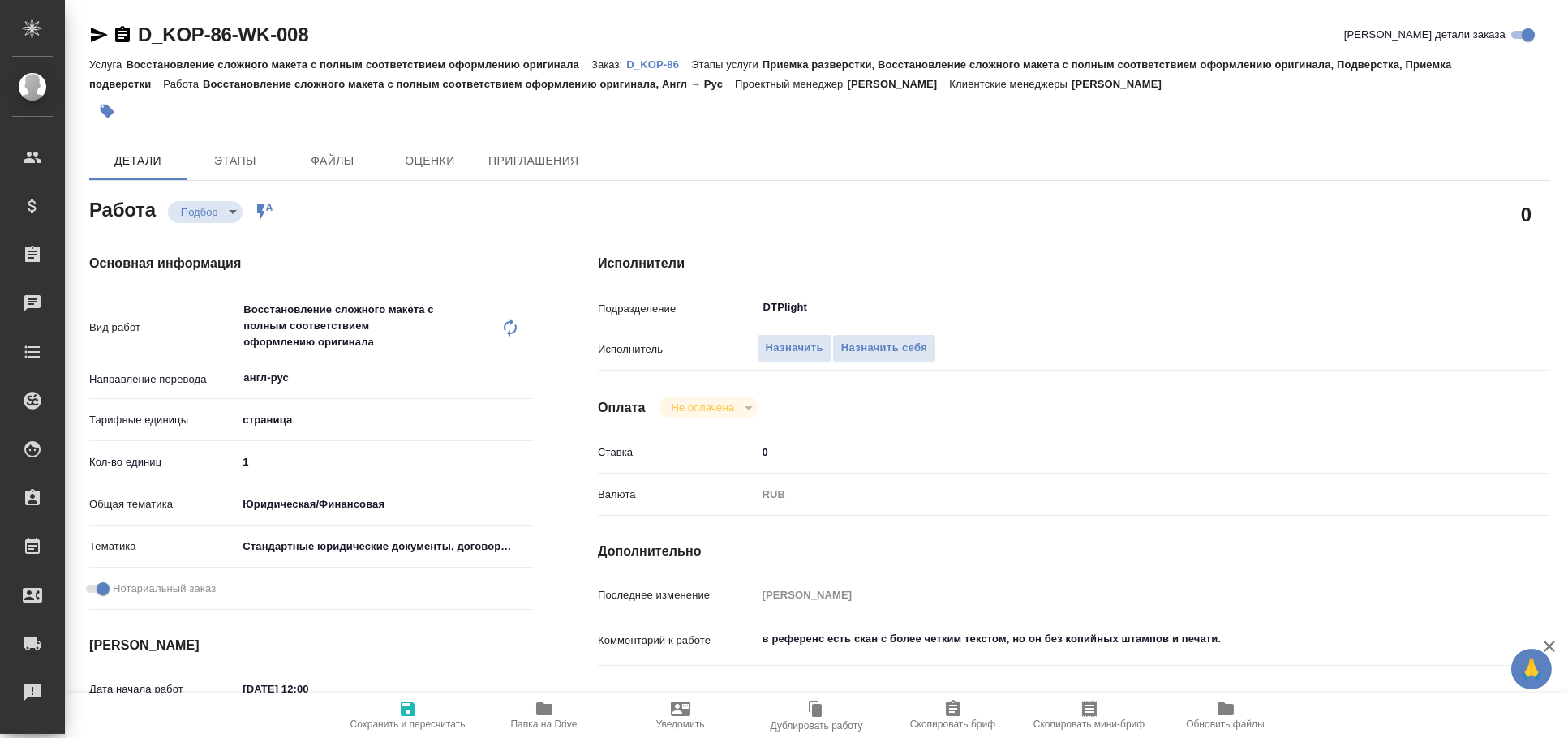
type textarea "x"
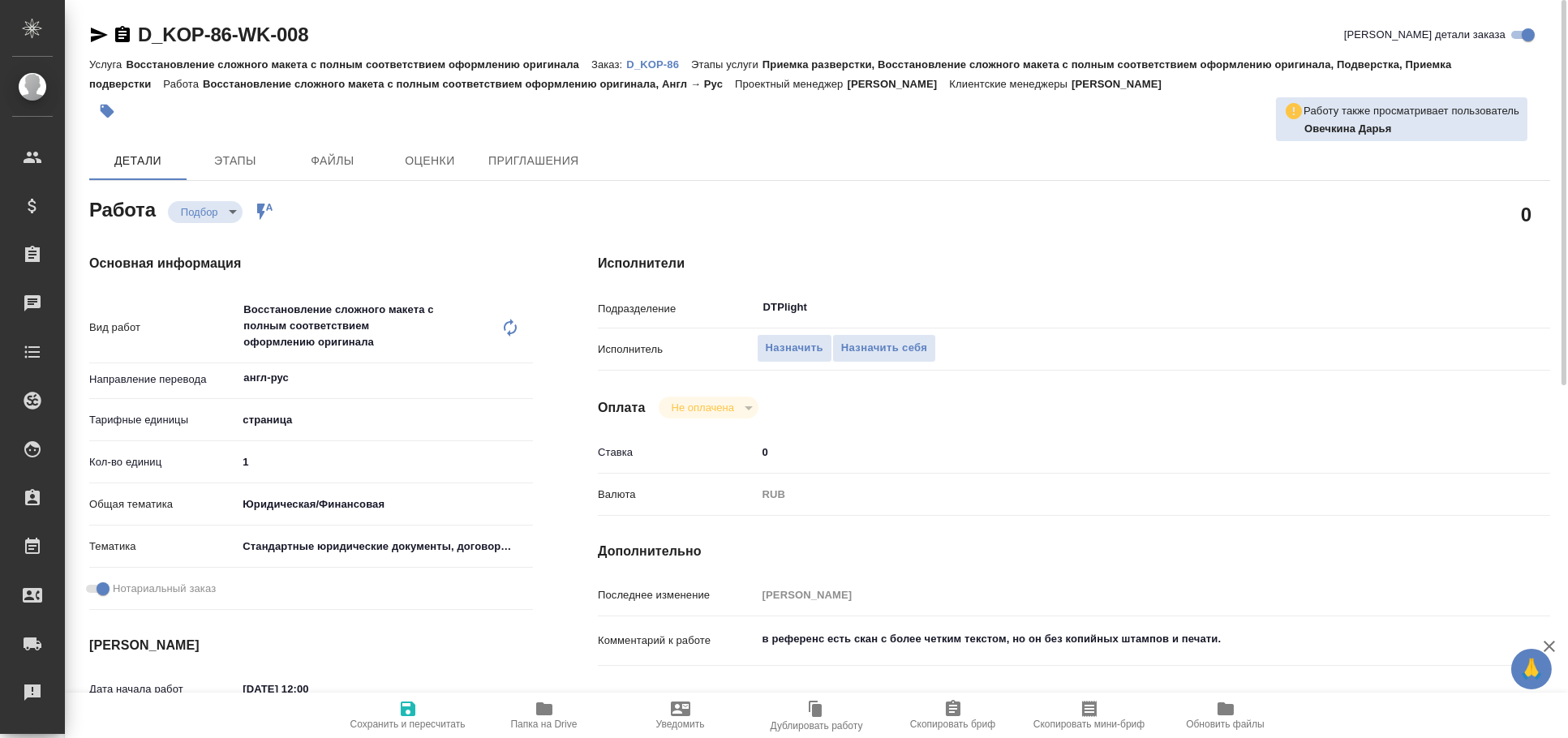
click at [92, 38] on icon "button" at bounding box center [100, 34] width 17 height 14
click at [355, 323] on div "Восстановление сложного макета с полным соответствием оформлению оригинала x ​" at bounding box center [368, 327] width 263 height 69
click at [104, 35] on icon "button" at bounding box center [100, 34] width 17 height 14
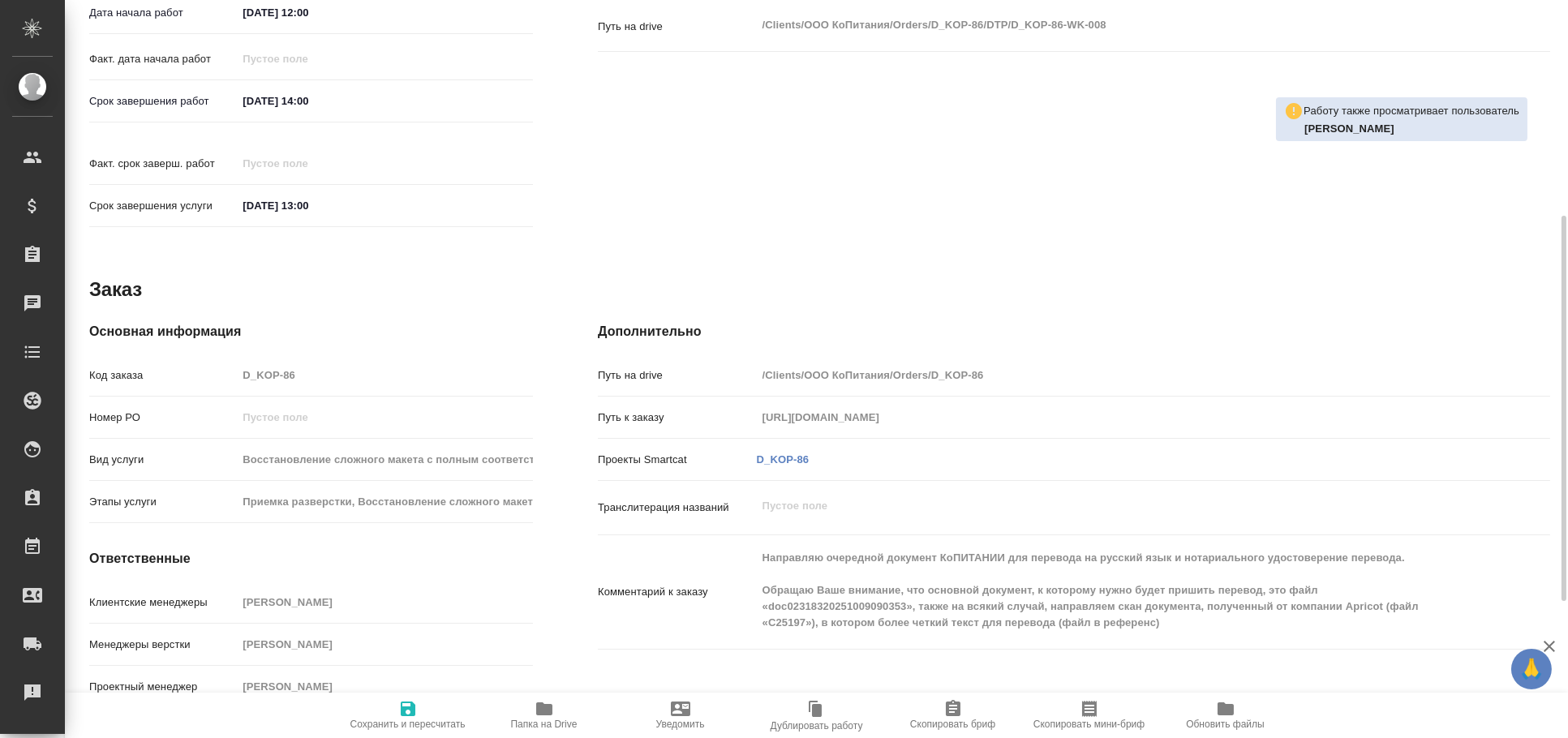
scroll to position [47, 0]
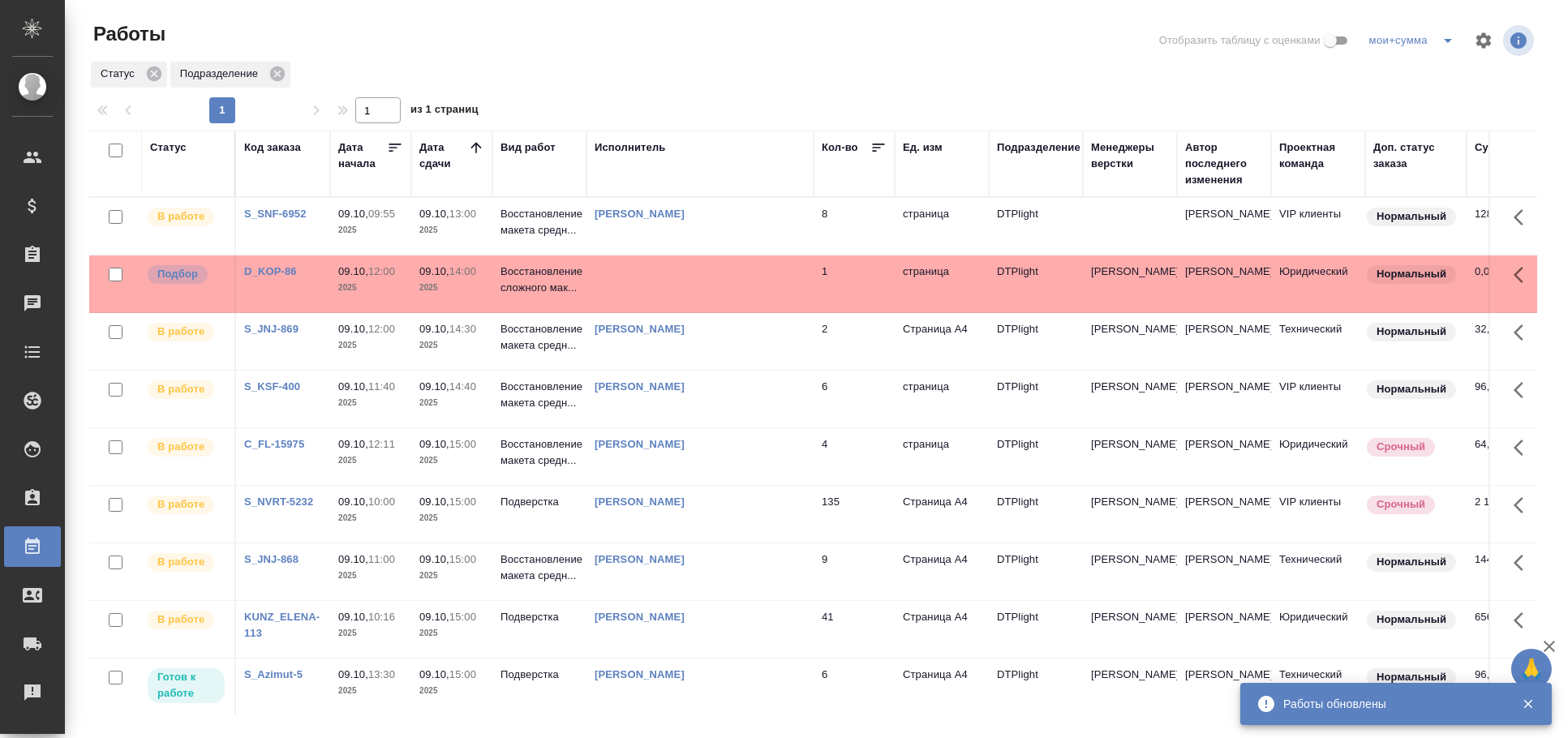
click at [692, 359] on td "[PERSON_NAME]" at bounding box center [699, 341] width 227 height 57
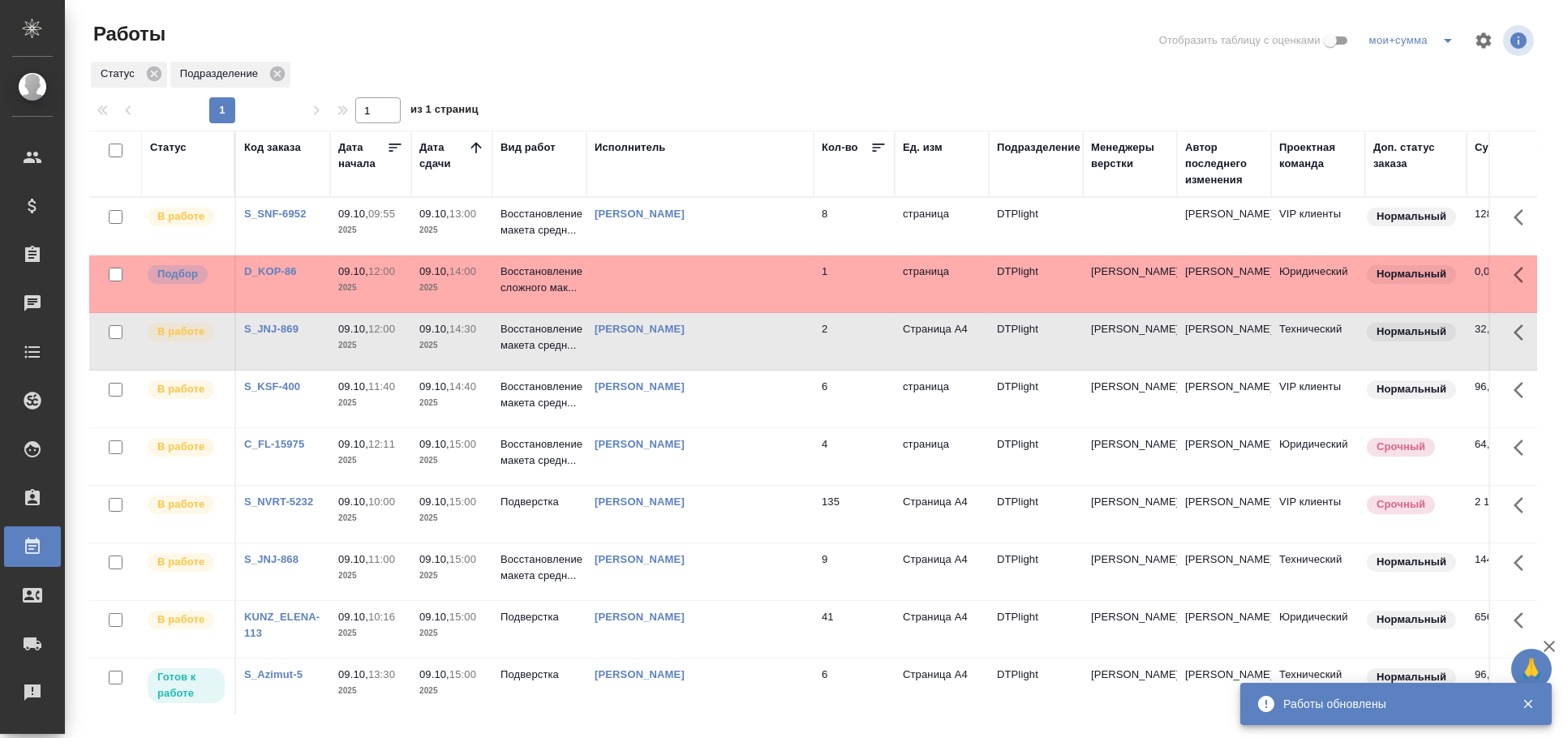
click at [692, 359] on td "[PERSON_NAME]" at bounding box center [699, 341] width 227 height 57
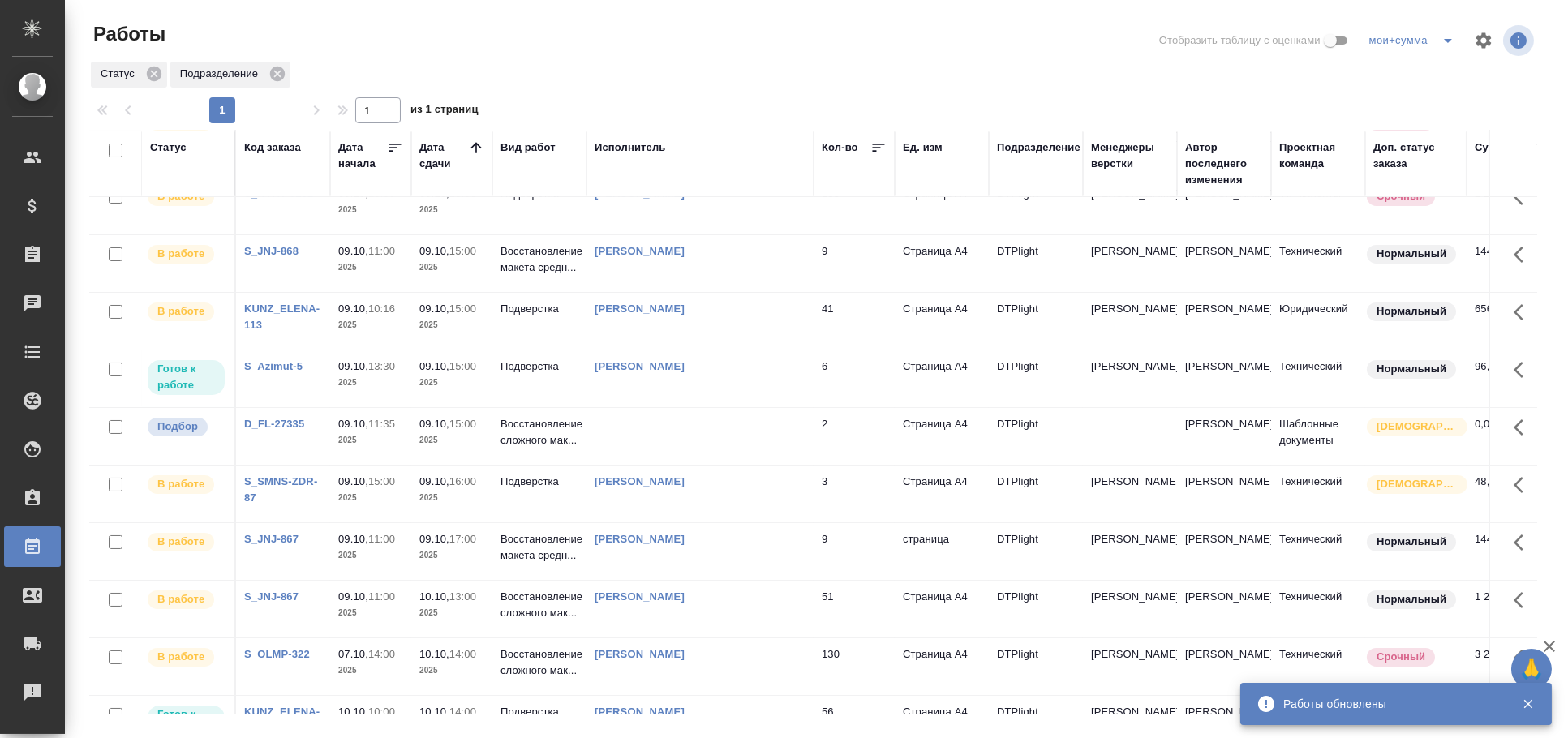
scroll to position [450, 0]
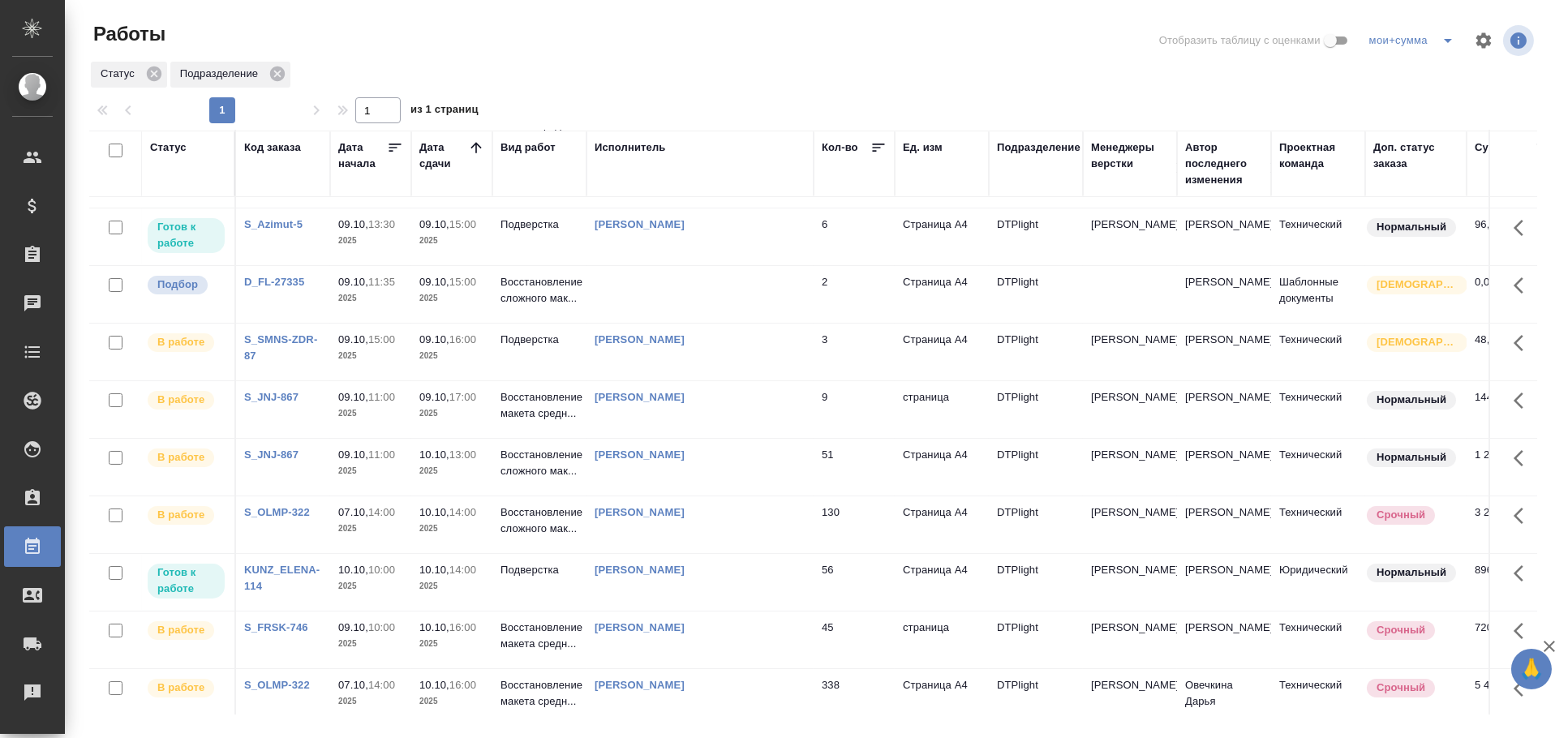
click at [770, 495] on td "[PERSON_NAME]" at bounding box center [699, 467] width 227 height 57
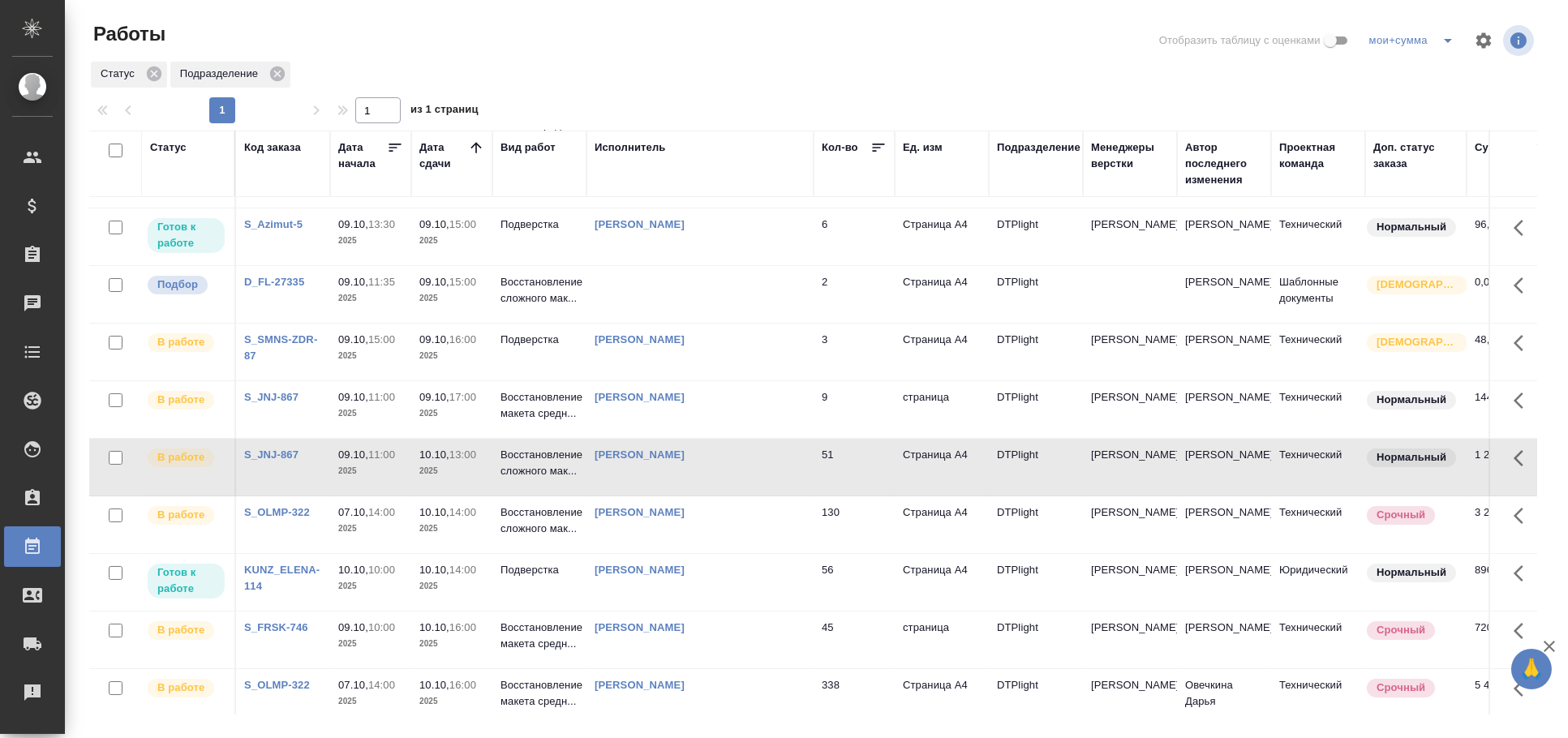
click at [770, 495] on td "[PERSON_NAME]" at bounding box center [699, 467] width 227 height 57
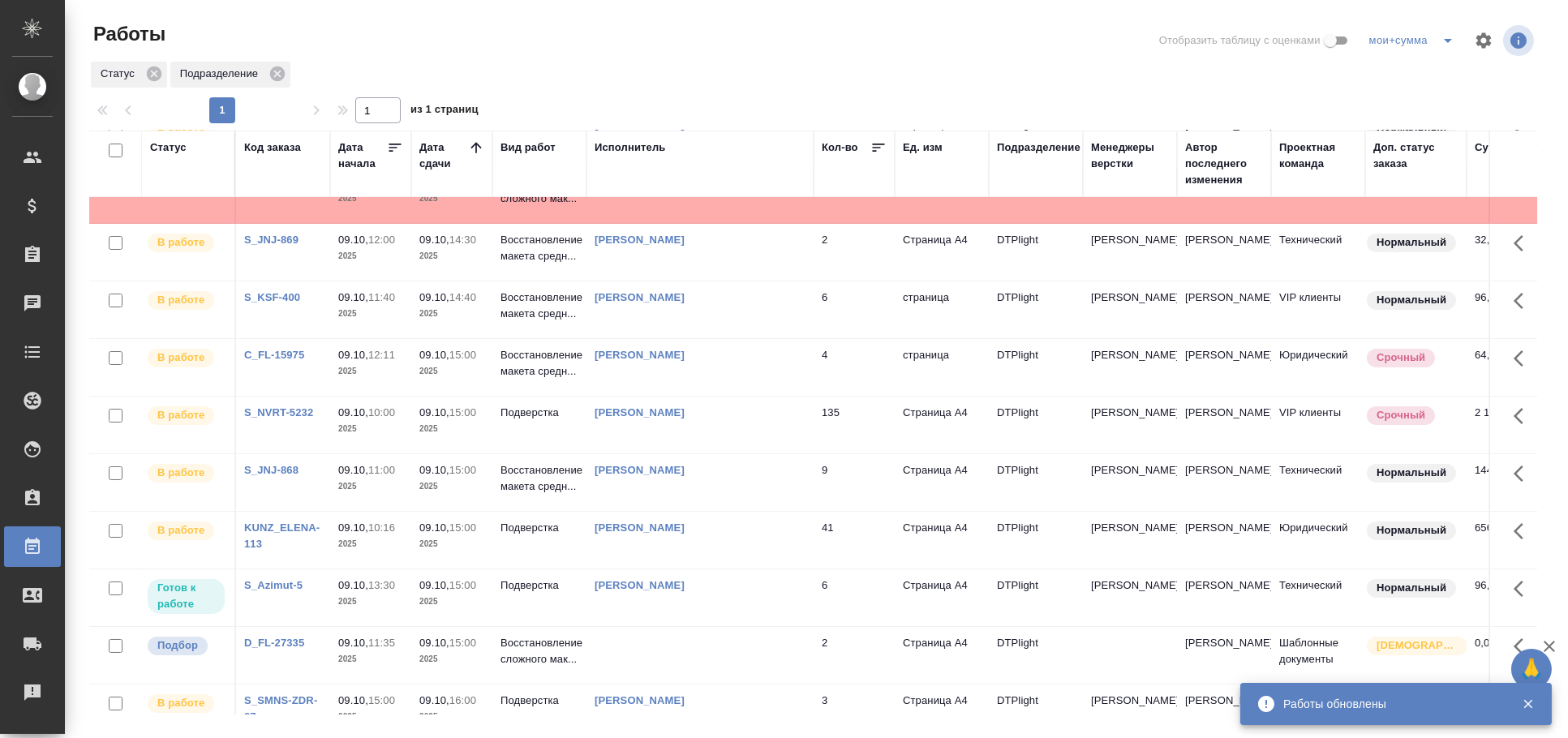
scroll to position [0, 0]
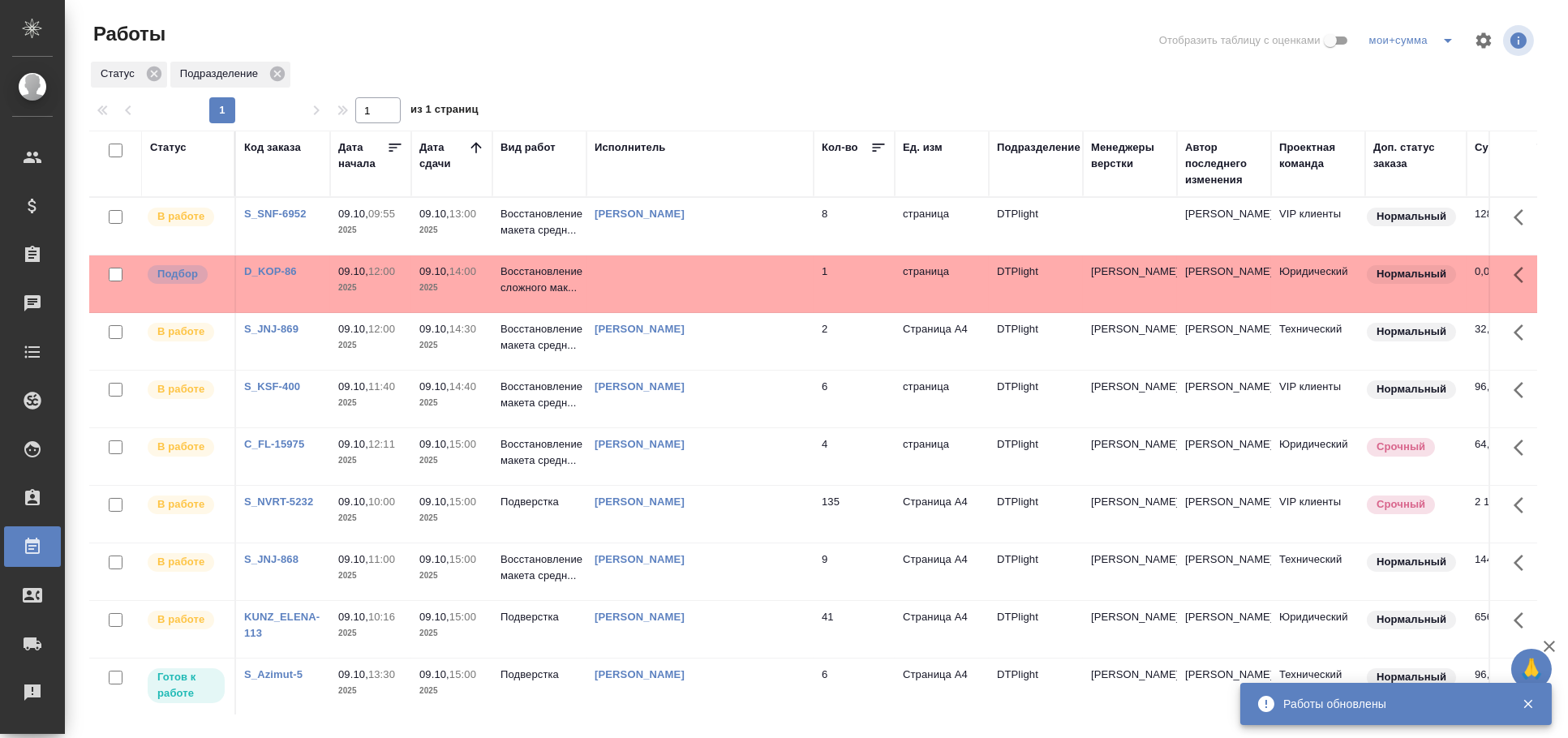
click at [757, 279] on td at bounding box center [699, 284] width 227 height 57
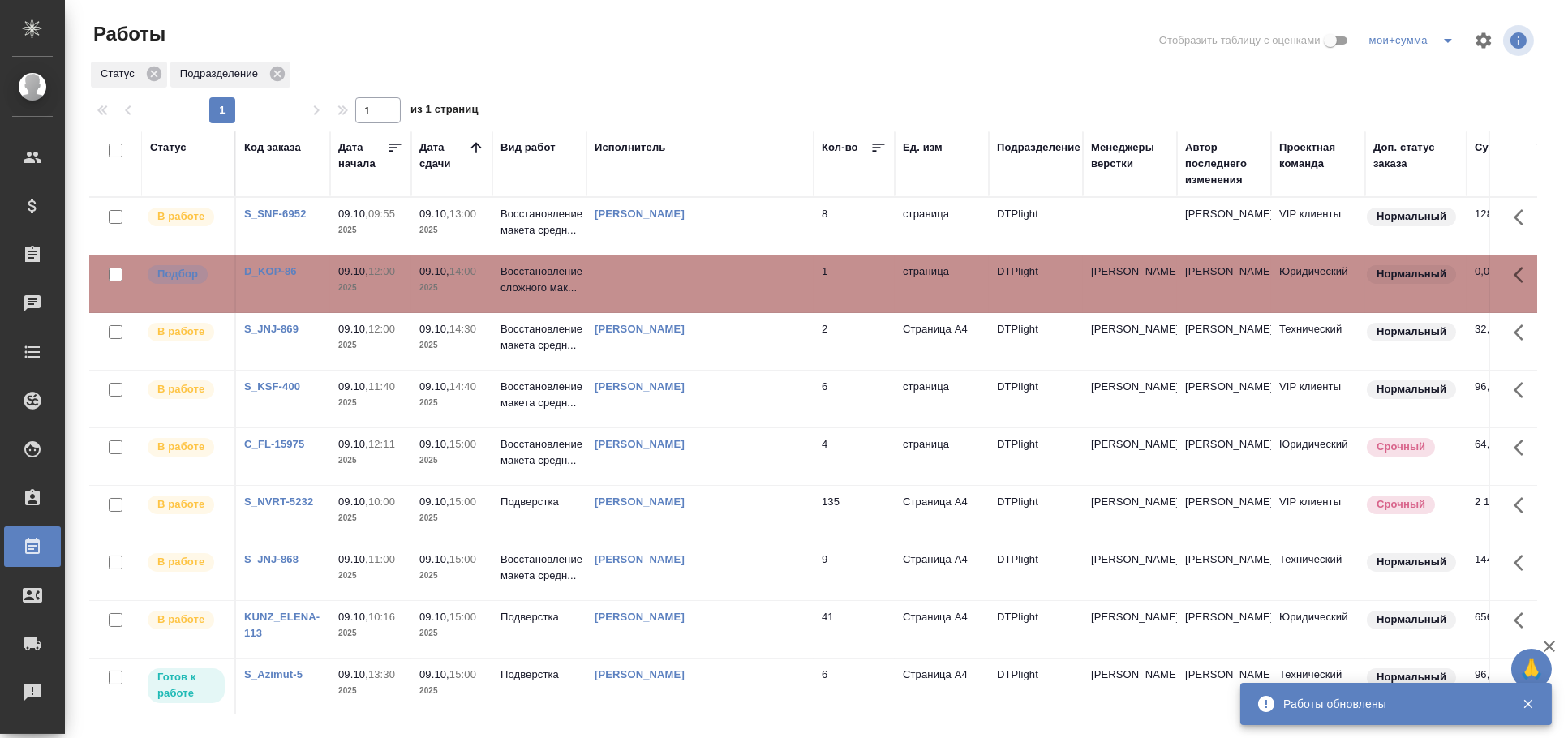
click at [757, 279] on td at bounding box center [699, 284] width 227 height 57
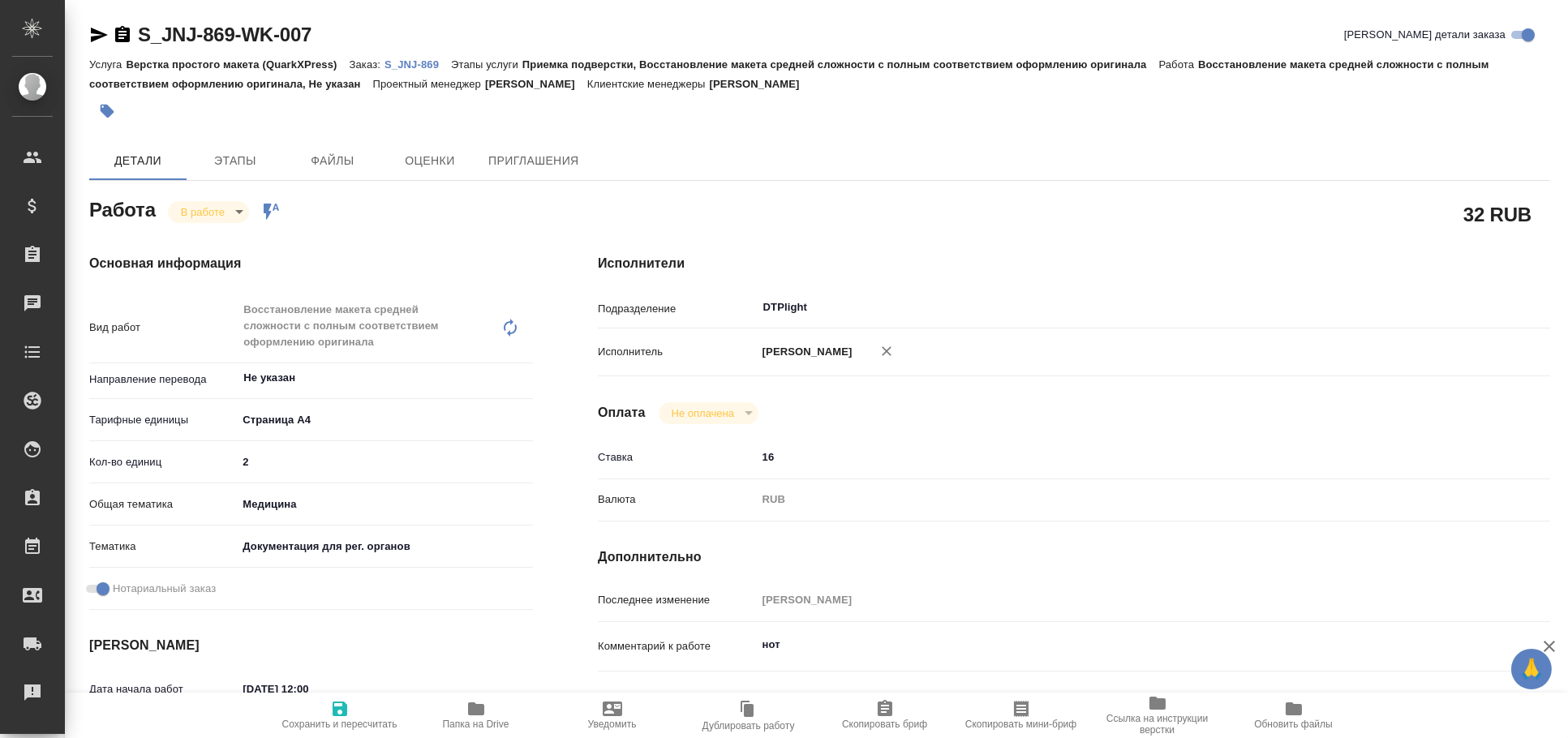
type textarea "x"
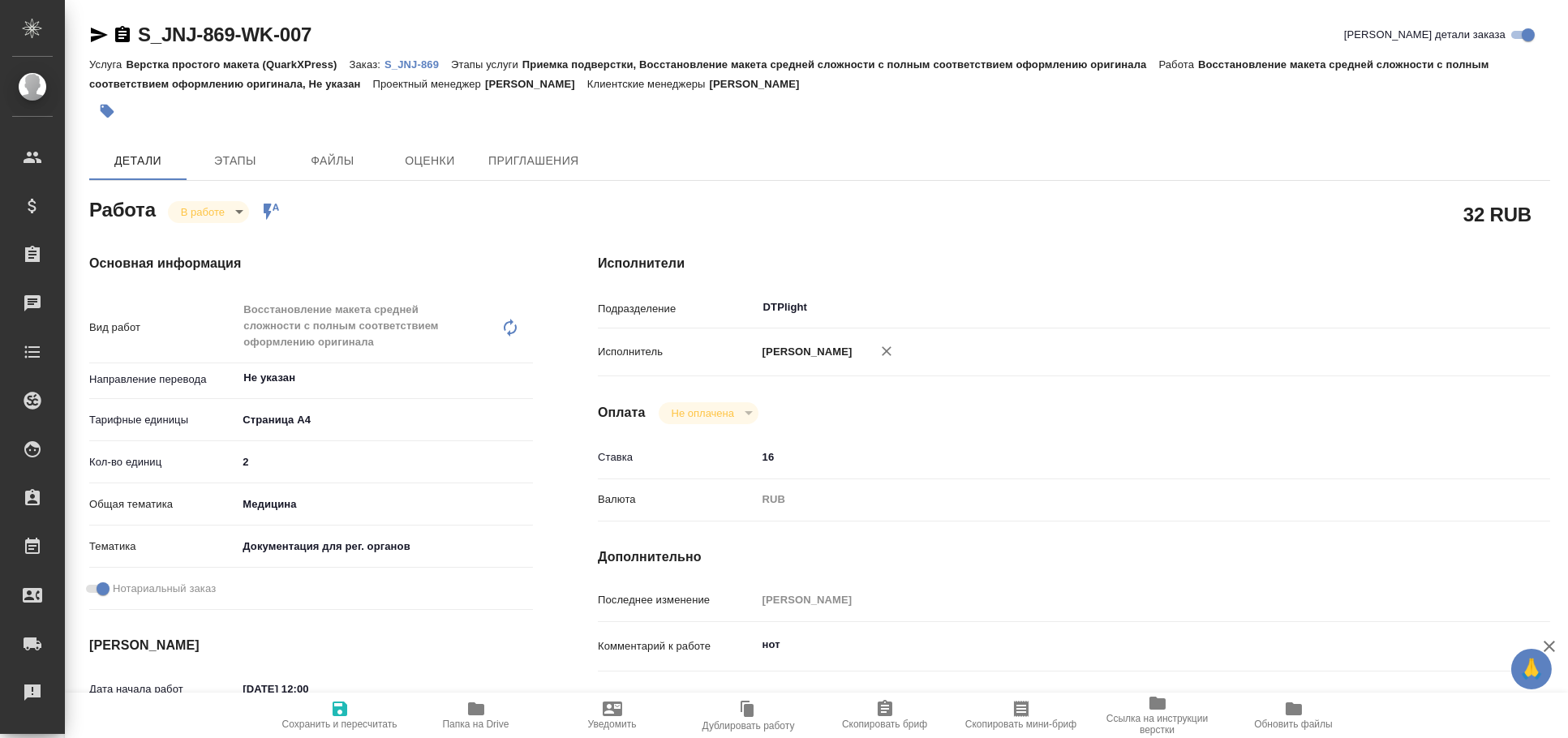
type textarea "x"
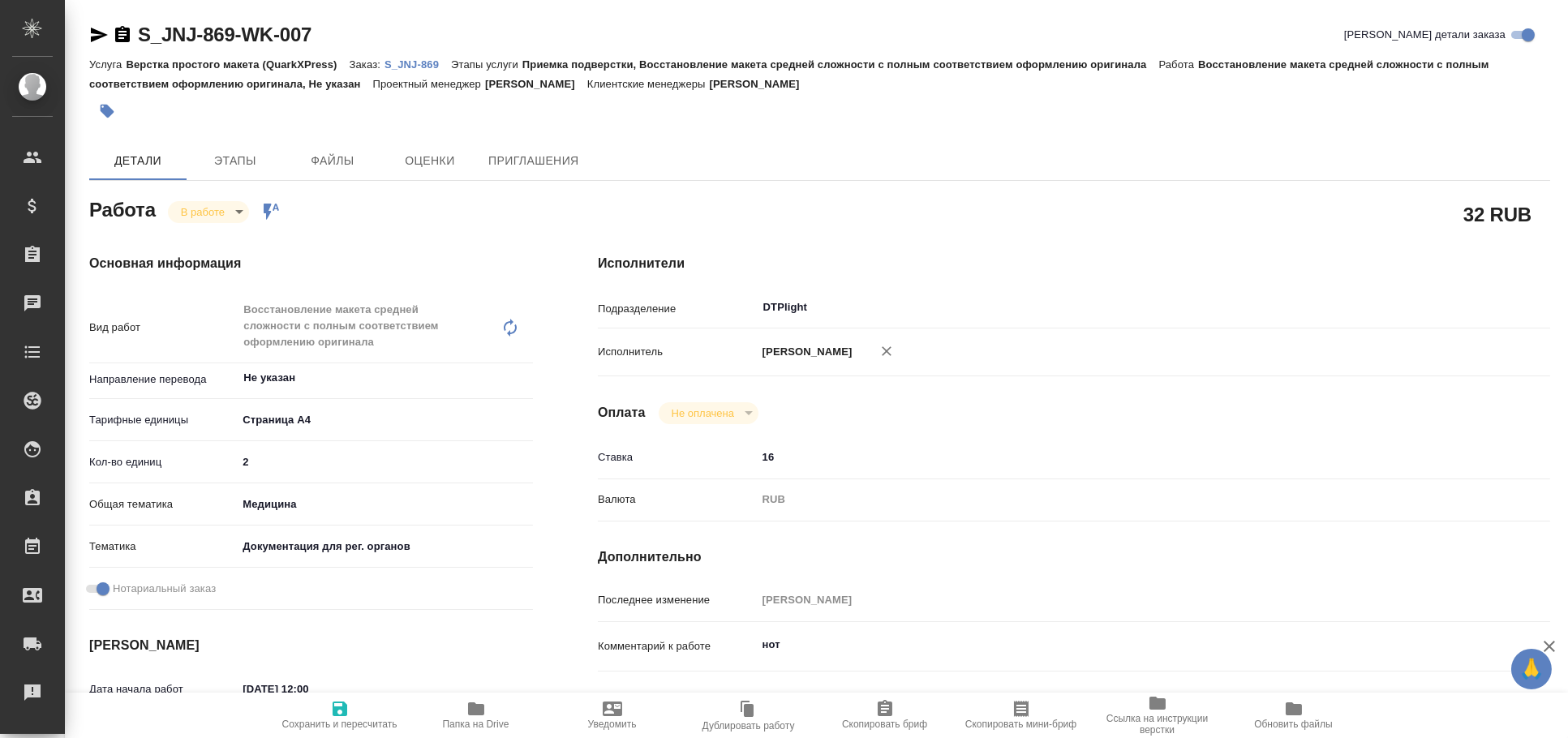
type textarea "x"
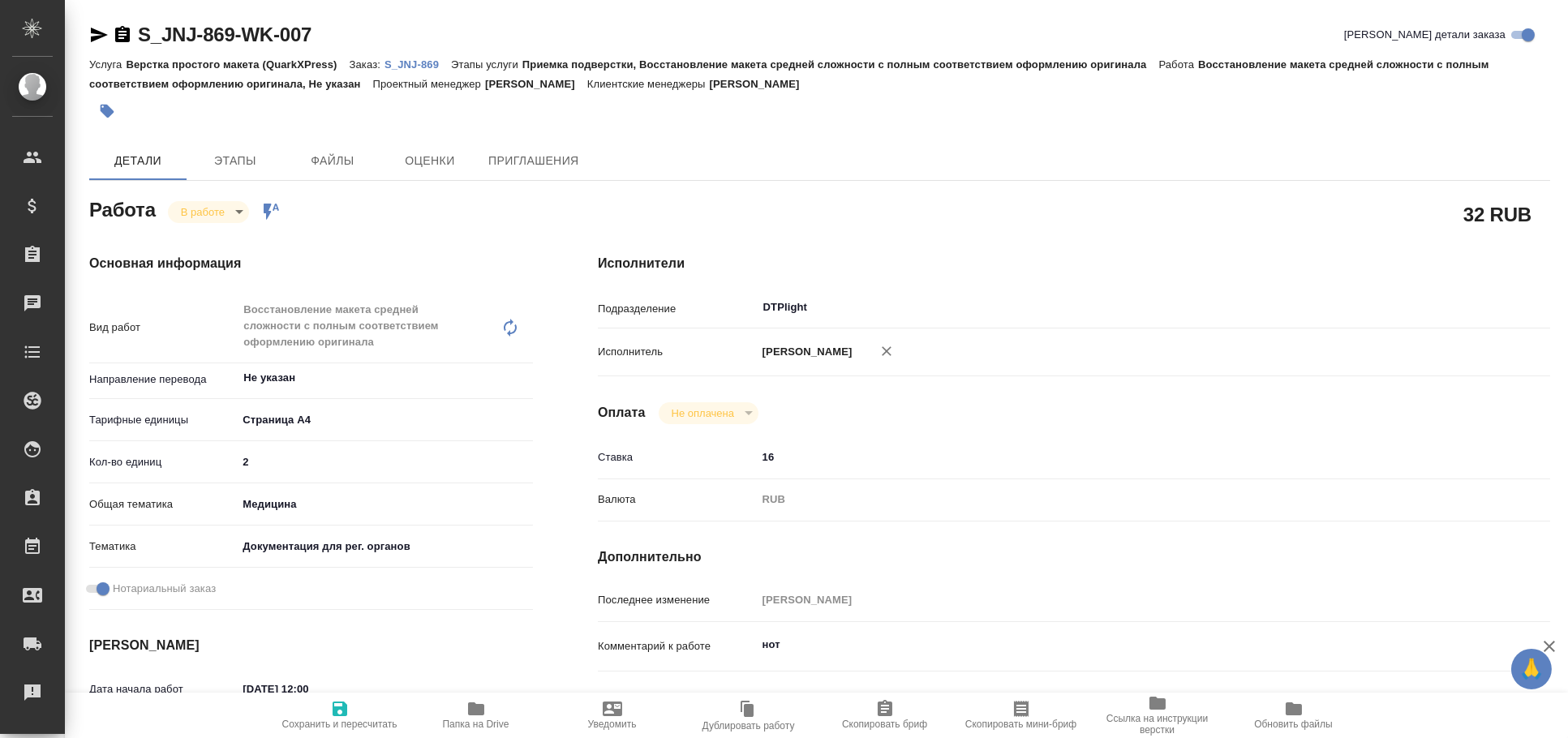
type textarea "x"
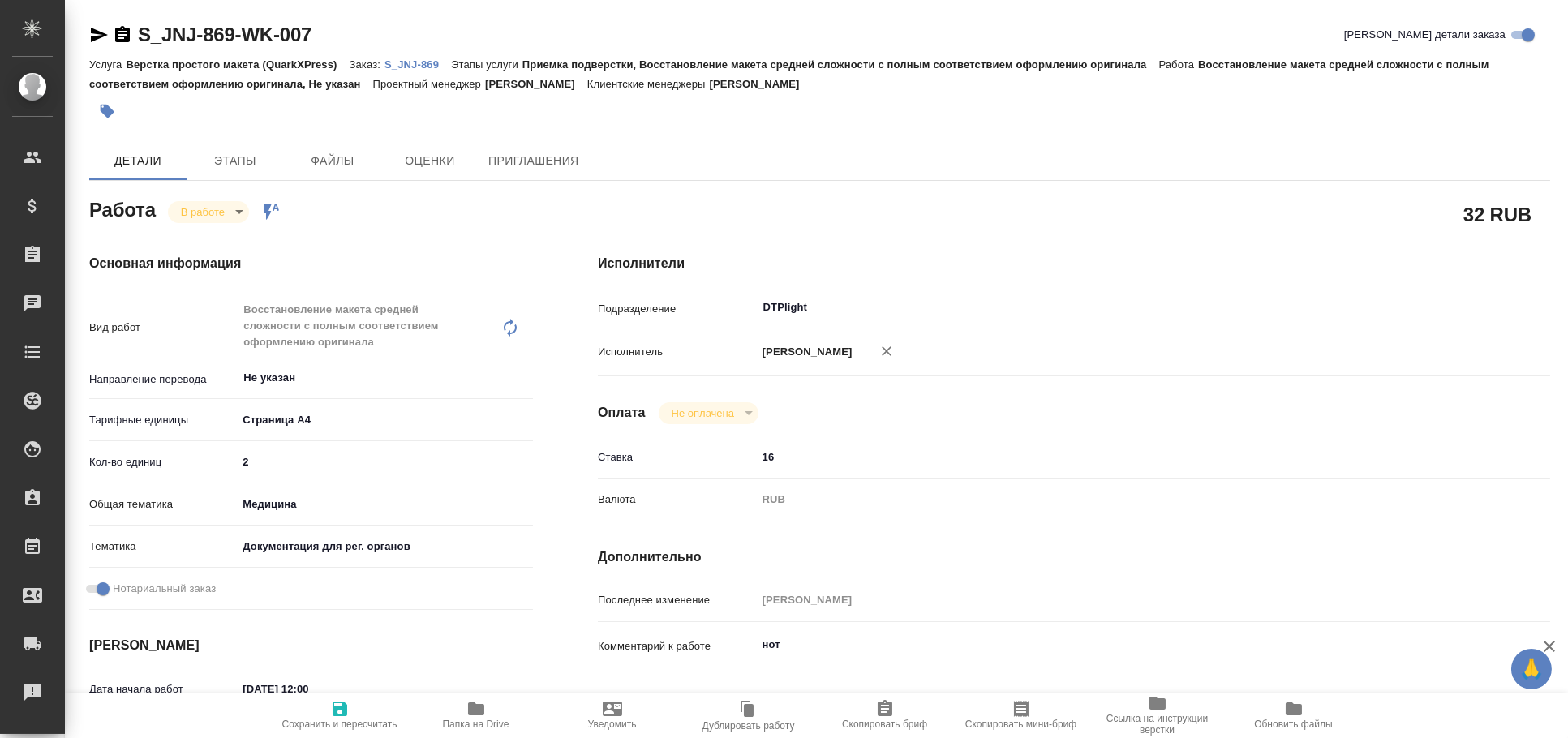
type textarea "x"
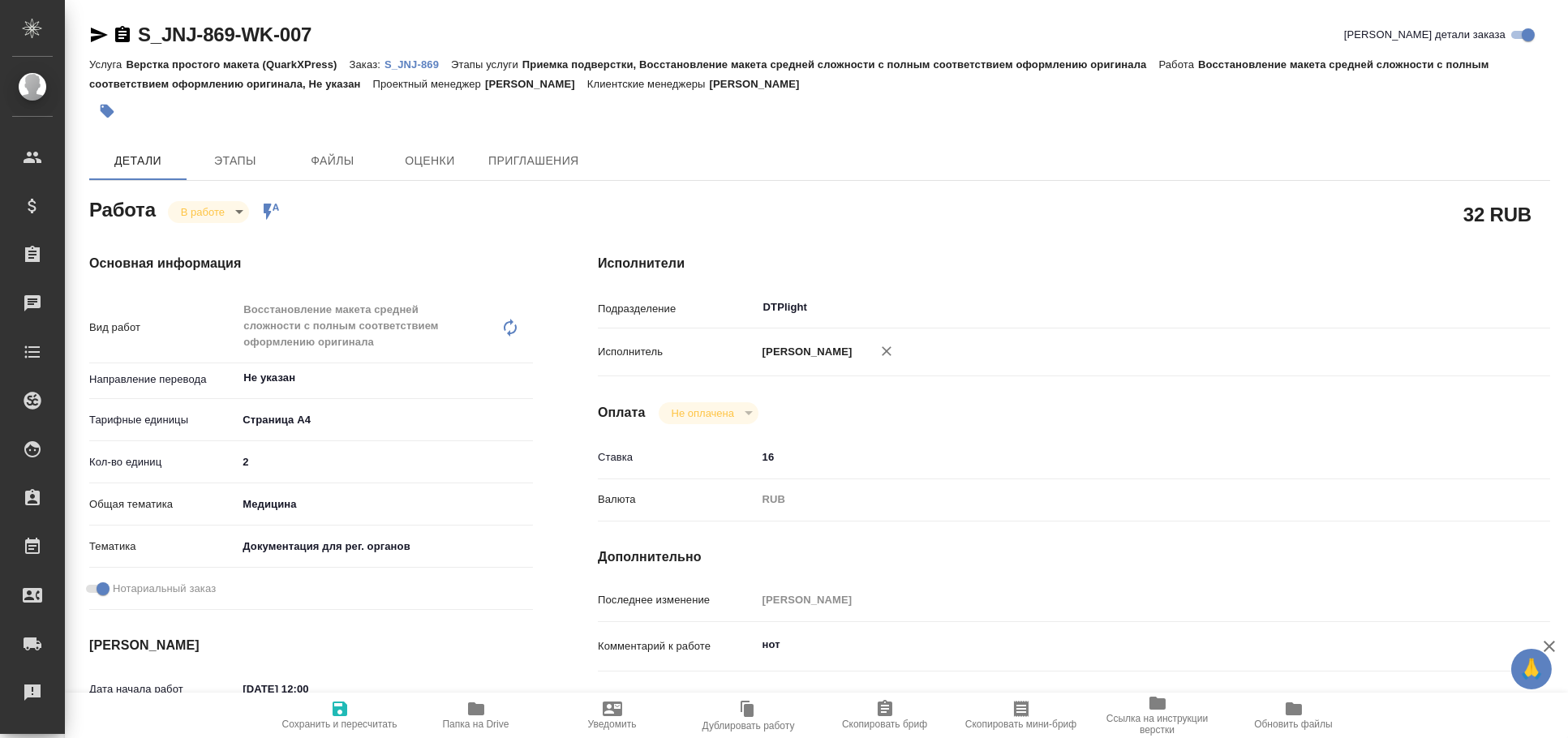
type textarea "x"
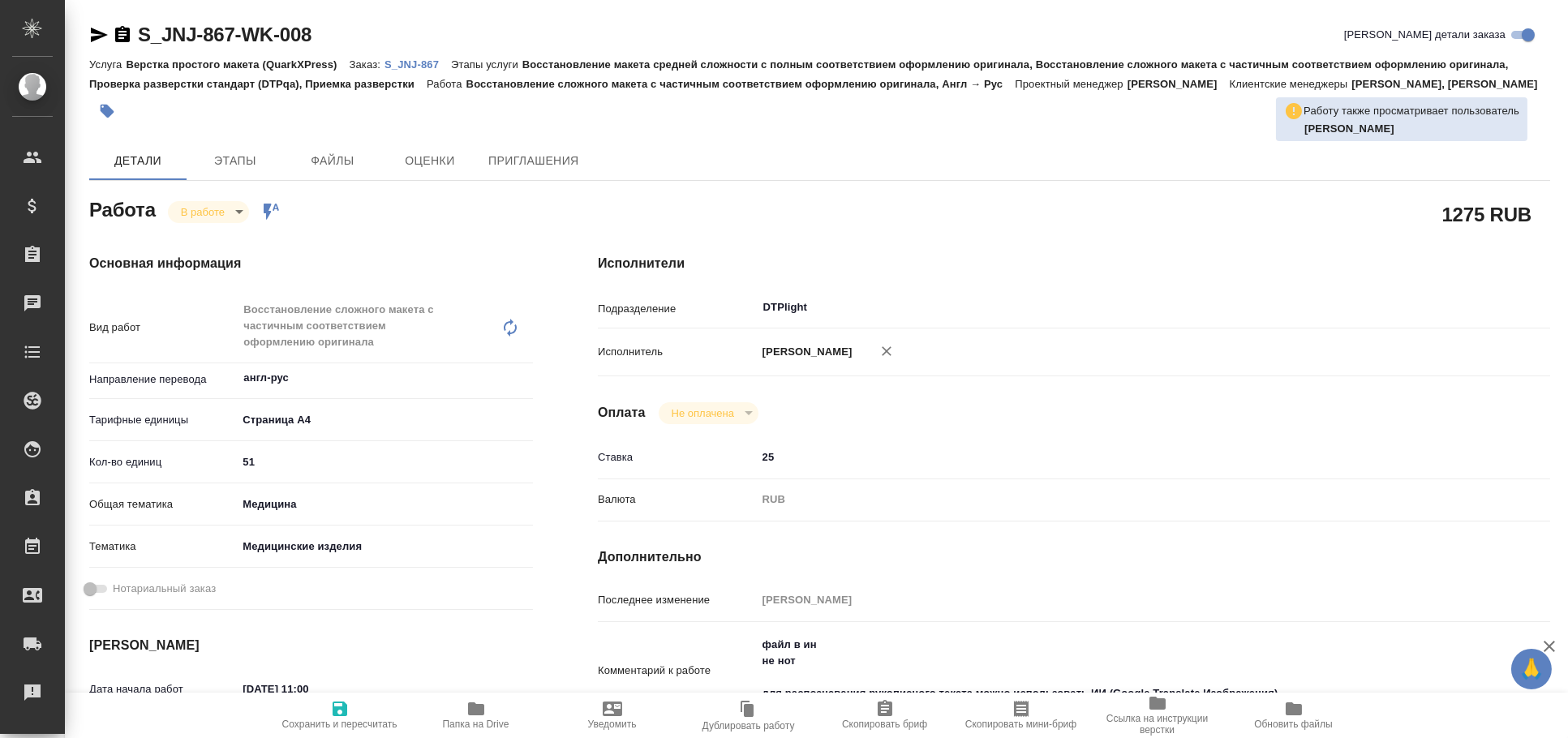
type textarea "x"
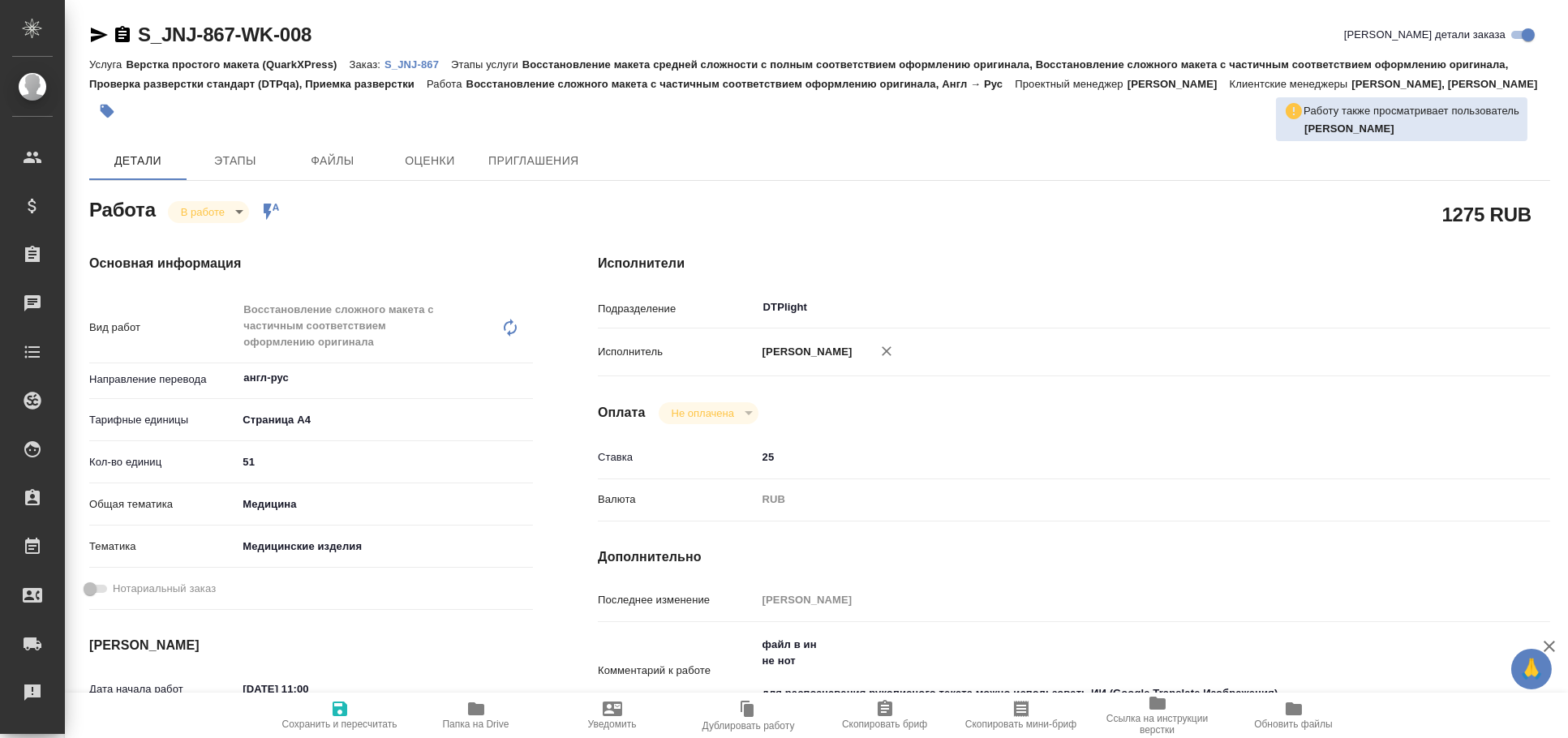
type textarea "x"
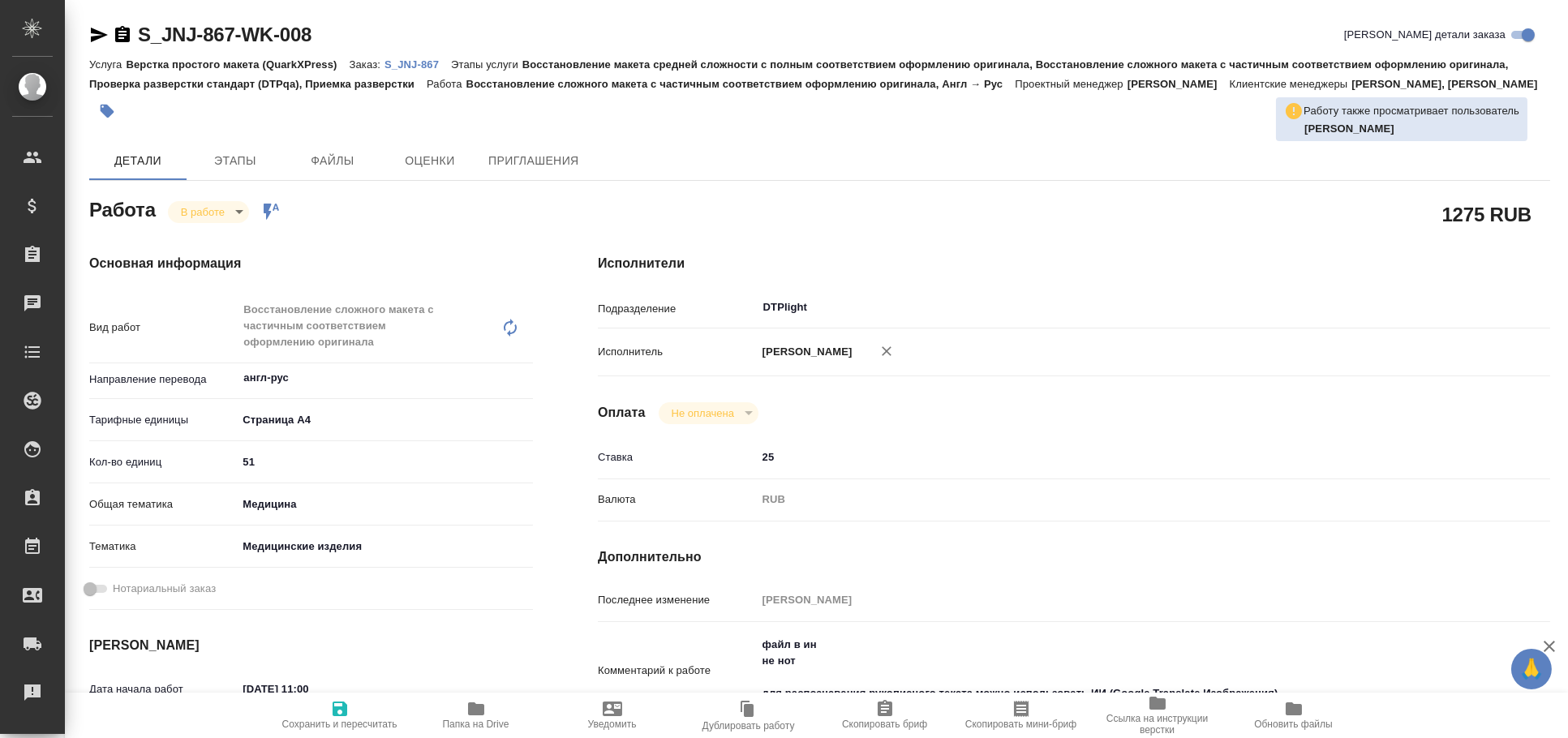
type textarea "x"
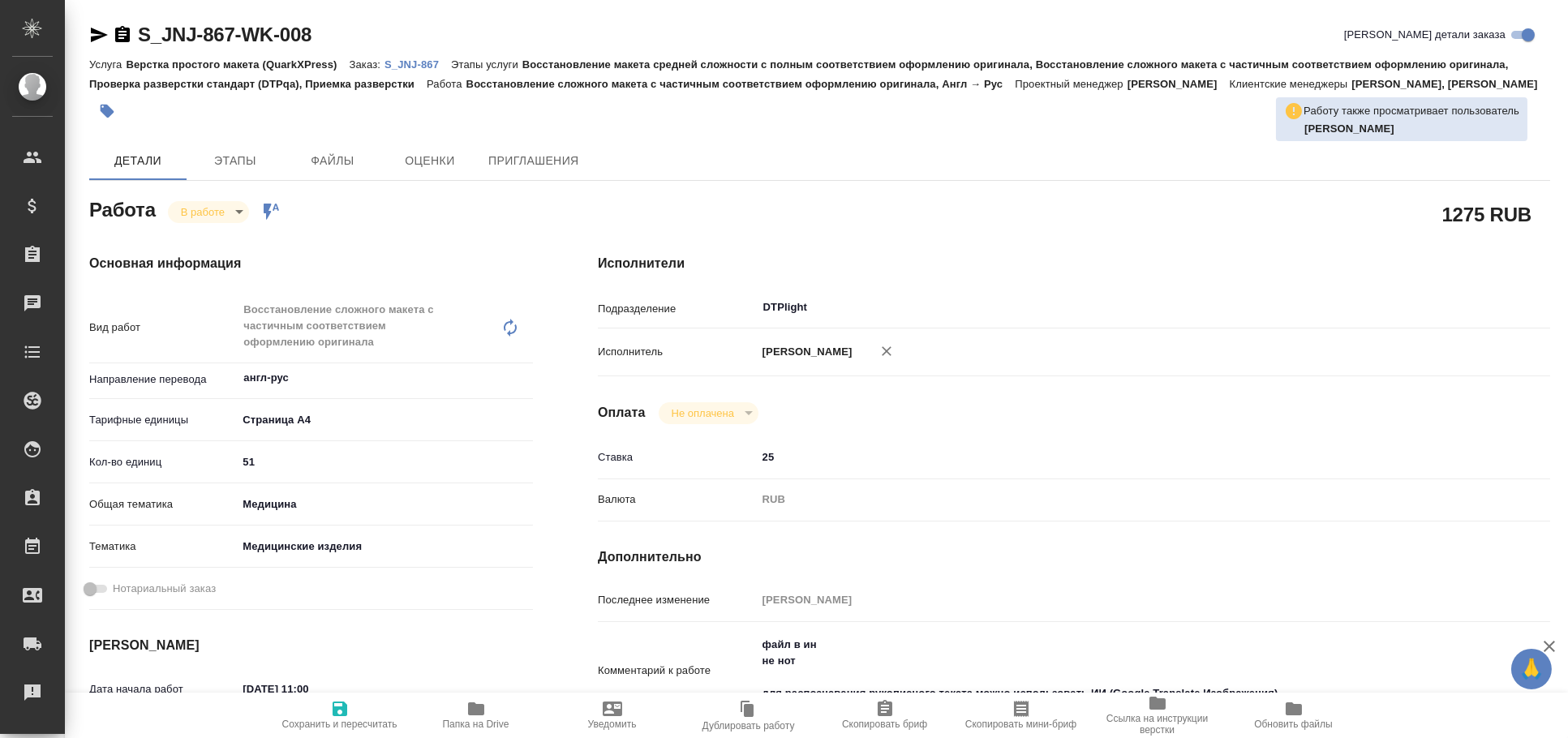
type textarea "x"
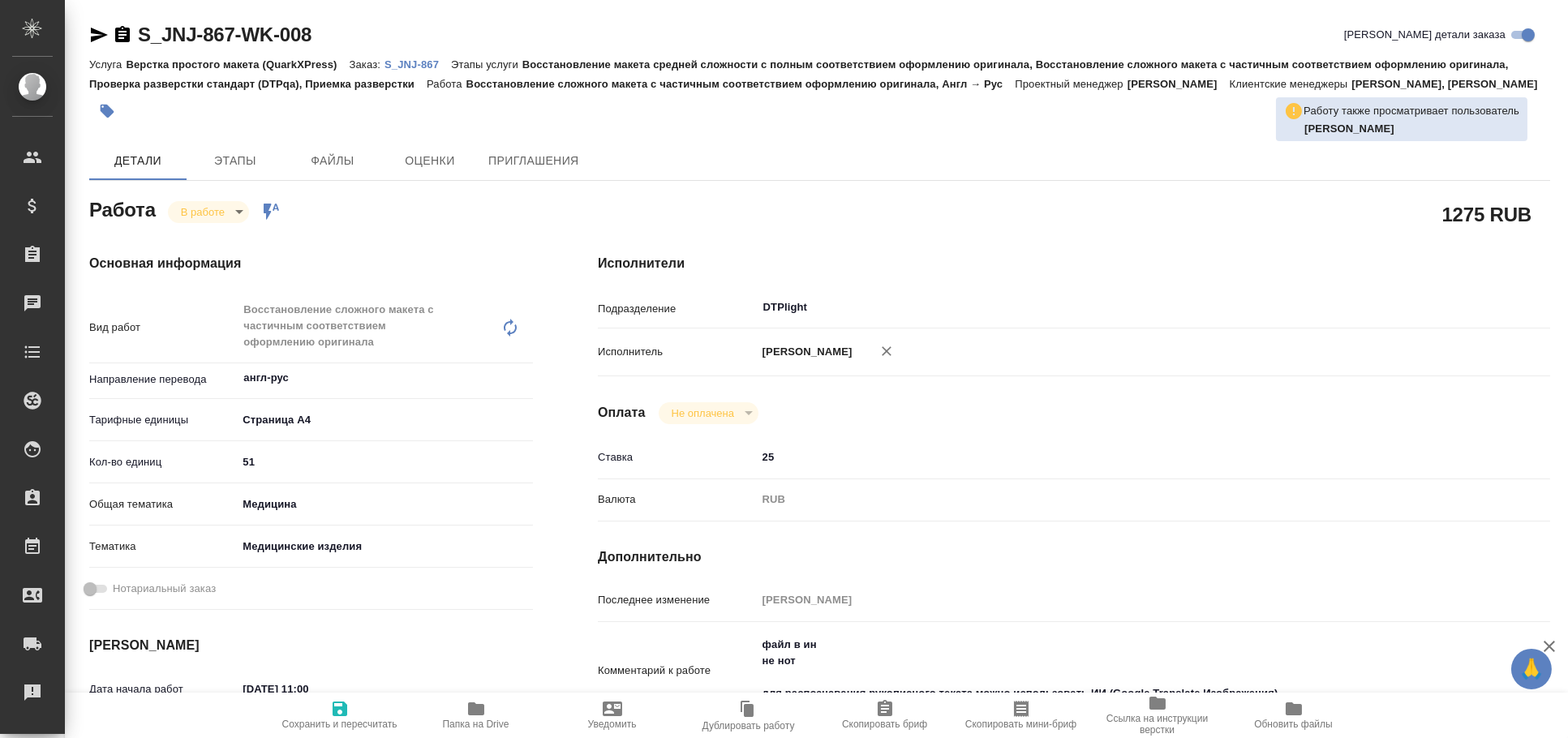
type textarea "x"
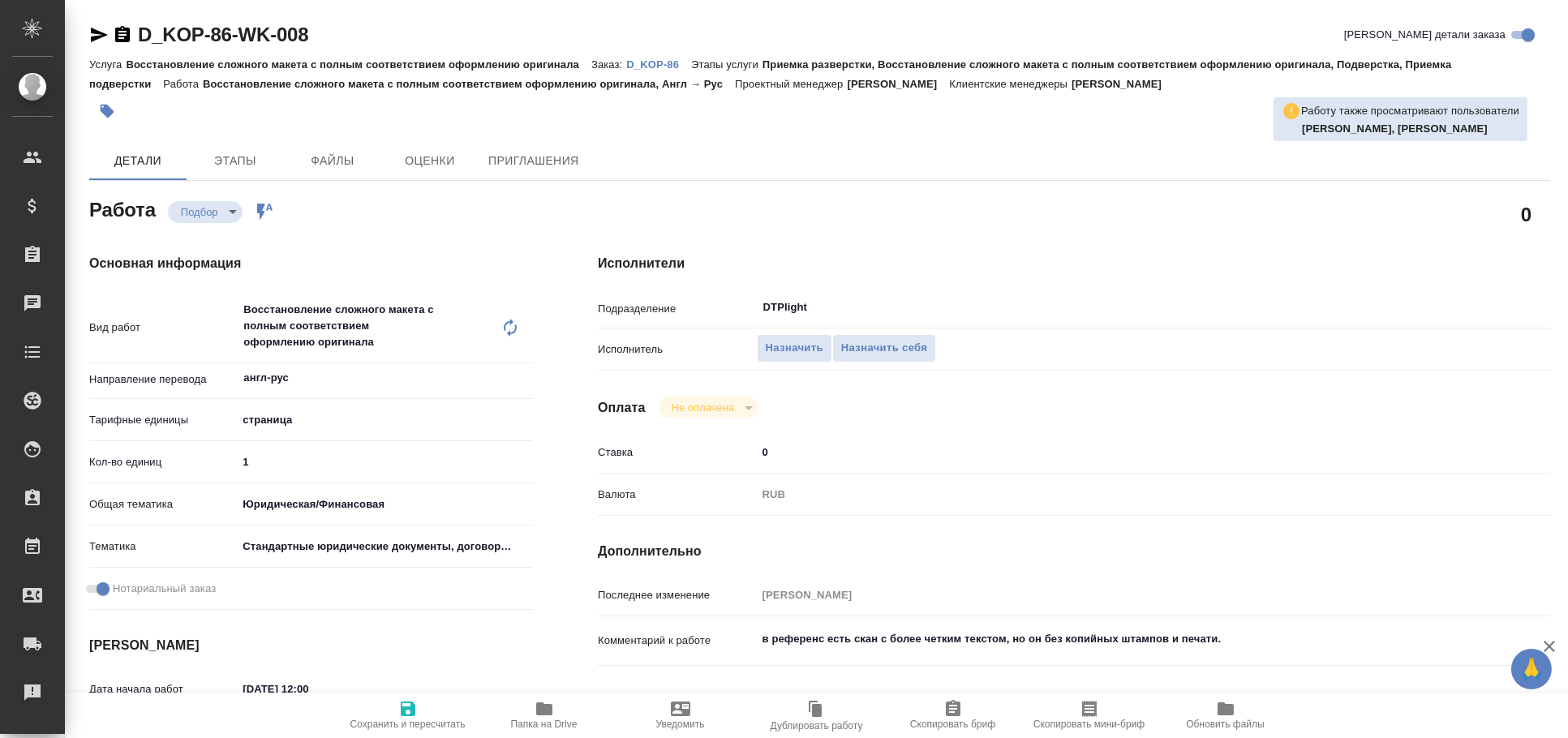
click at [100, 31] on icon "button" at bounding box center [100, 34] width 17 height 14
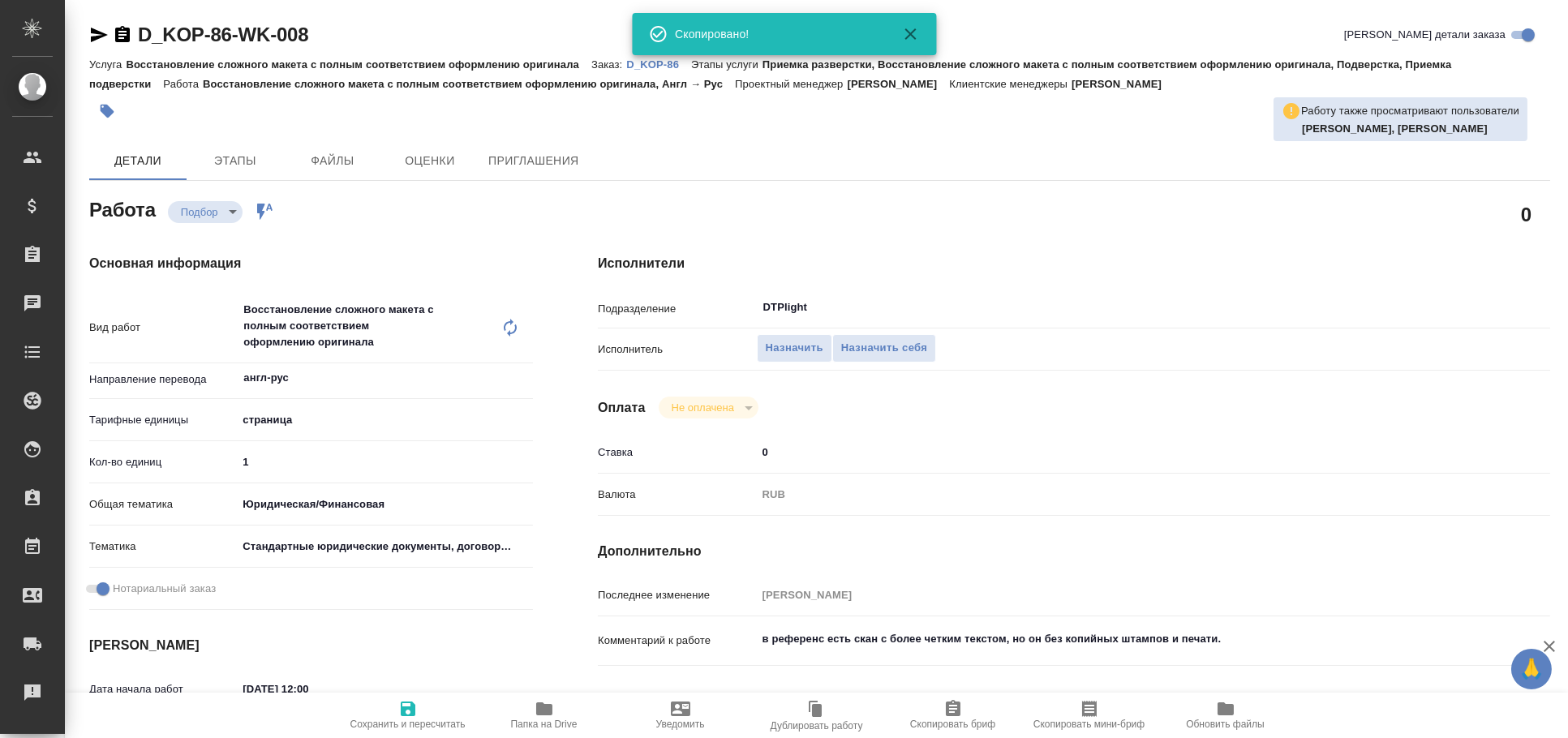
type textarea "x"
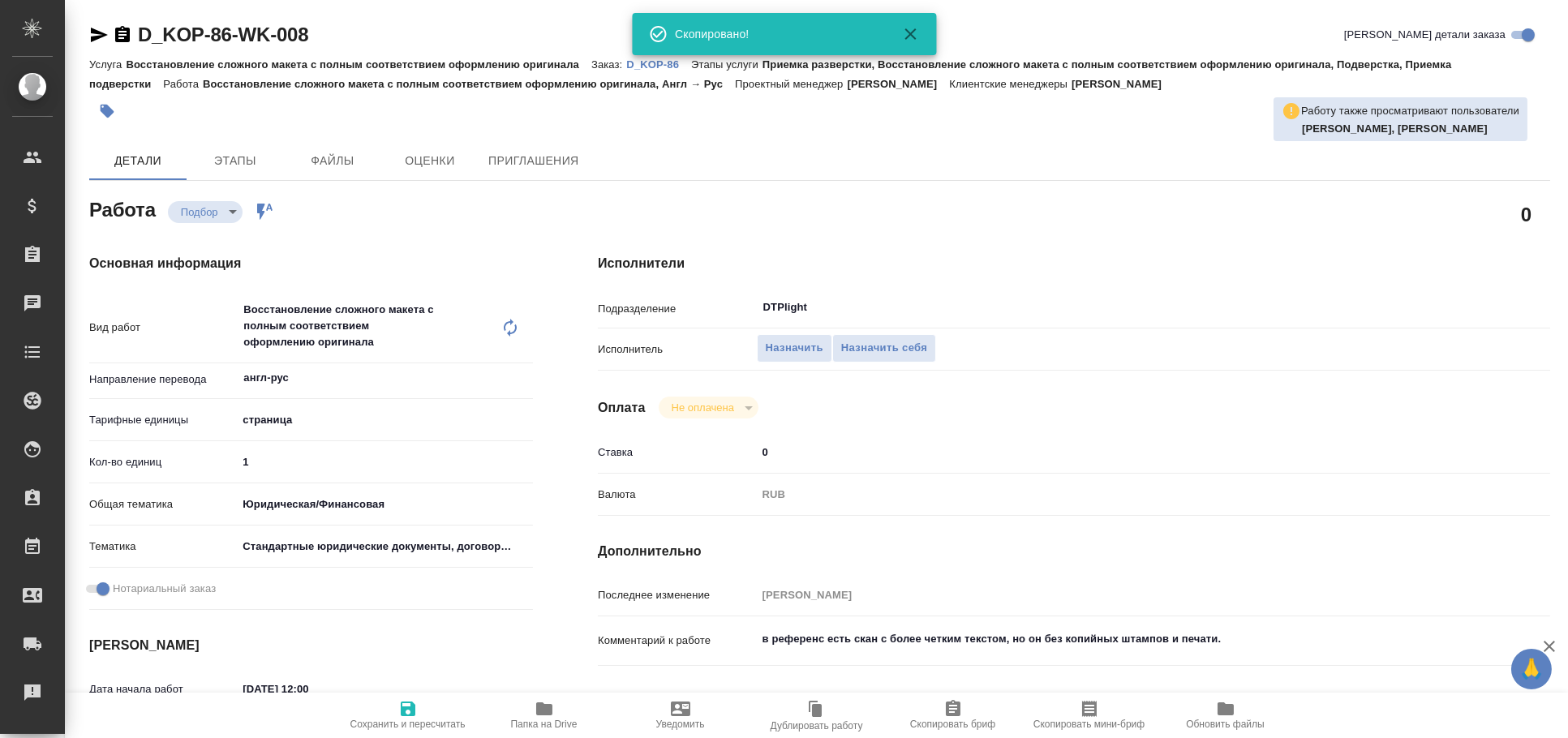
type textarea "x"
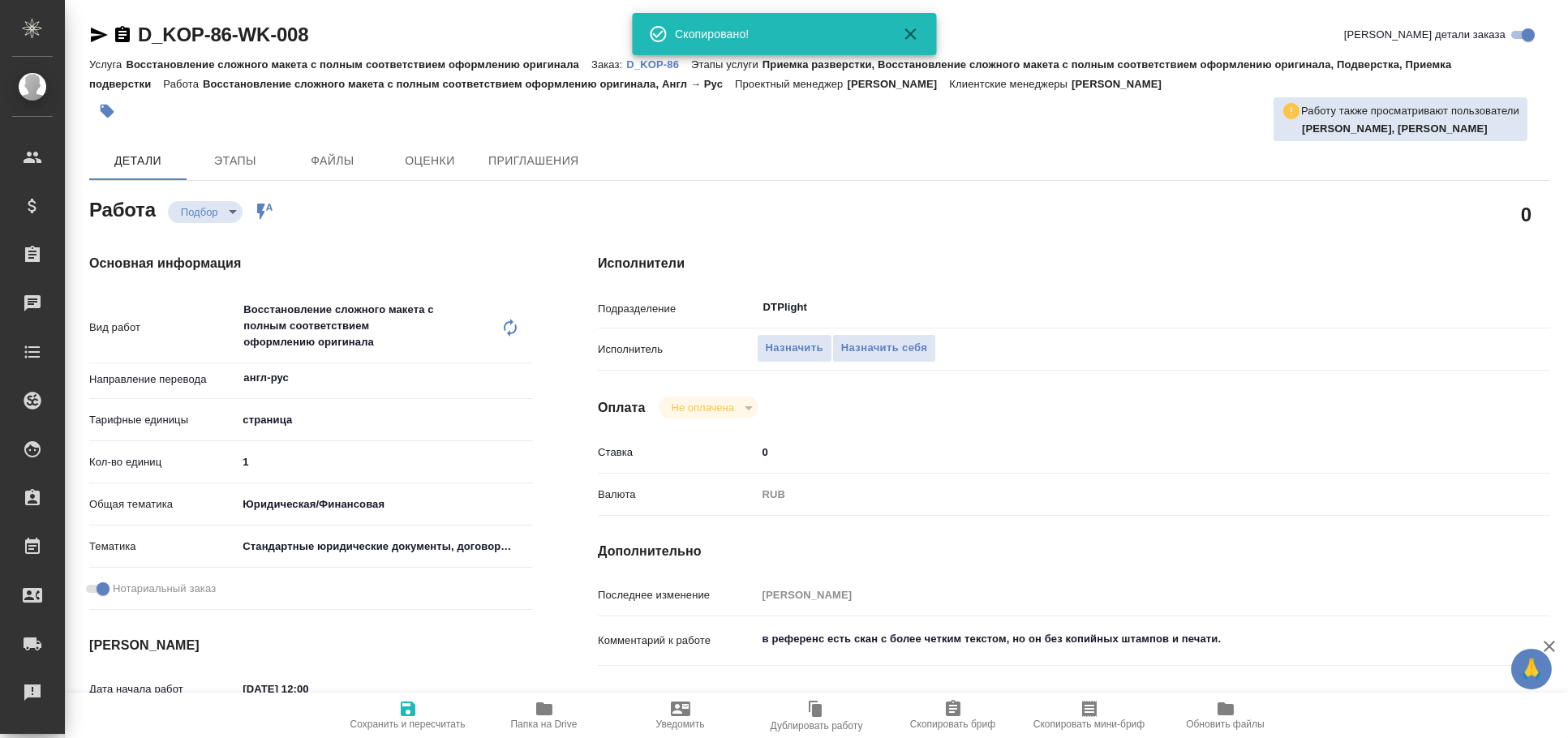
type textarea "x"
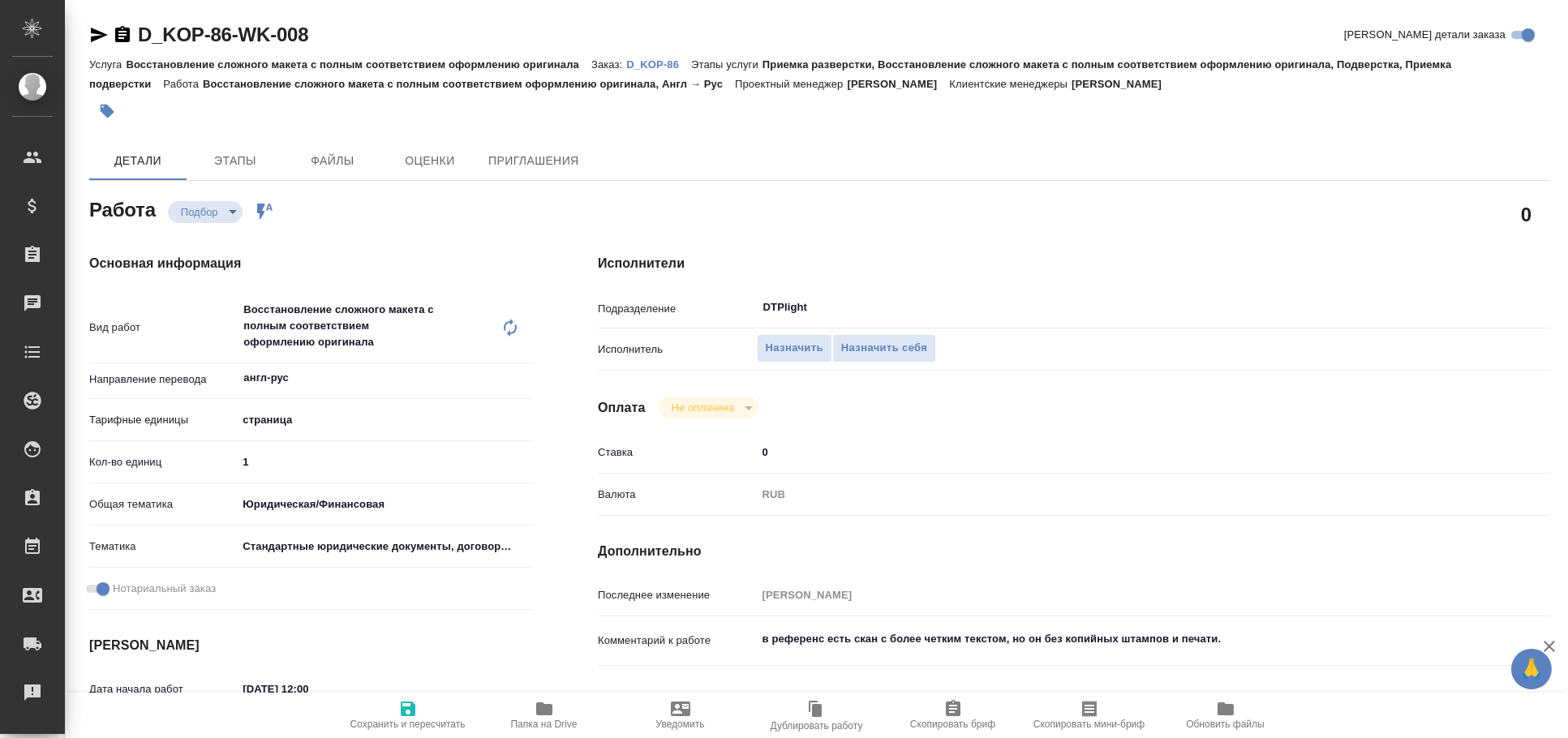
click at [92, 33] on icon "button" at bounding box center [99, 34] width 19 height 19
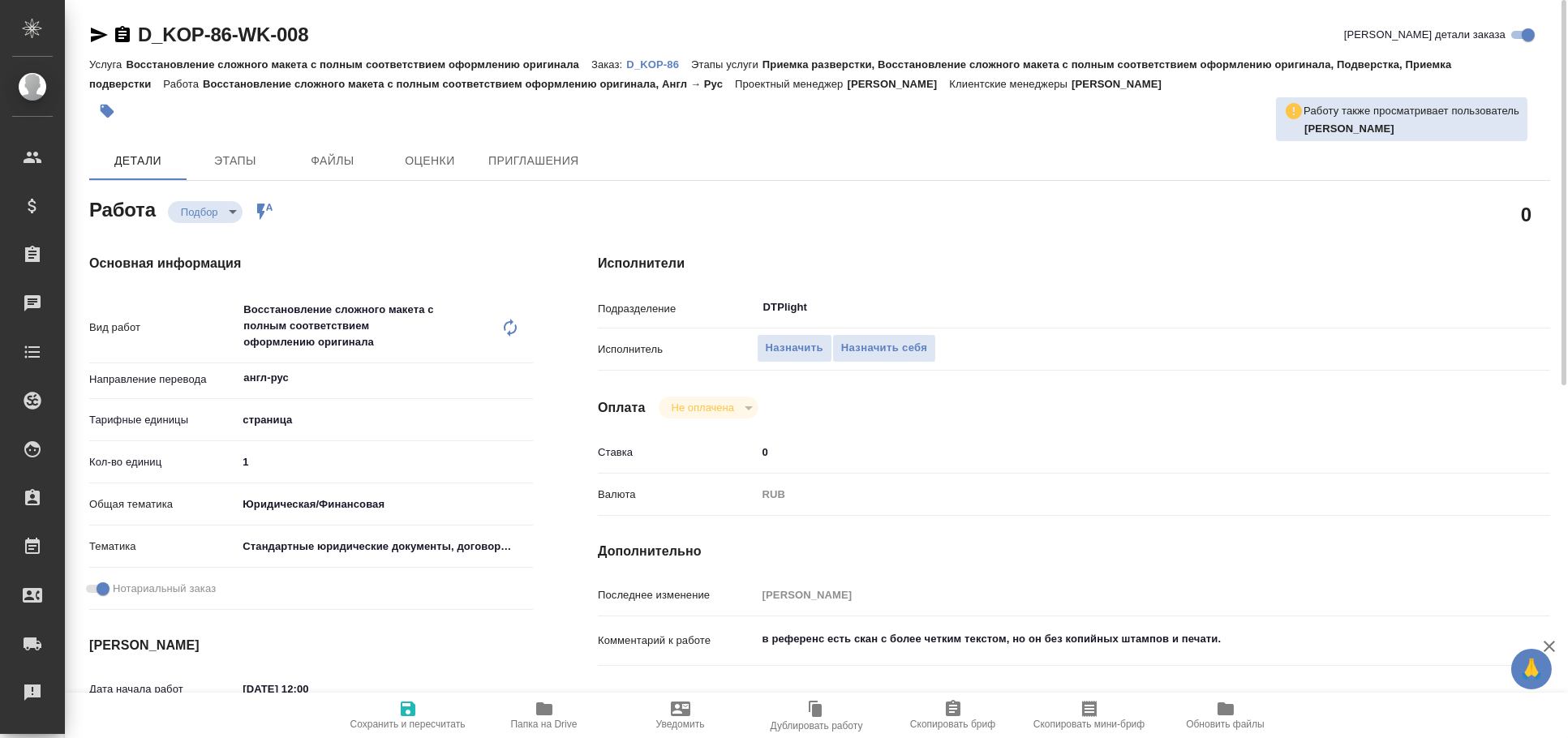
click at [507, 327] on icon at bounding box center [510, 328] width 19 height 19
type textarea "x"
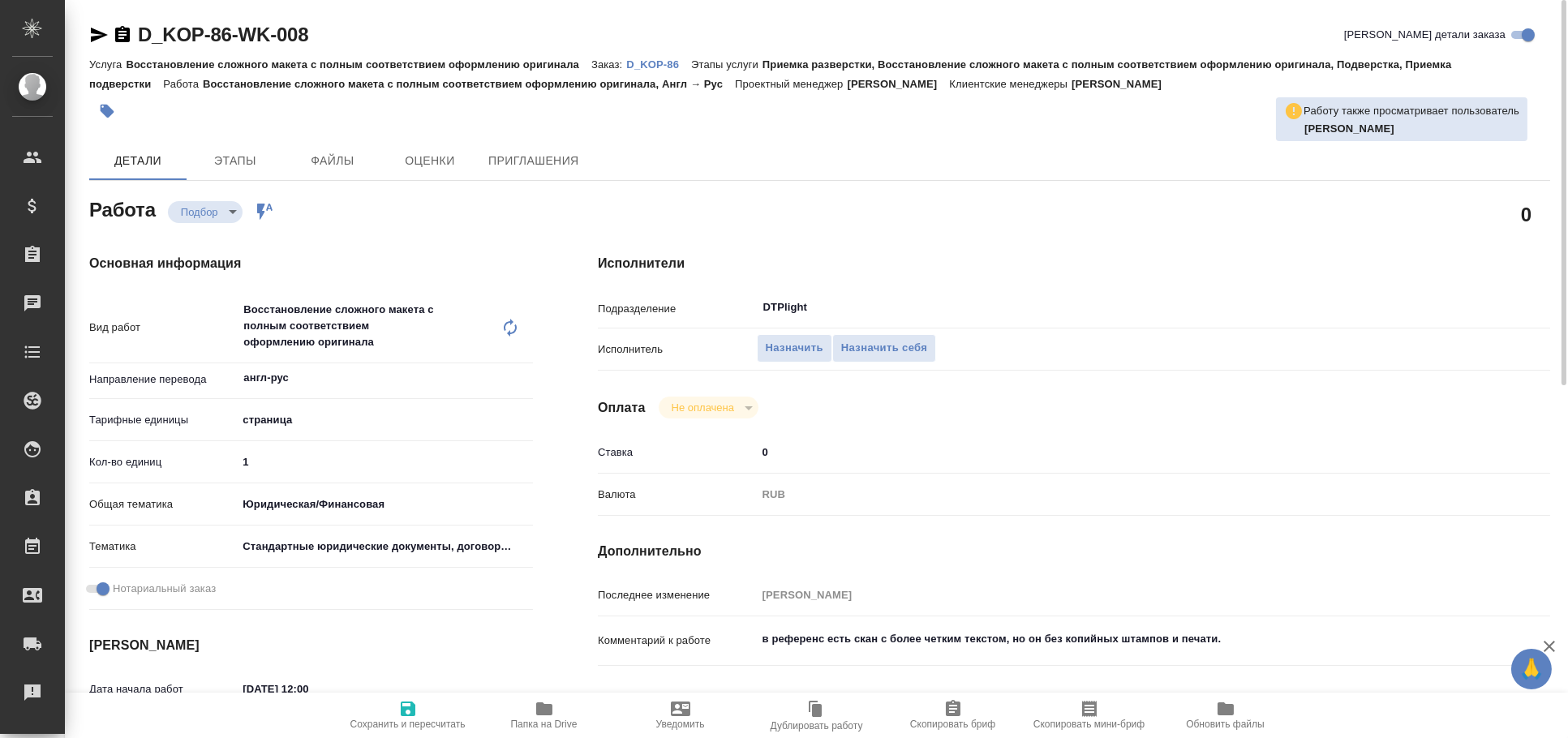
type textarea "x"
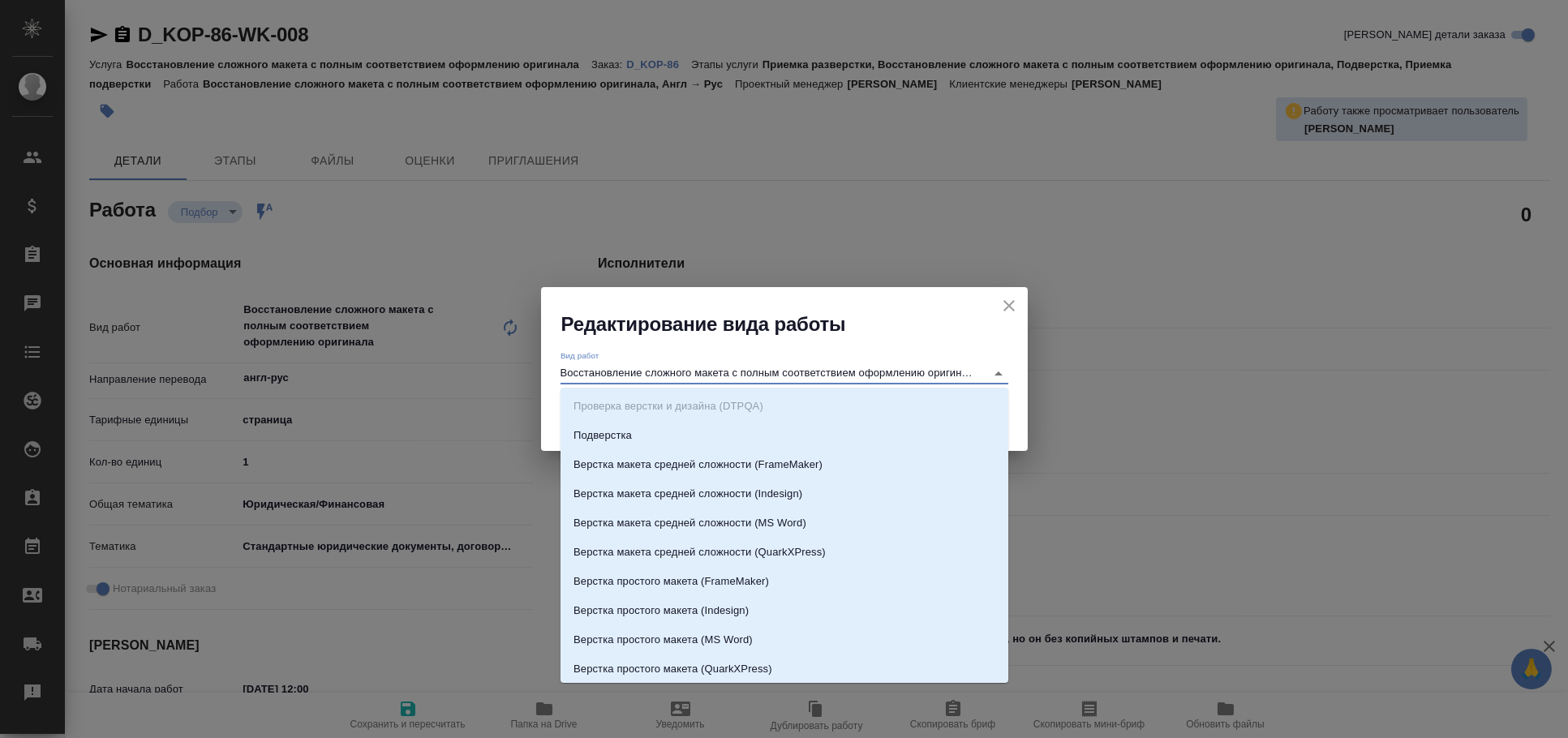
scroll to position [0, 3]
drag, startPoint x: 742, startPoint y: 371, endPoint x: 1076, endPoint y: 379, distance: 334.1
click at [1076, 379] on div "Редактирование вида работы Вид работ Восстановление сложного макета с полным со…" at bounding box center [784, 369] width 1568 height 738
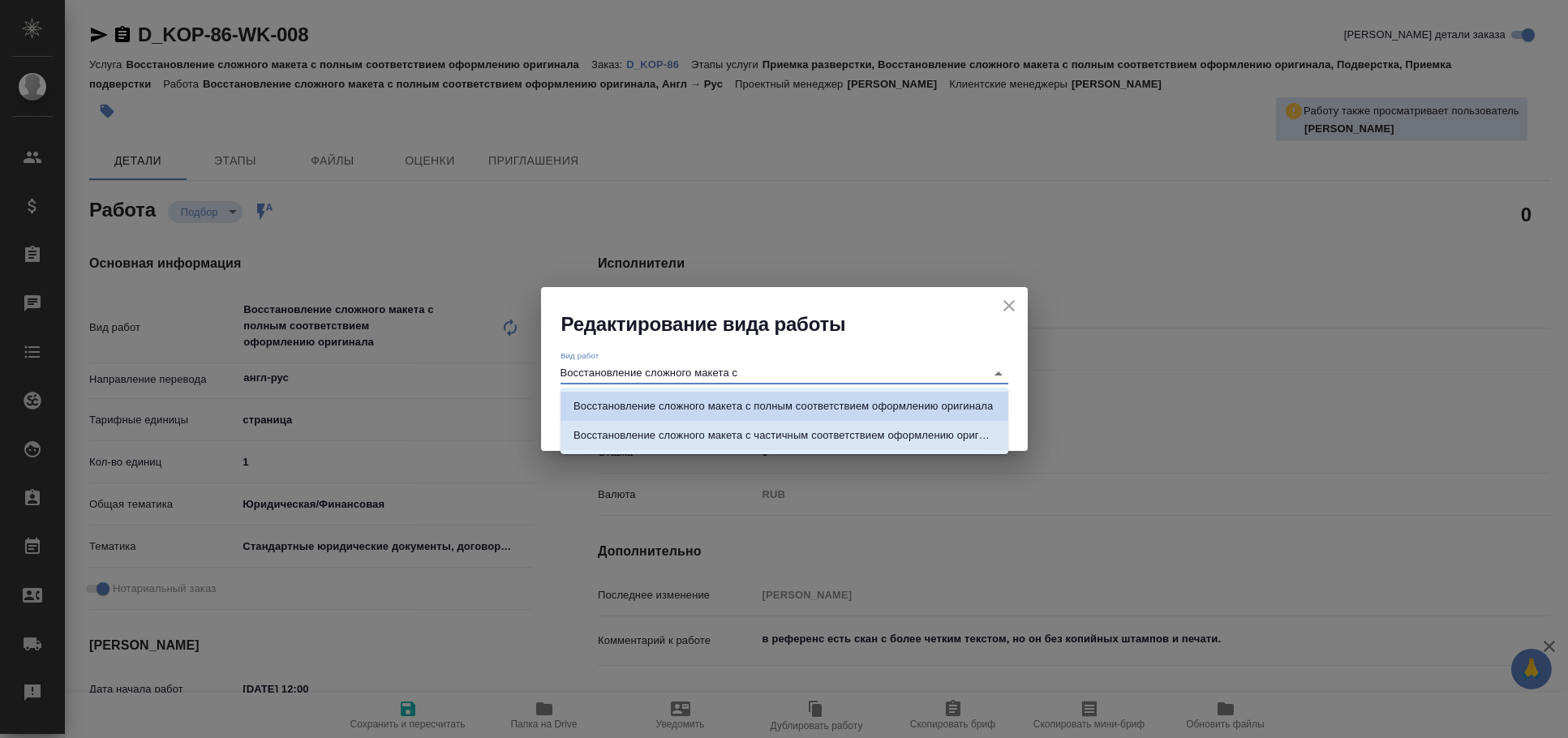
click at [854, 431] on p "Восстановление сложного макета с частичным соответствием оформлению оригинала" at bounding box center [784, 435] width 422 height 16
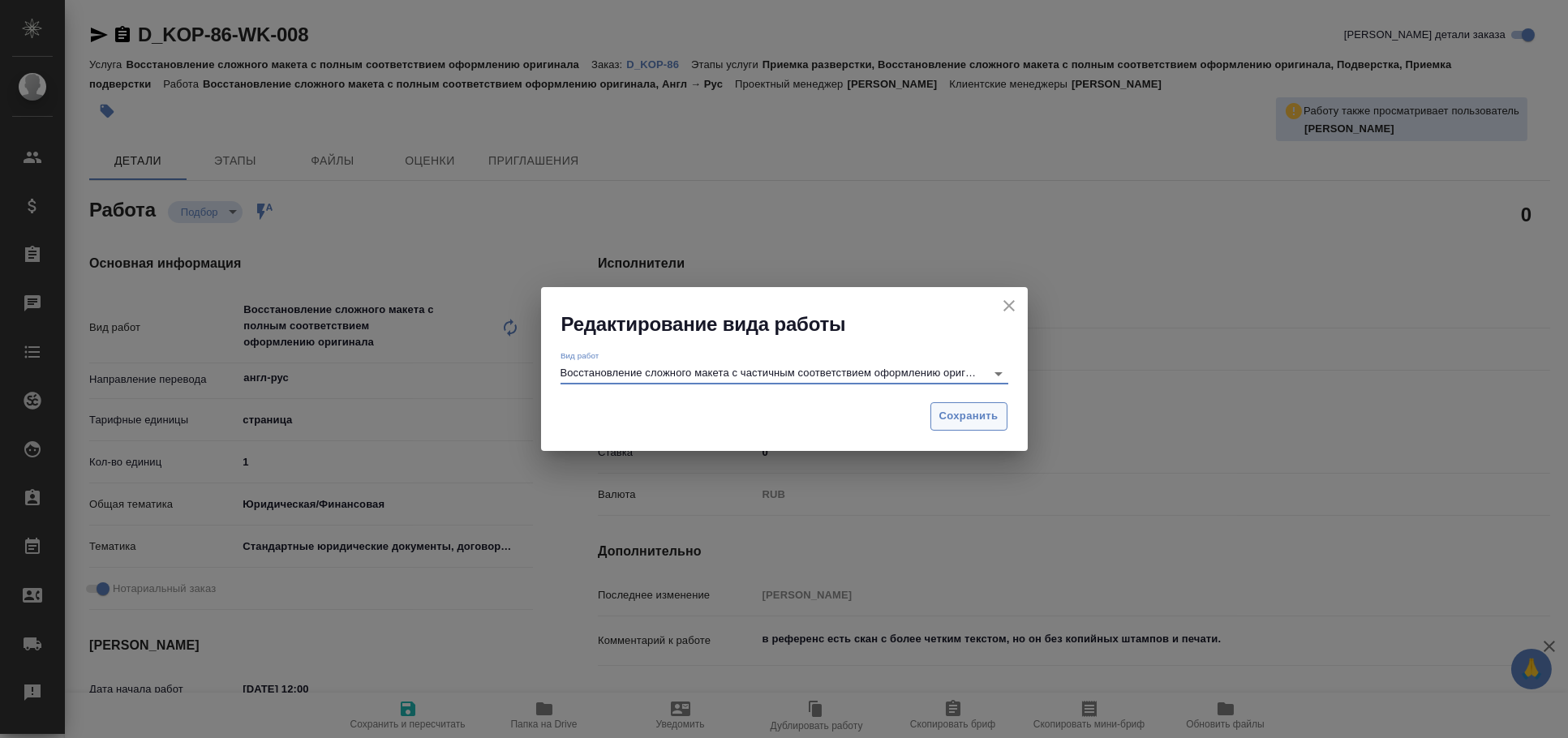
type input "Восстановление сложного макета с частичным соответствием оформлению оригинала"
click at [950, 417] on span "Сохранить" at bounding box center [968, 416] width 59 height 19
type textarea "x"
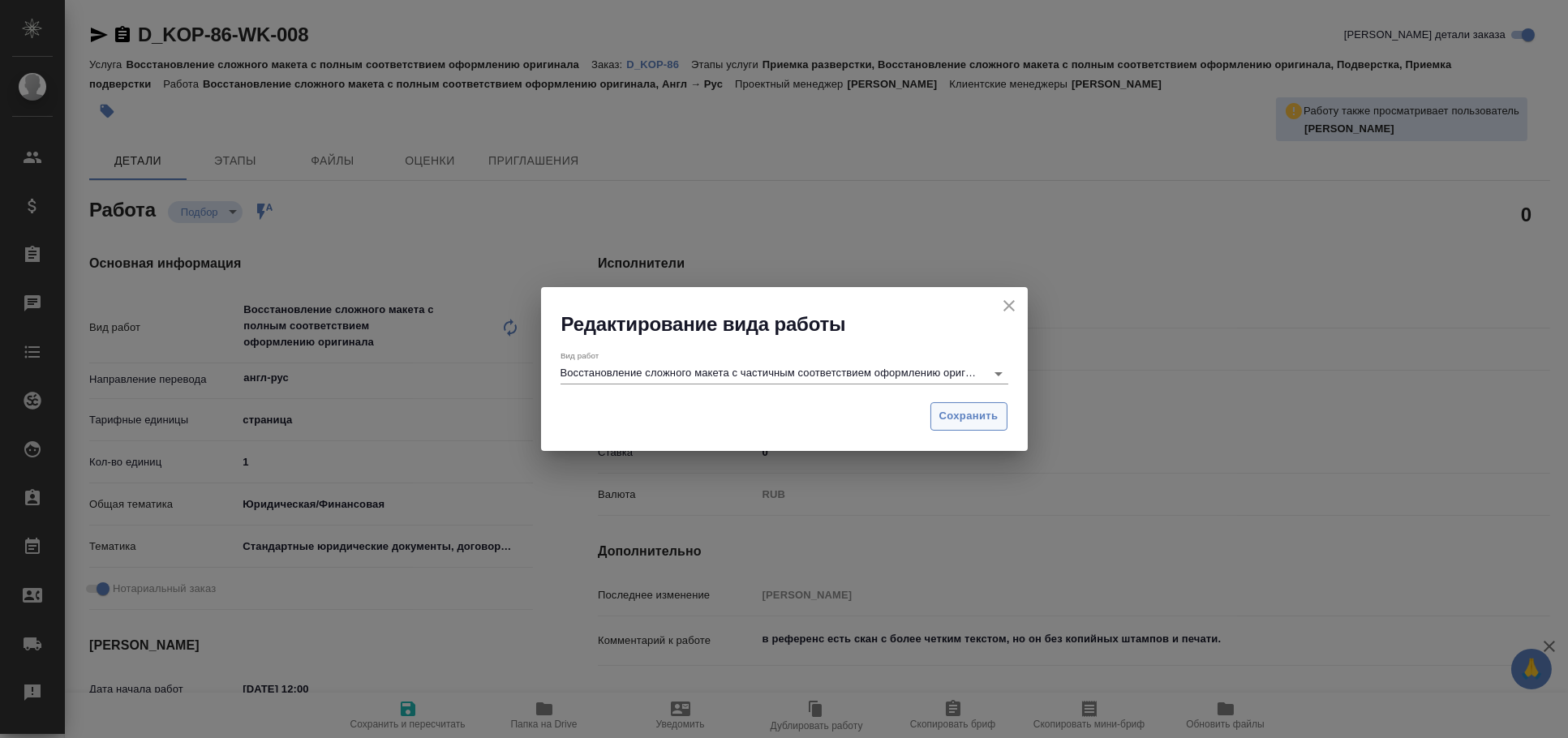
type textarea "x"
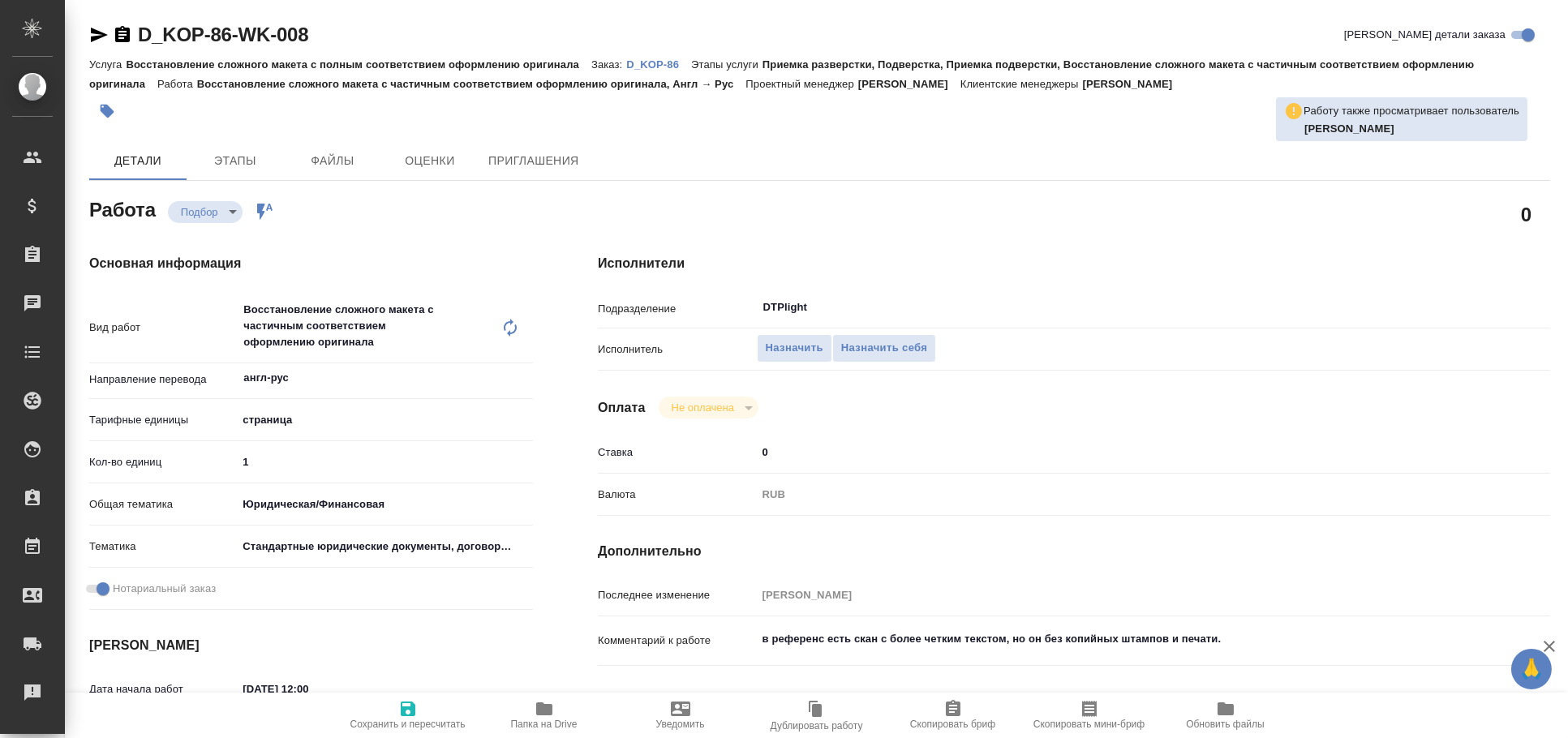
type textarea "x"
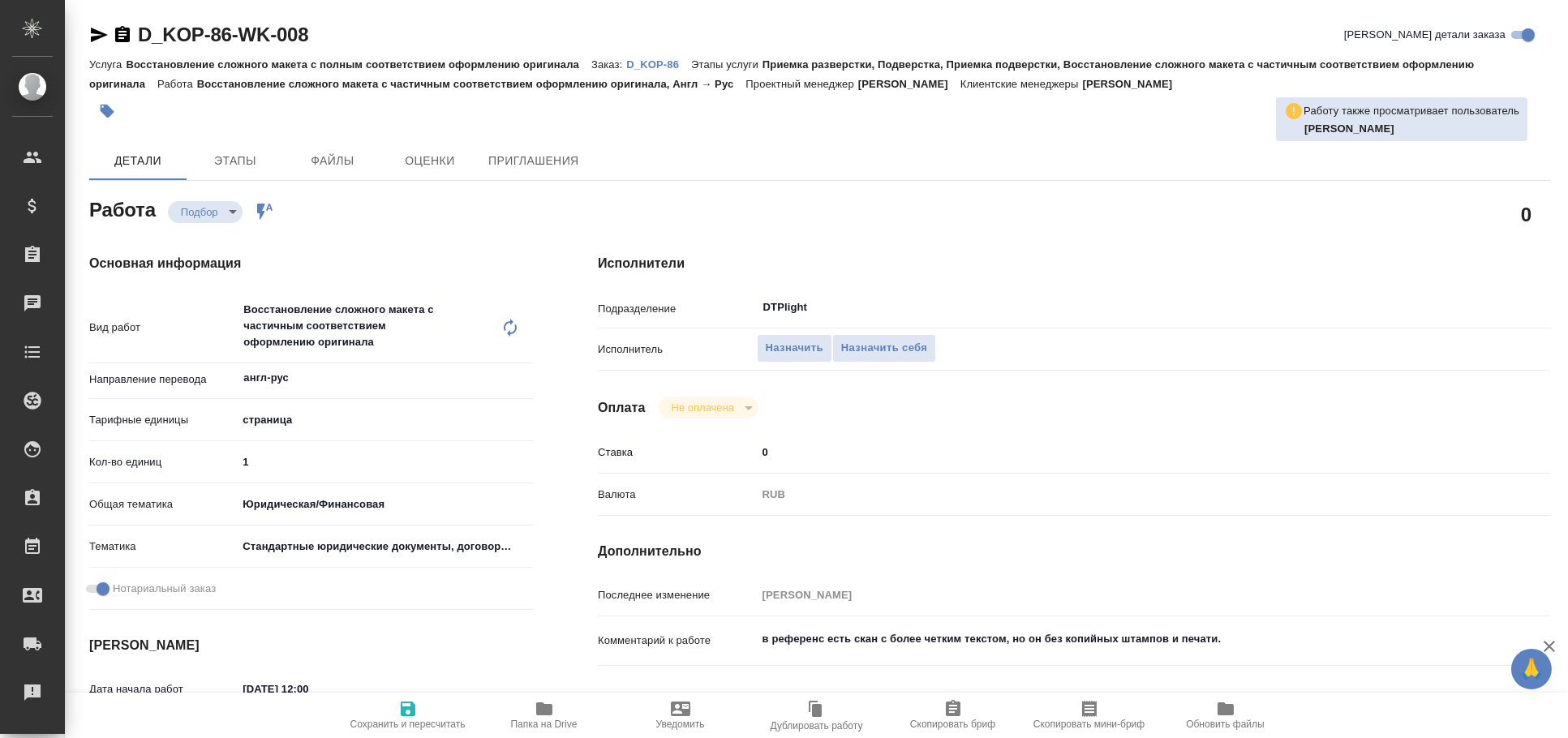
type textarea "x"
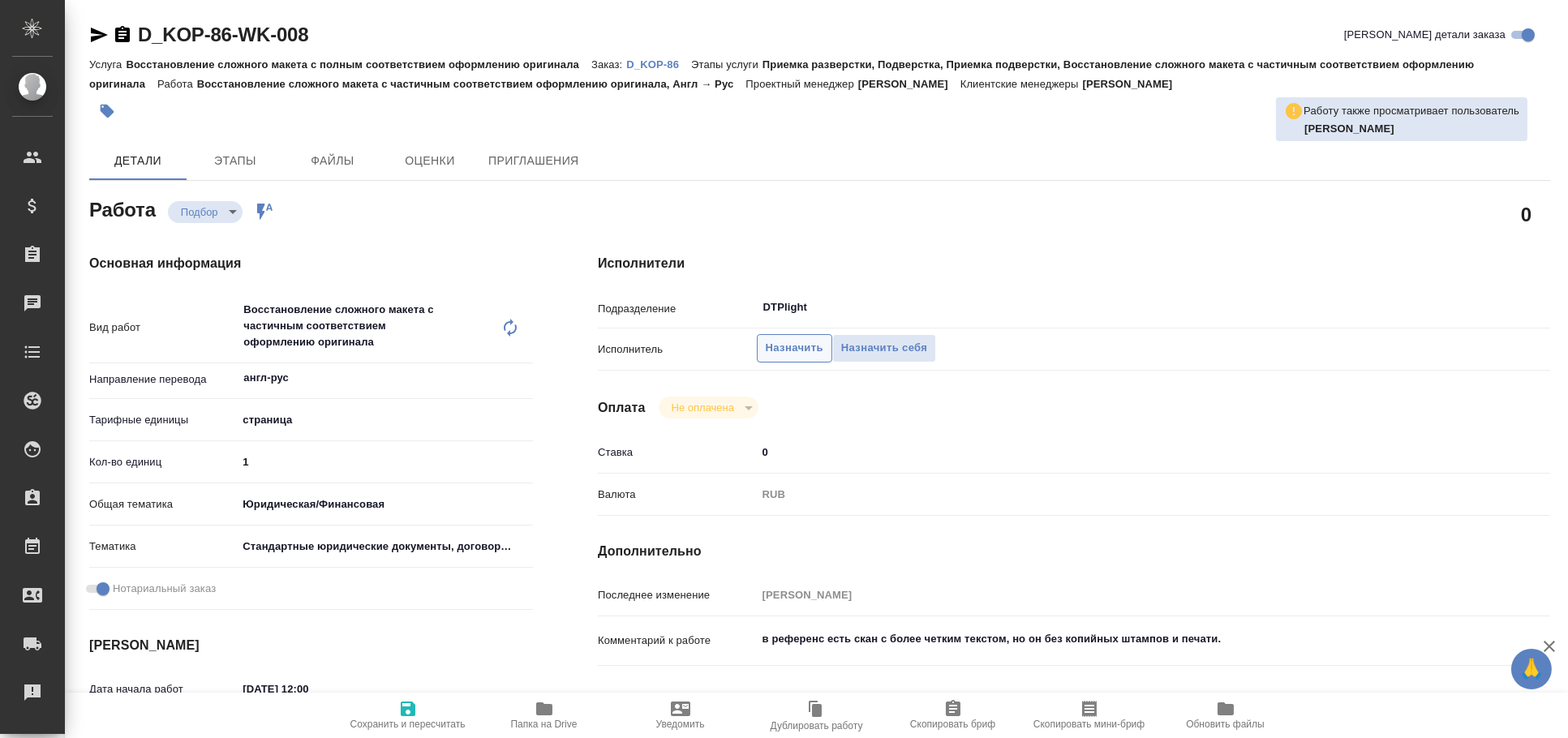
type textarea "x"
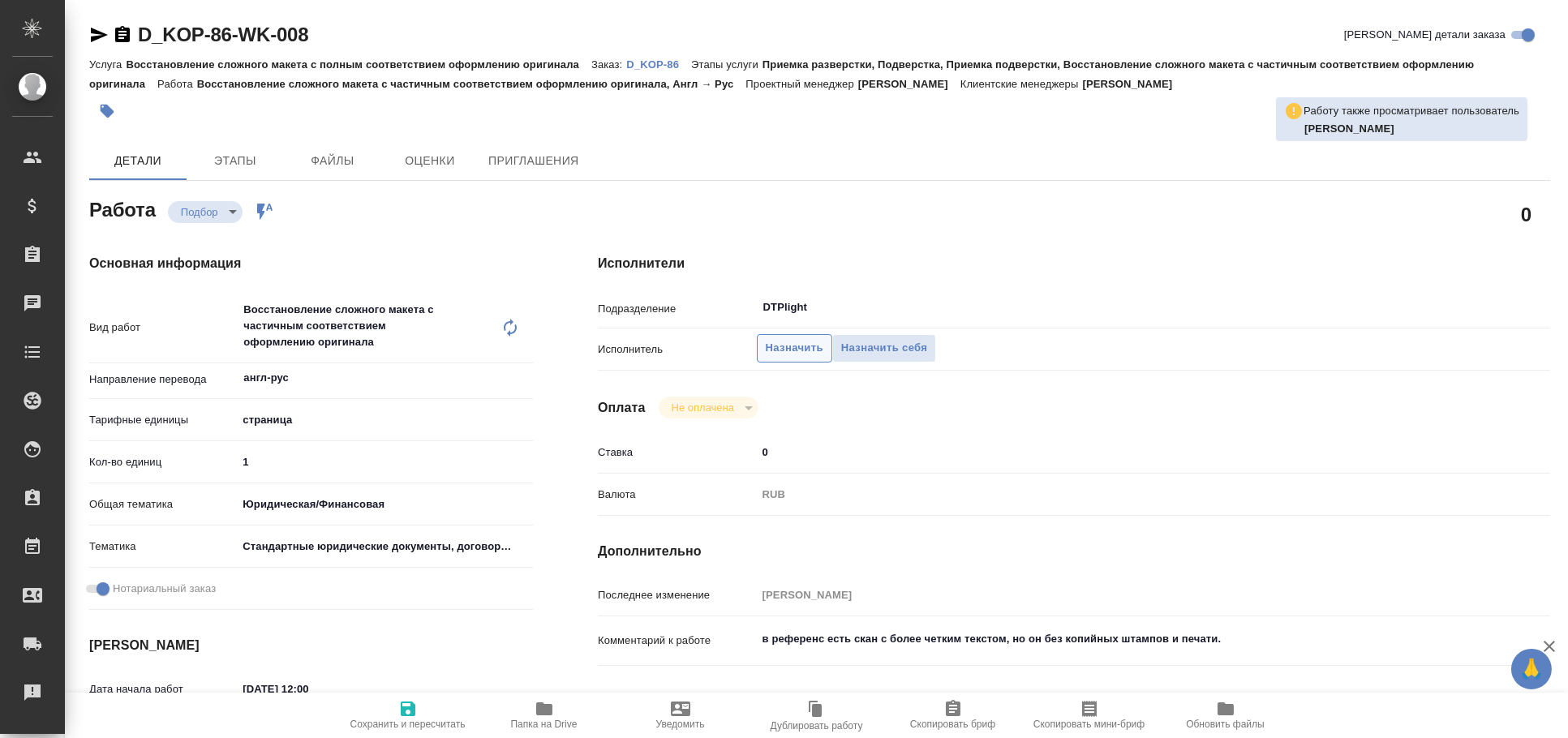
click at [799, 361] on button "Назначить" at bounding box center [794, 349] width 75 height 28
type textarea "x"
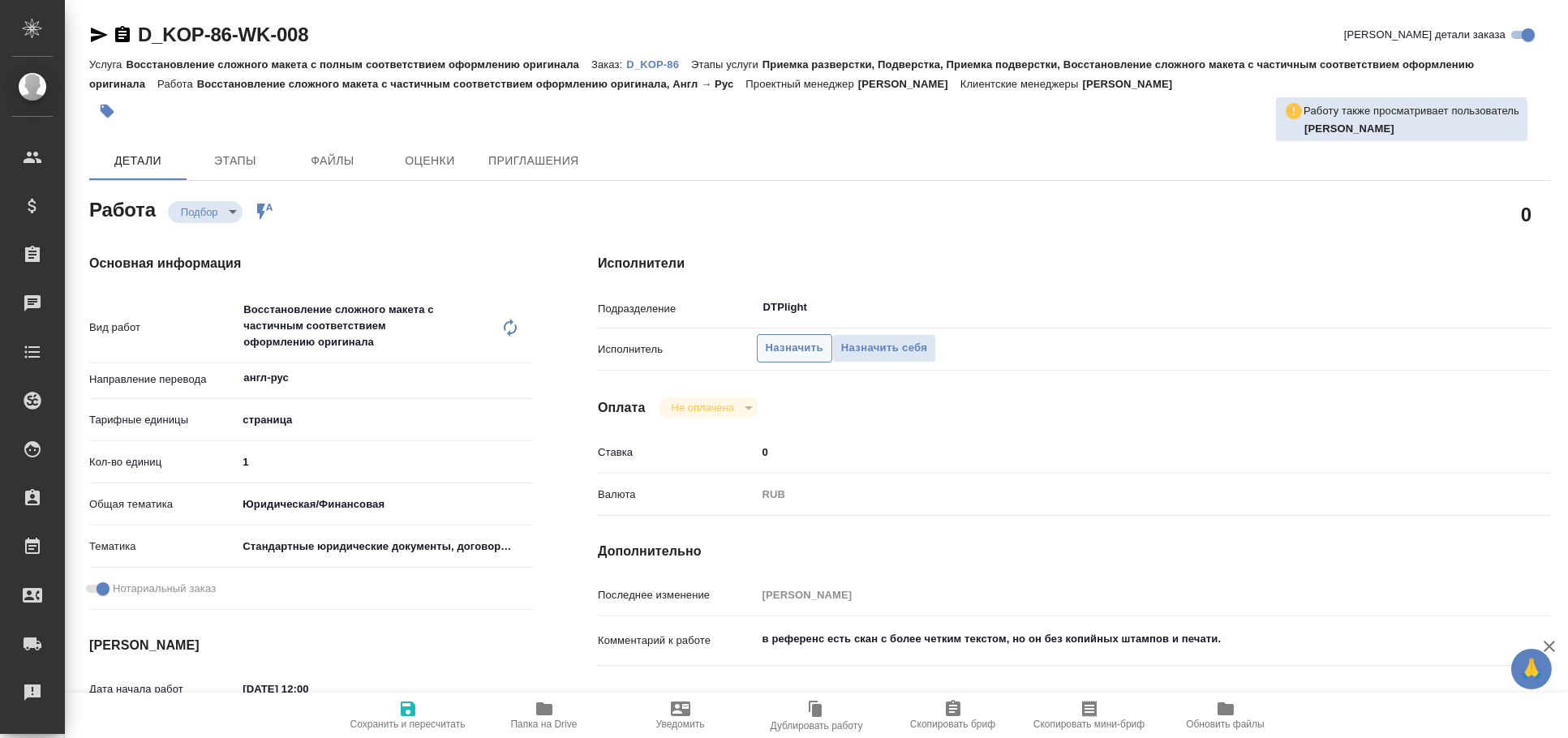
type textarea "x"
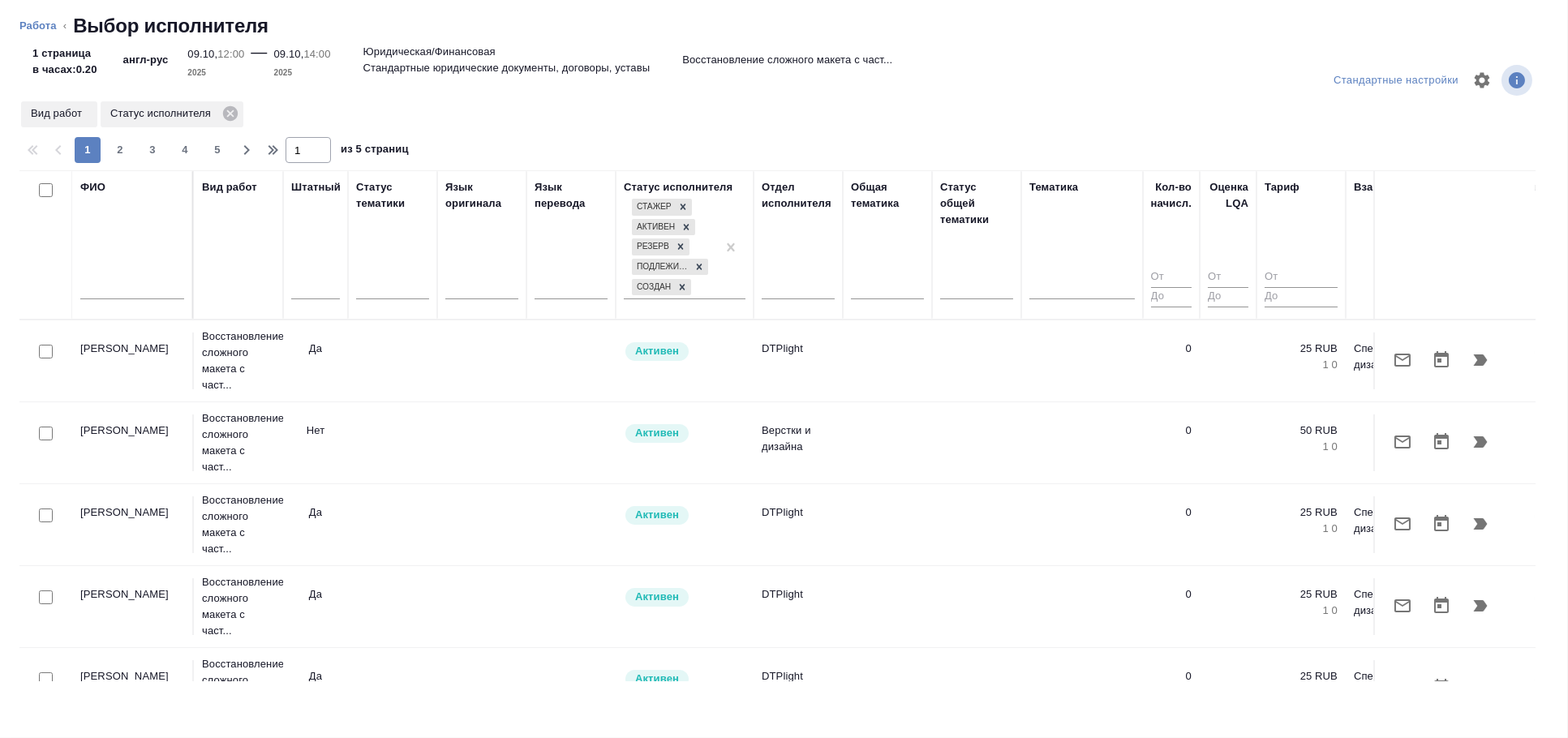
click at [136, 291] on input "text" at bounding box center [131, 289] width 104 height 20
type textarea "x"
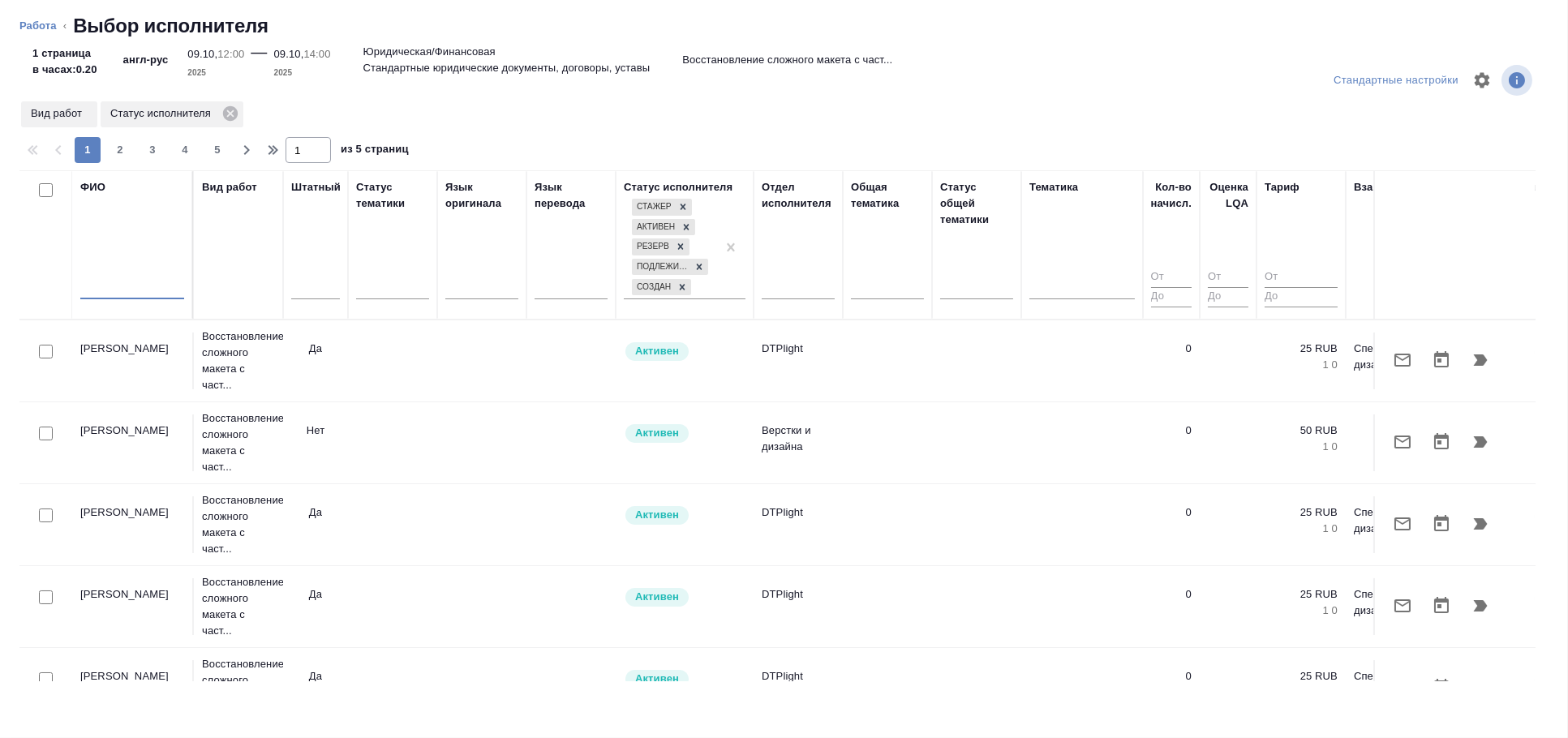
type textarea "x"
type input "с"
type textarea "x"
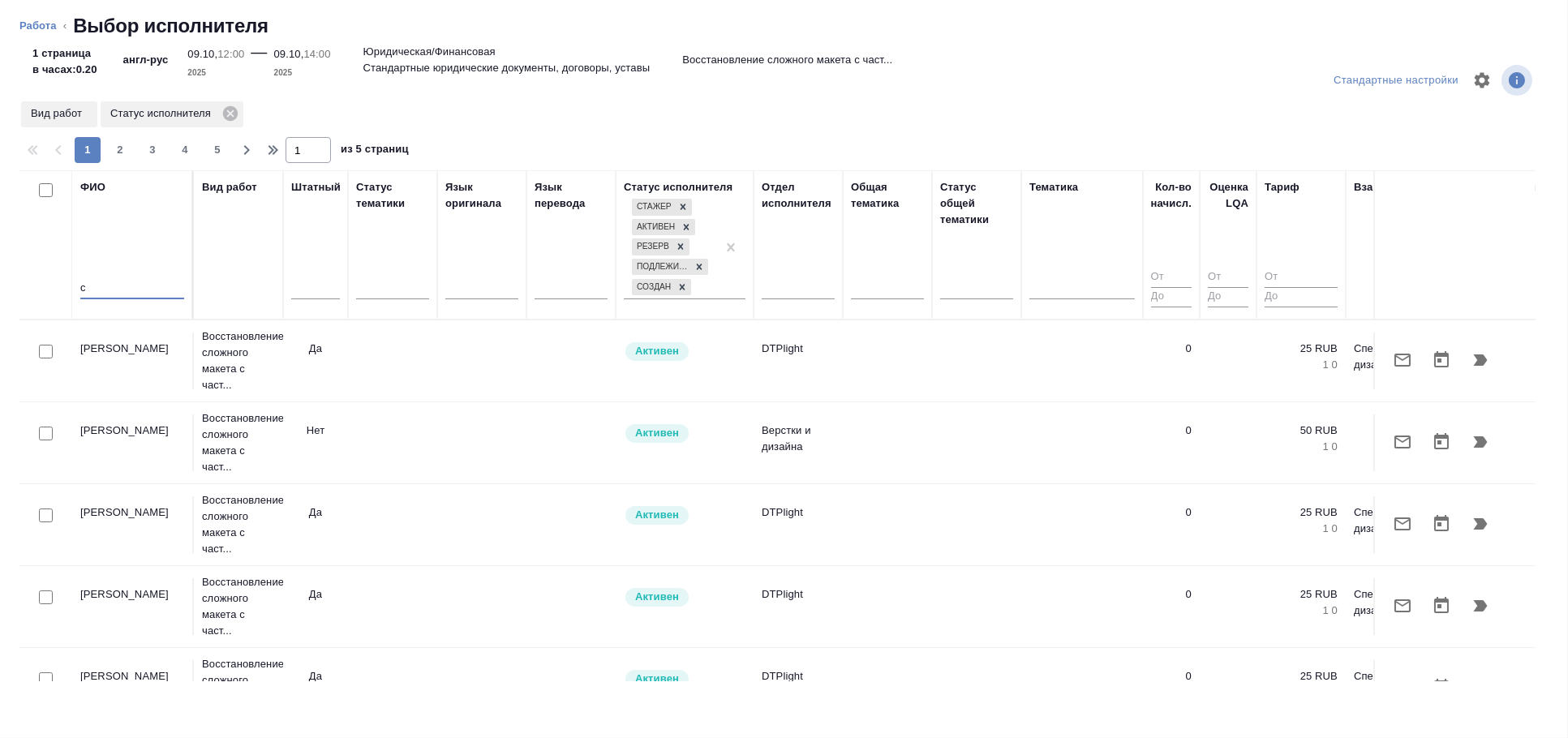
type textarea "x"
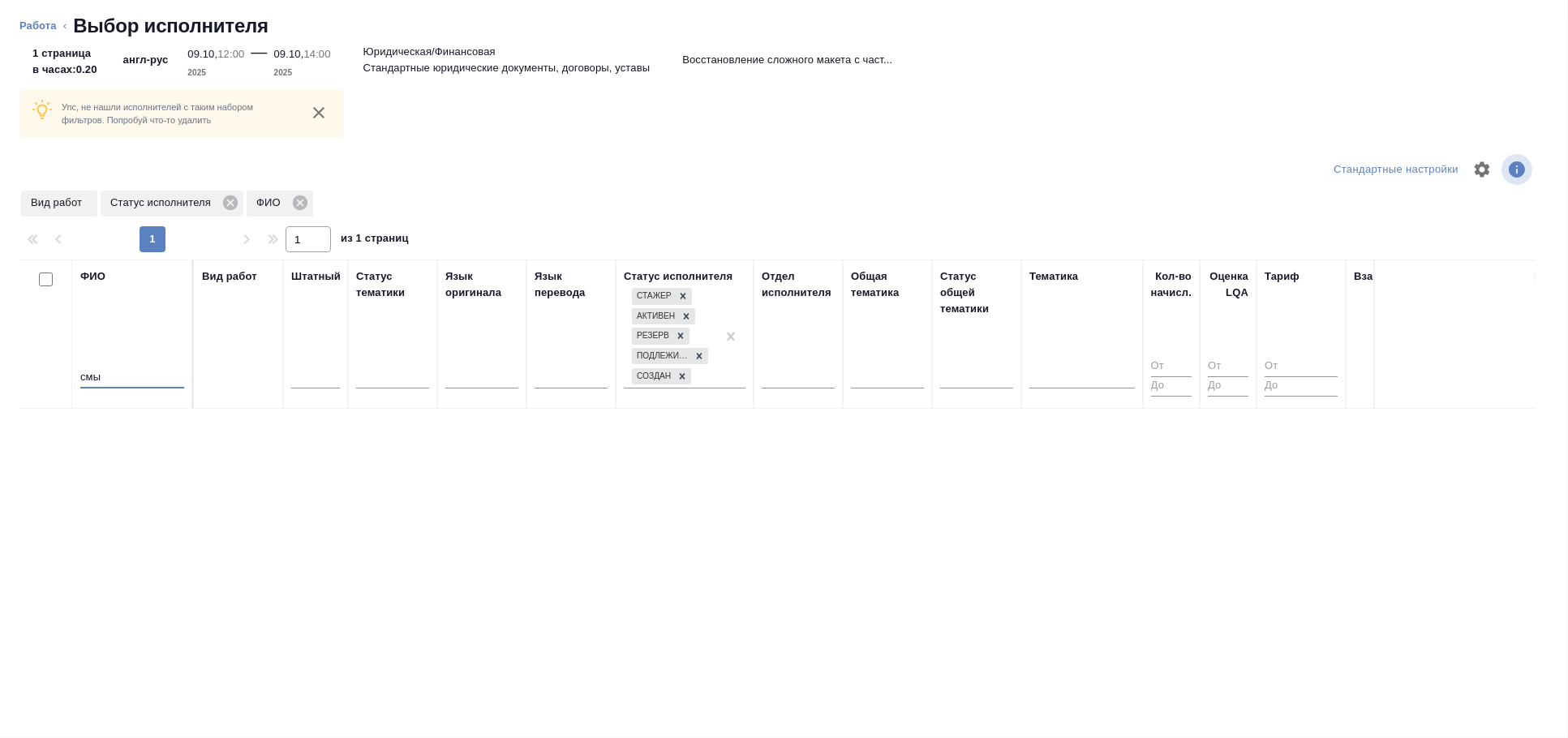
drag, startPoint x: 128, startPoint y: 370, endPoint x: 19, endPoint y: 360, distance: 109.5
click at [19, 360] on tr "ФИО смы Вид работ Штатный Статус тематики Язык оригинала Язык перевода Статус и…" at bounding box center [1136, 333] width 2234 height 149
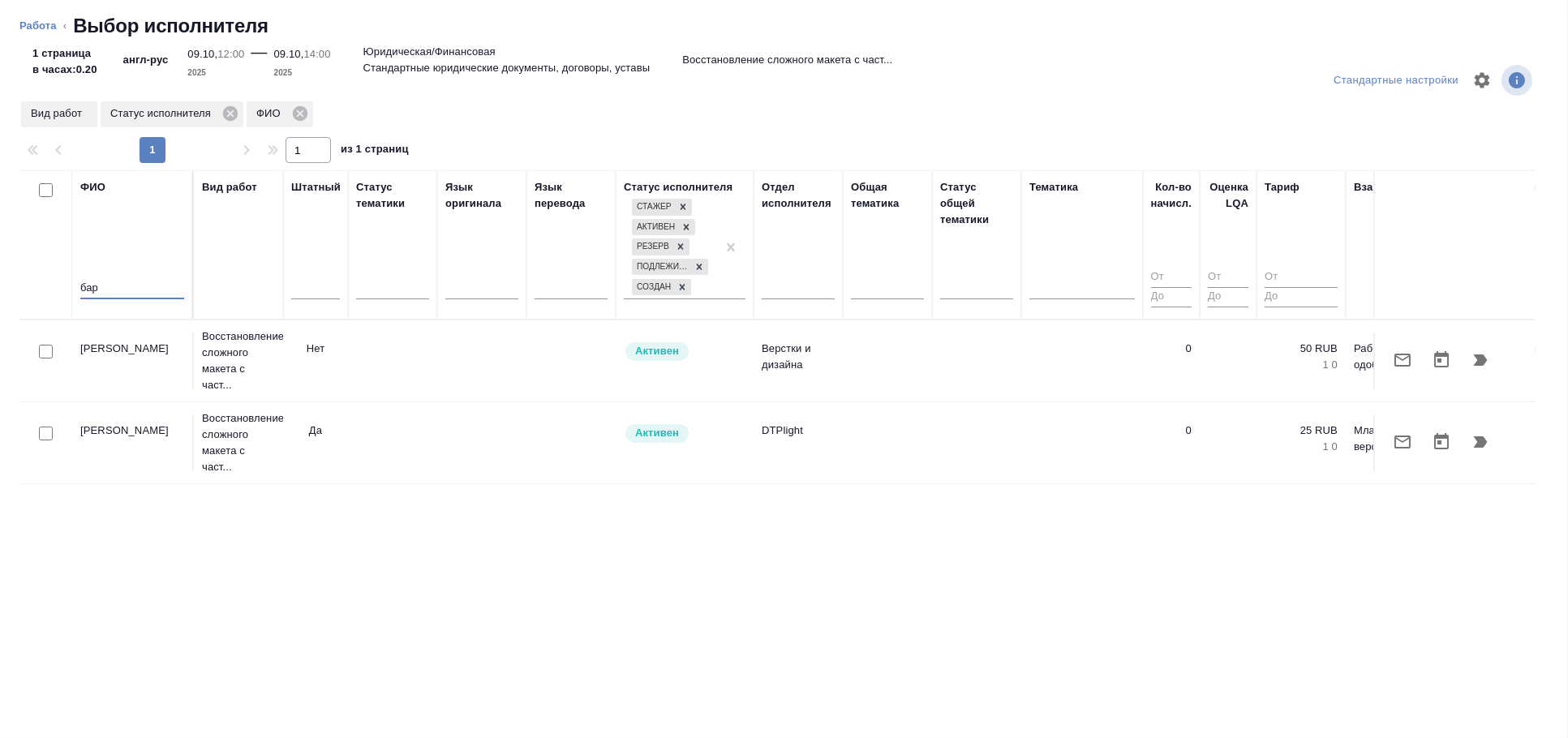
type input "бар"
click at [44, 431] on input "checkbox" at bounding box center [46, 433] width 14 height 14
checkbox input "true"
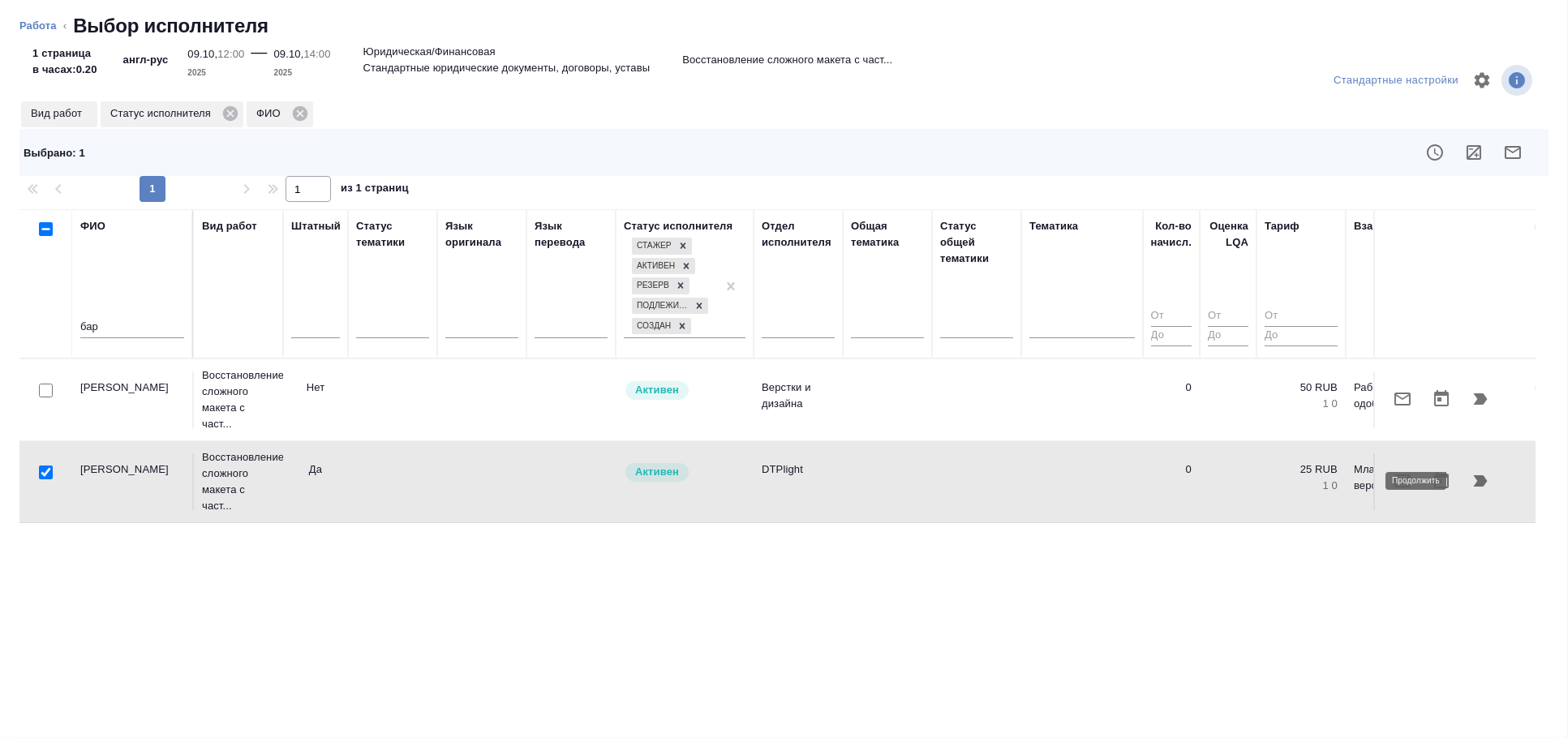
click at [1482, 478] on icon "button" at bounding box center [1481, 481] width 14 height 11
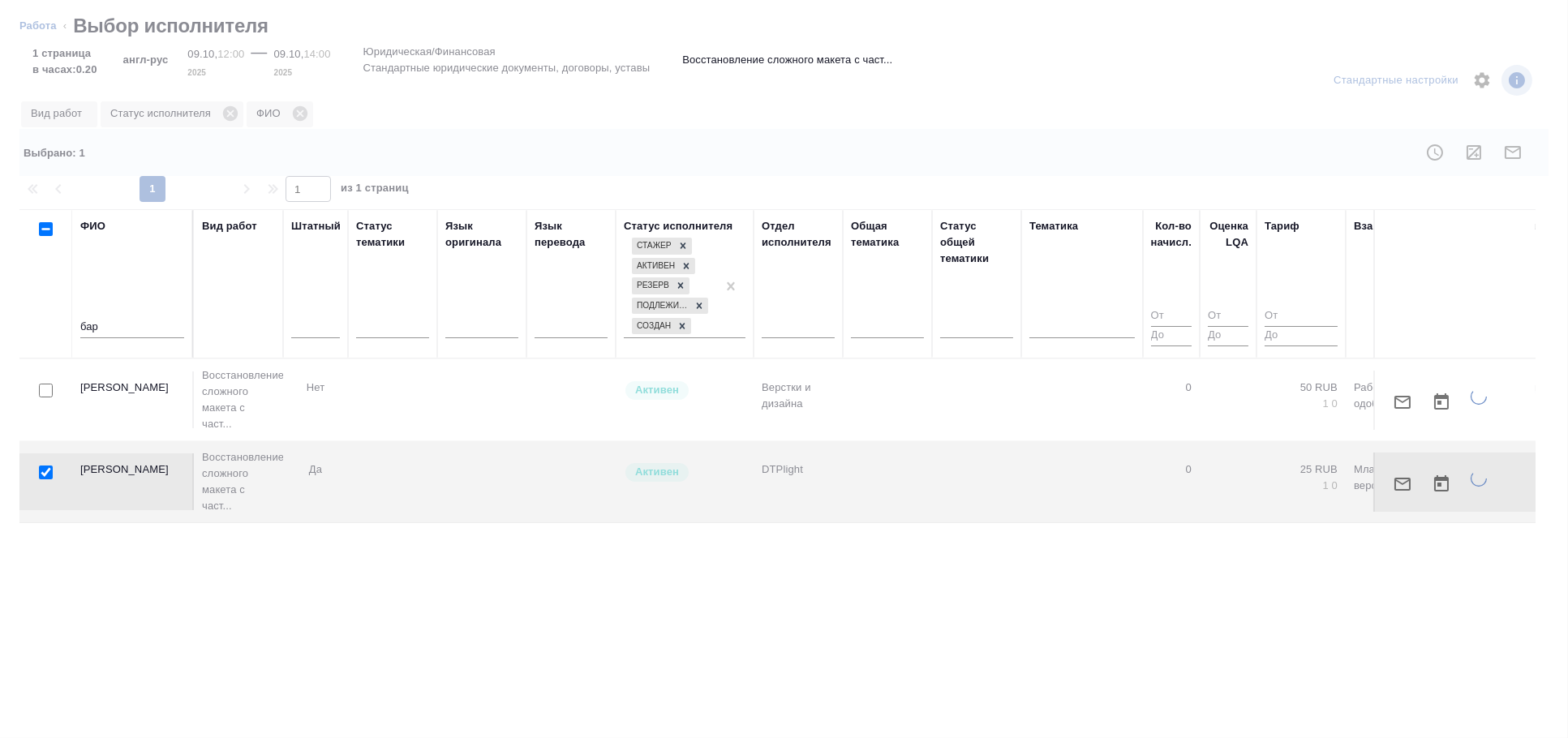
type textarea "x"
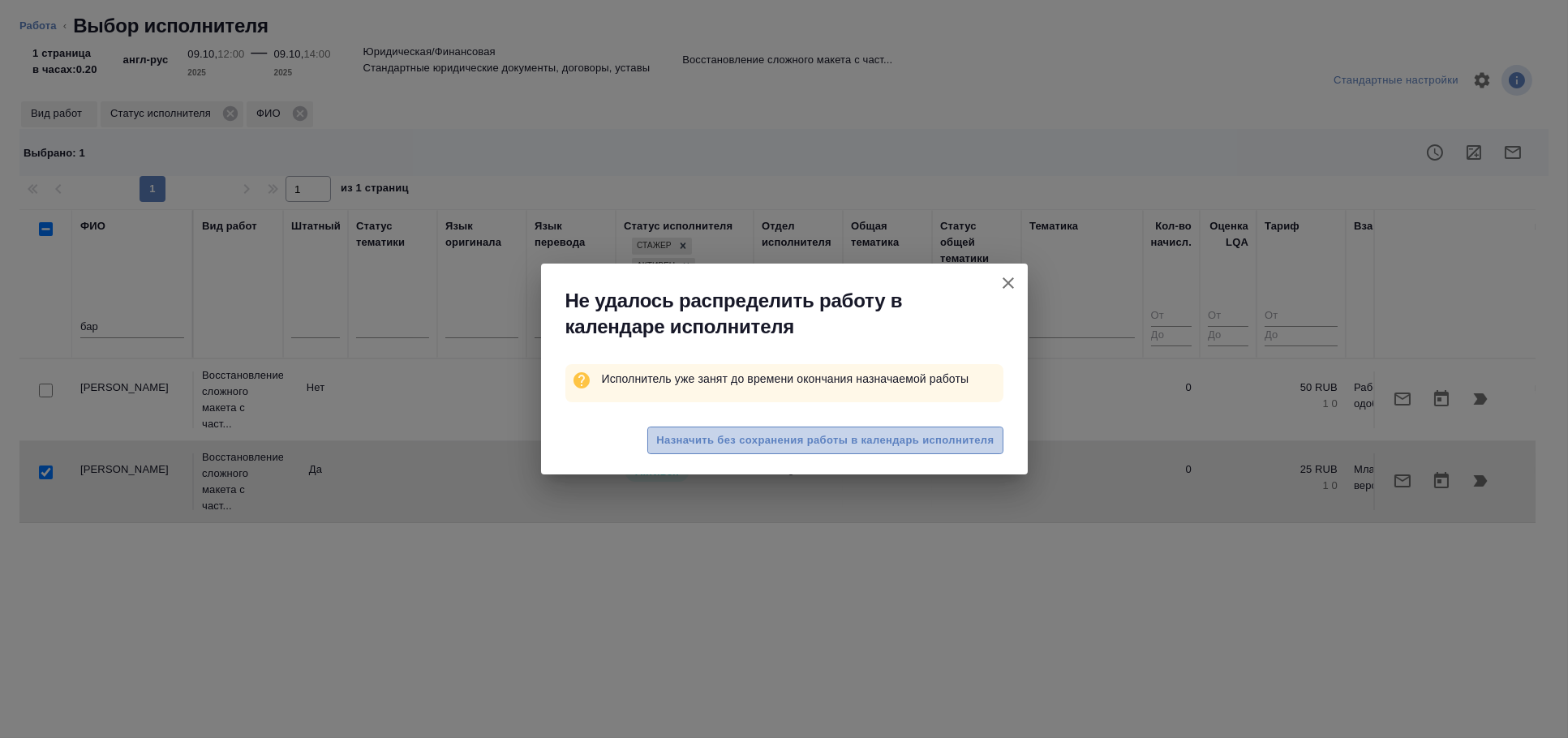
click at [874, 446] on span "Назначить без сохранения работы в календарь исполнителя" at bounding box center [824, 441] width 337 height 19
type textarea "x"
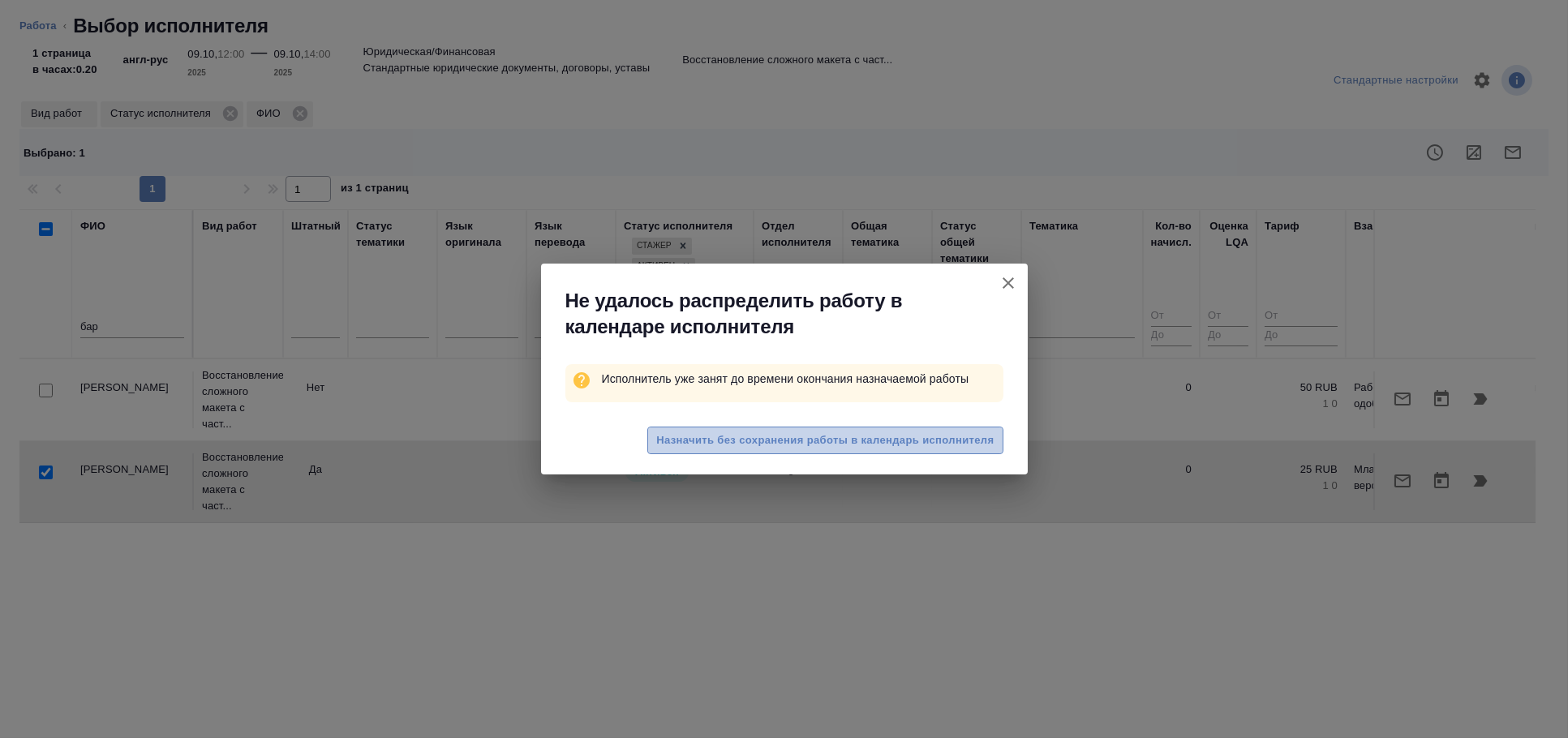
type textarea "x"
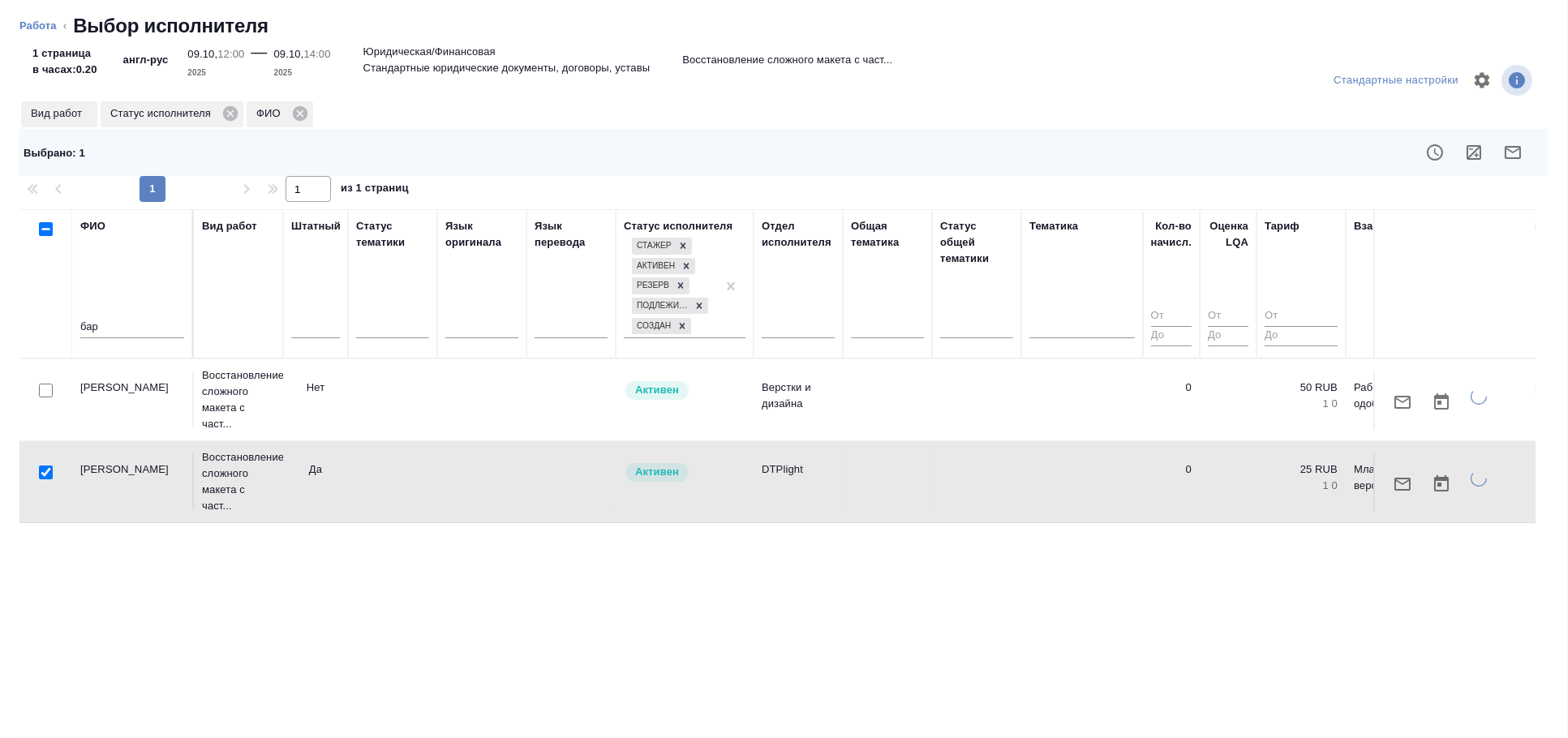
type textarea "x"
